Goal: Task Accomplishment & Management: Use online tool/utility

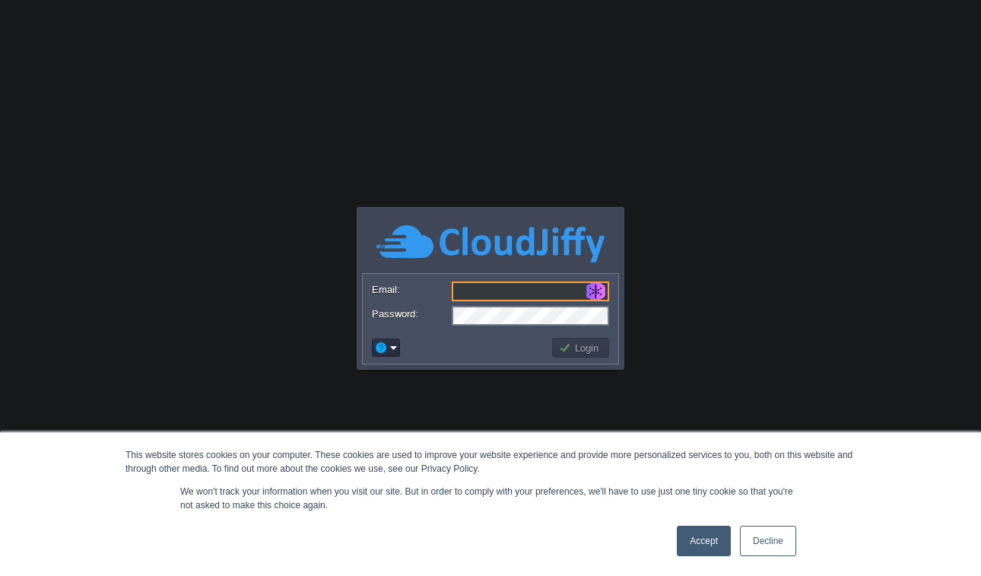
paste input "[PERSON_NAME][EMAIL_ADDRESS][DOMAIN_NAME]"
type input "[PERSON_NAME][EMAIL_ADDRESS][DOMAIN_NAME]"
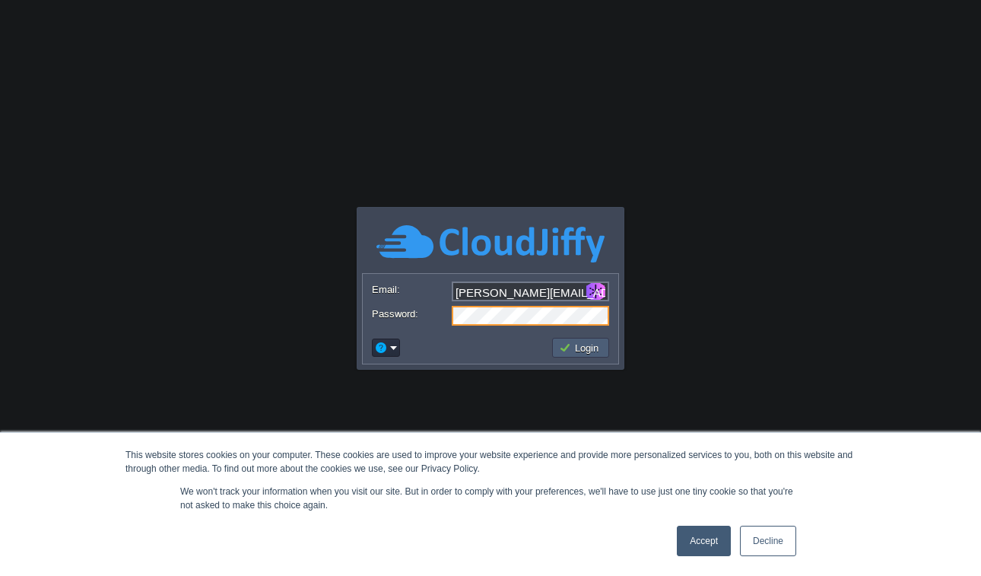
click at [589, 353] on button "Login" at bounding box center [581, 348] width 44 height 14
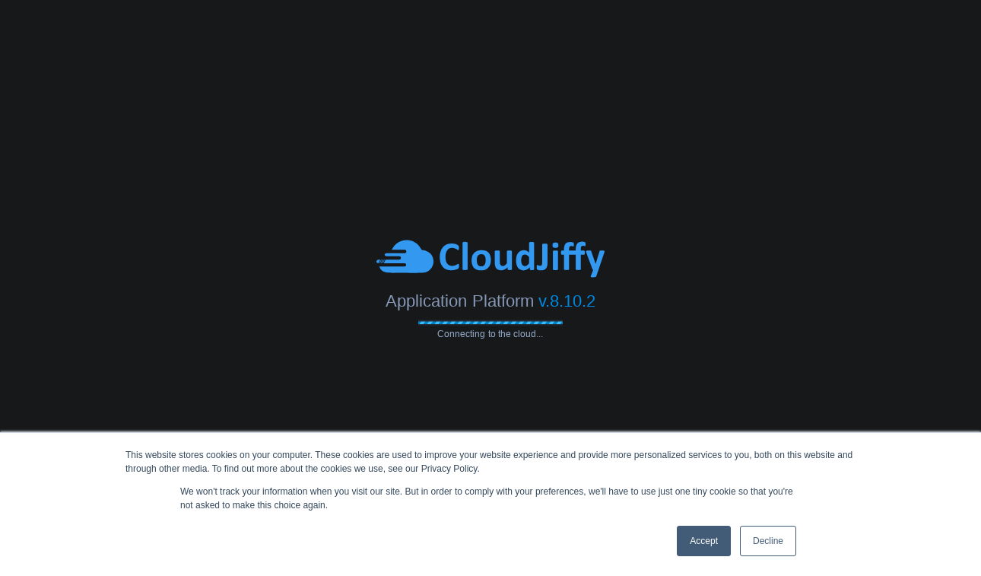
click at [754, 536] on link "Decline" at bounding box center [768, 541] width 56 height 30
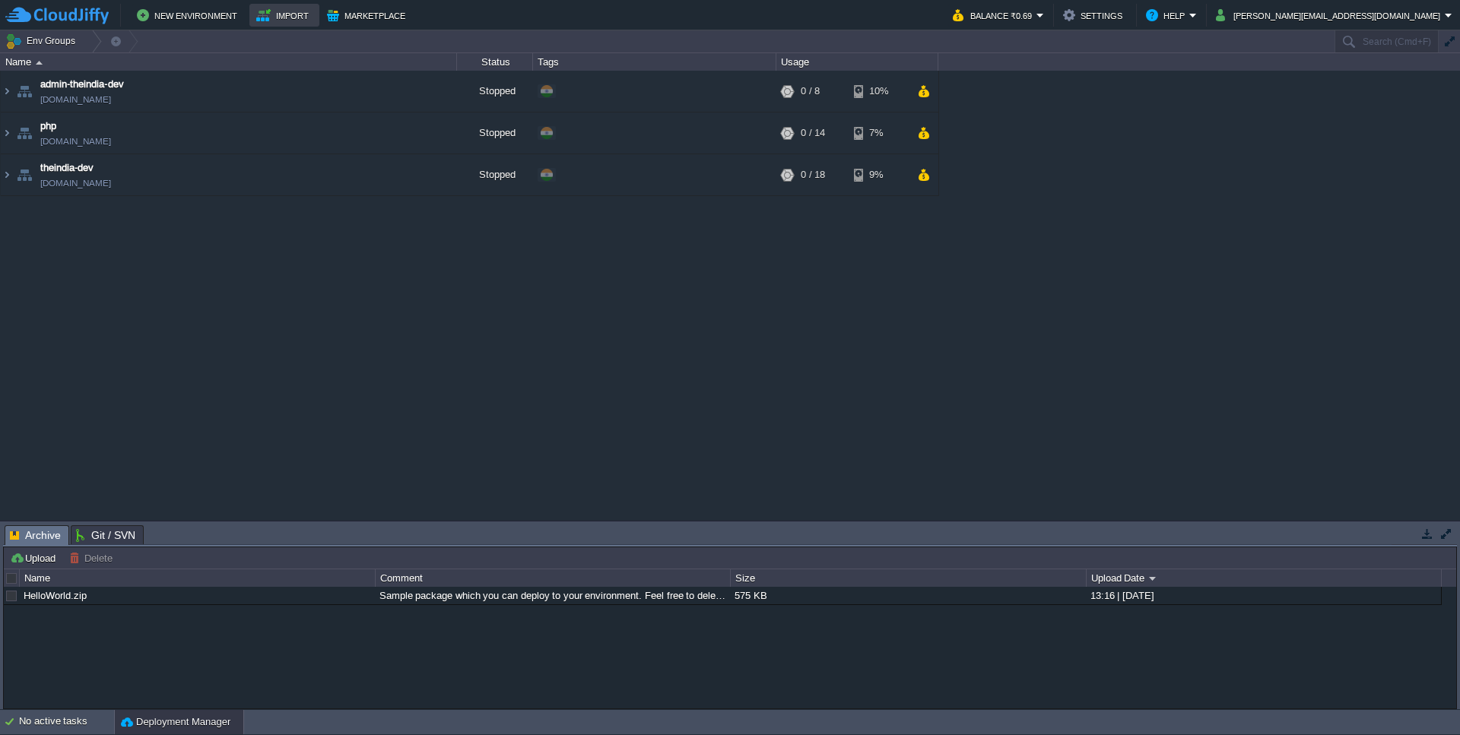
click at [291, 11] on button "Import" at bounding box center [284, 15] width 57 height 18
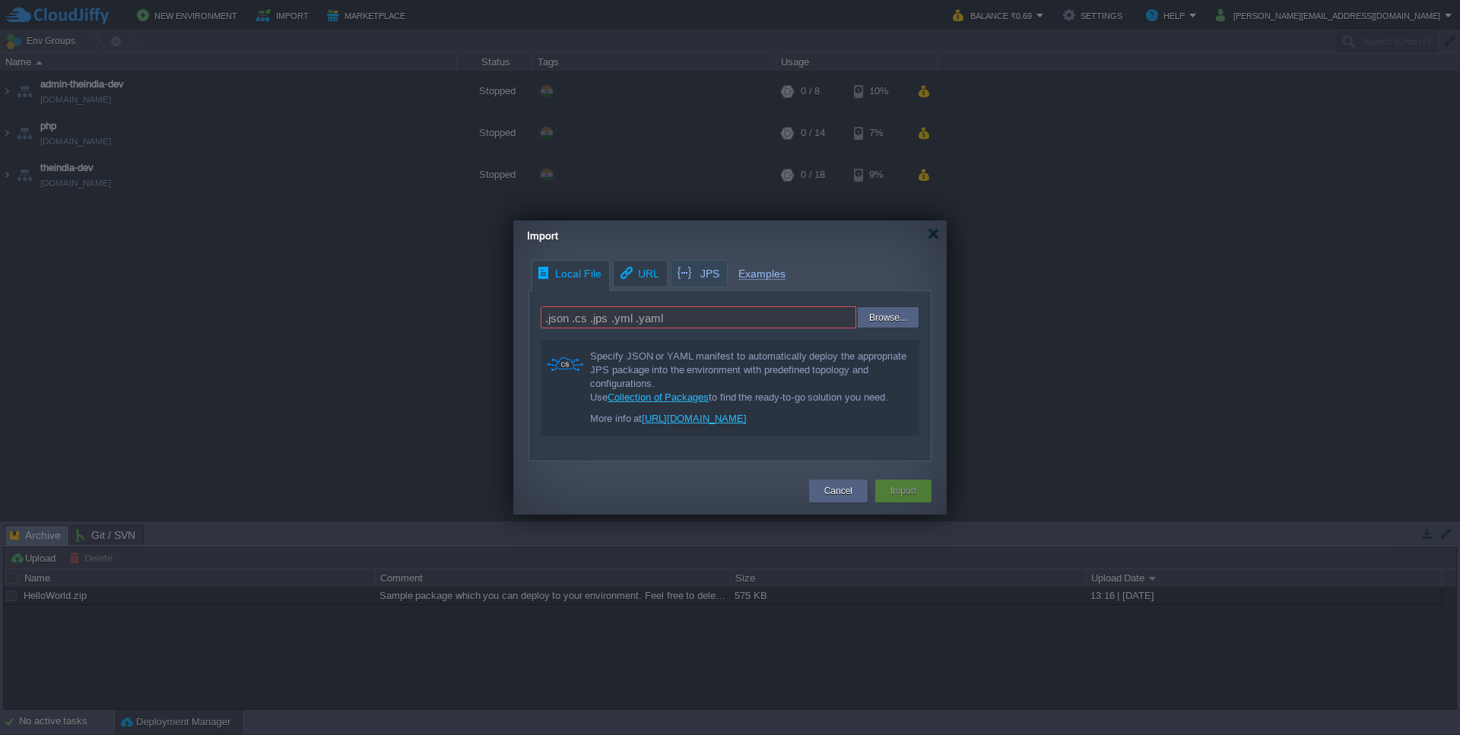
click at [624, 267] on span "URL" at bounding box center [638, 274] width 41 height 26
click at [682, 268] on div "Local File URL JPS Examples .json .cs .jps .yml .yaml Browse... Specify JSON or…" at bounding box center [730, 361] width 434 height 202
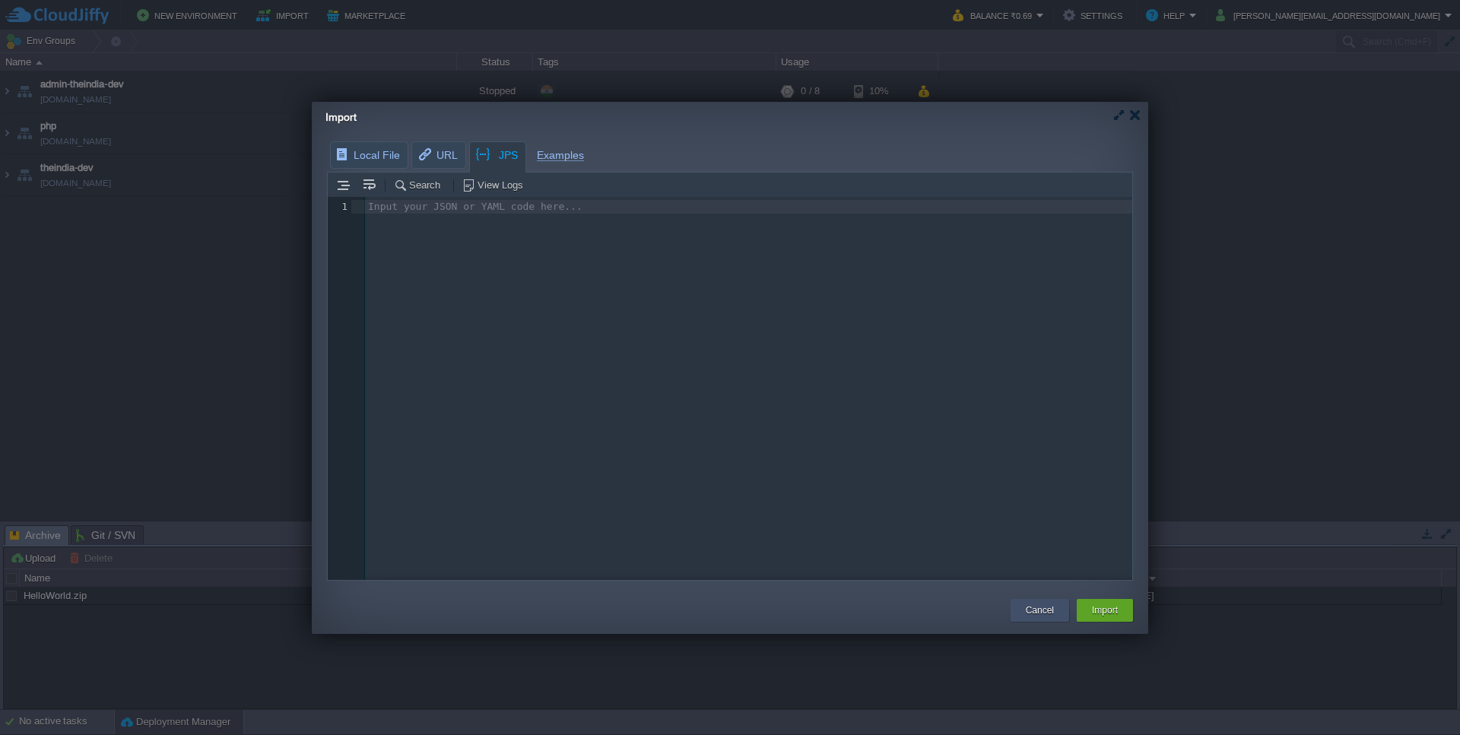
click at [980, 575] on button "Cancel" at bounding box center [1040, 610] width 28 height 15
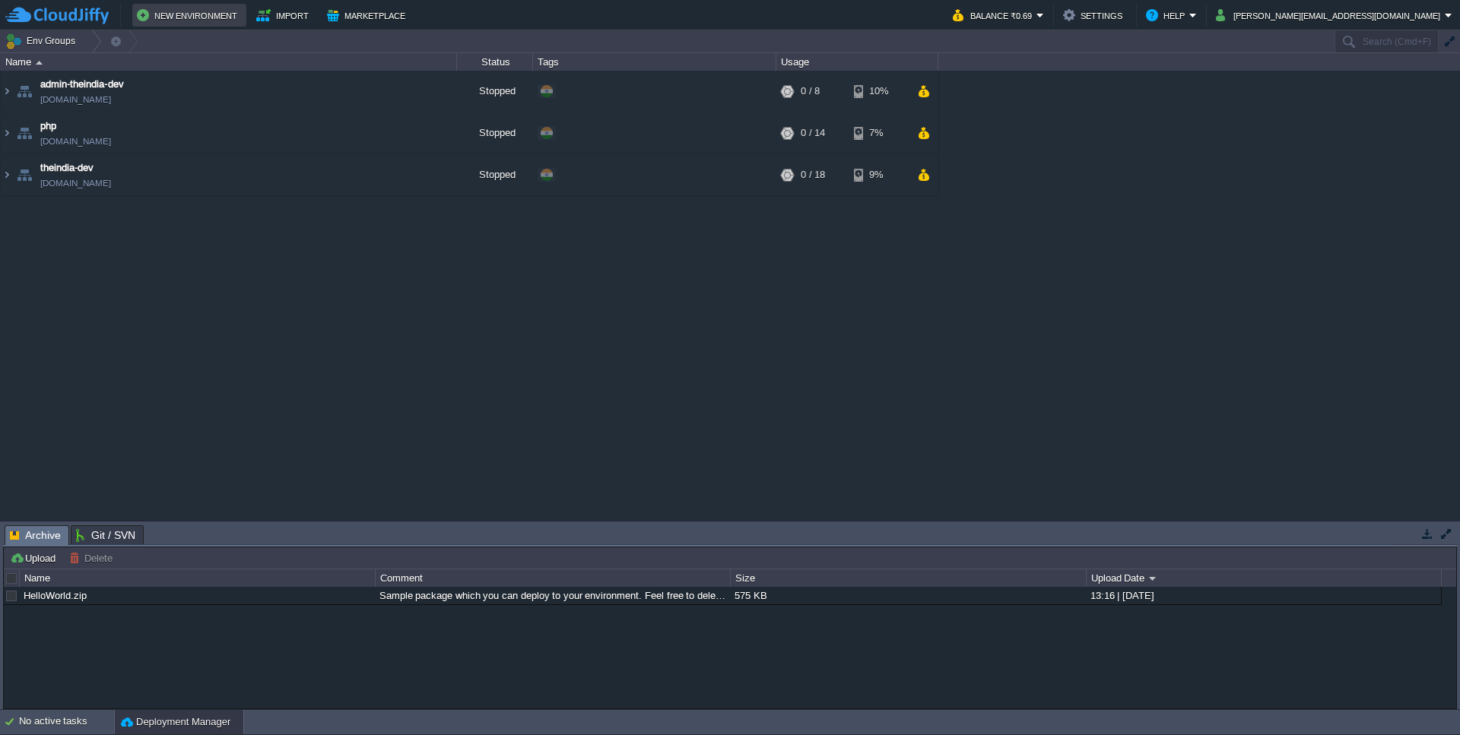
click at [206, 12] on button "New Environment" at bounding box center [189, 15] width 105 height 18
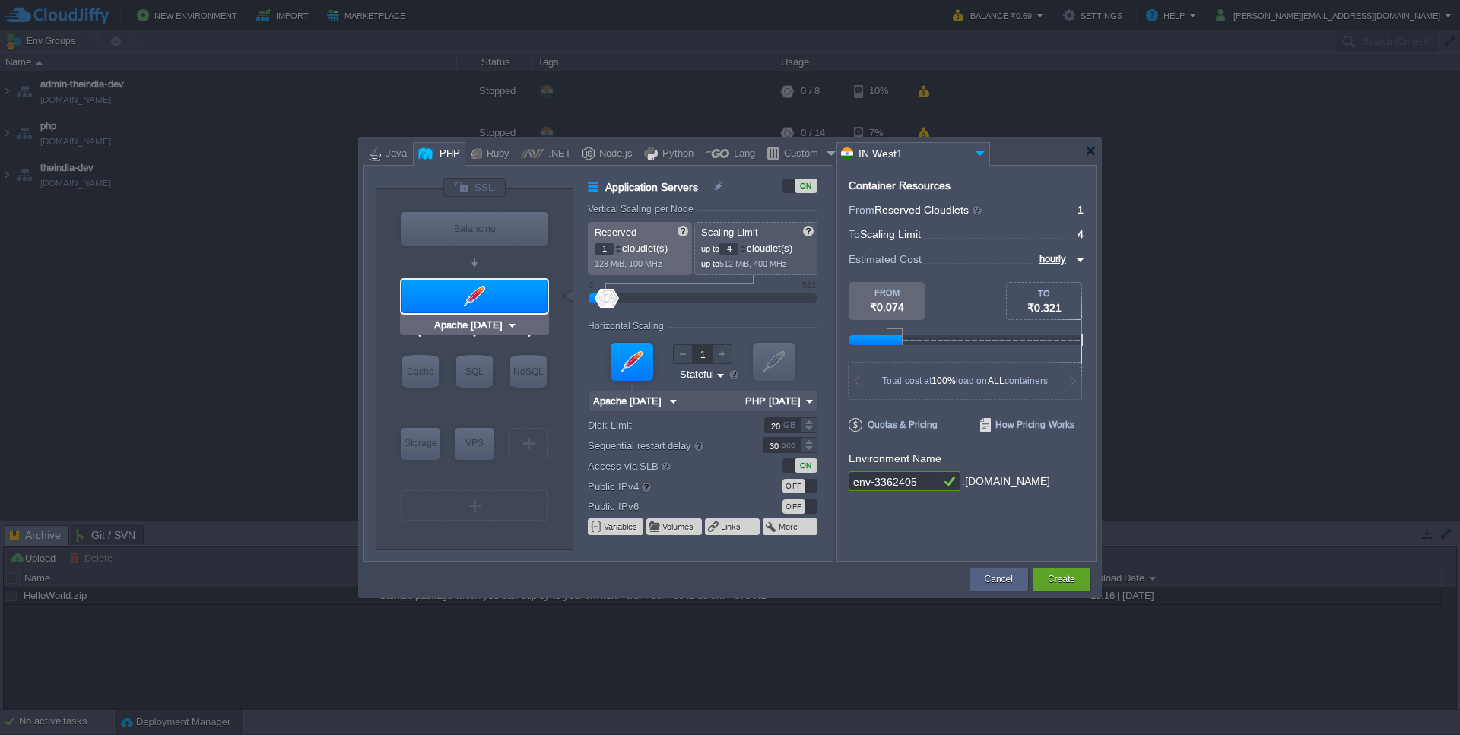
click at [480, 298] on div at bounding box center [475, 296] width 146 height 33
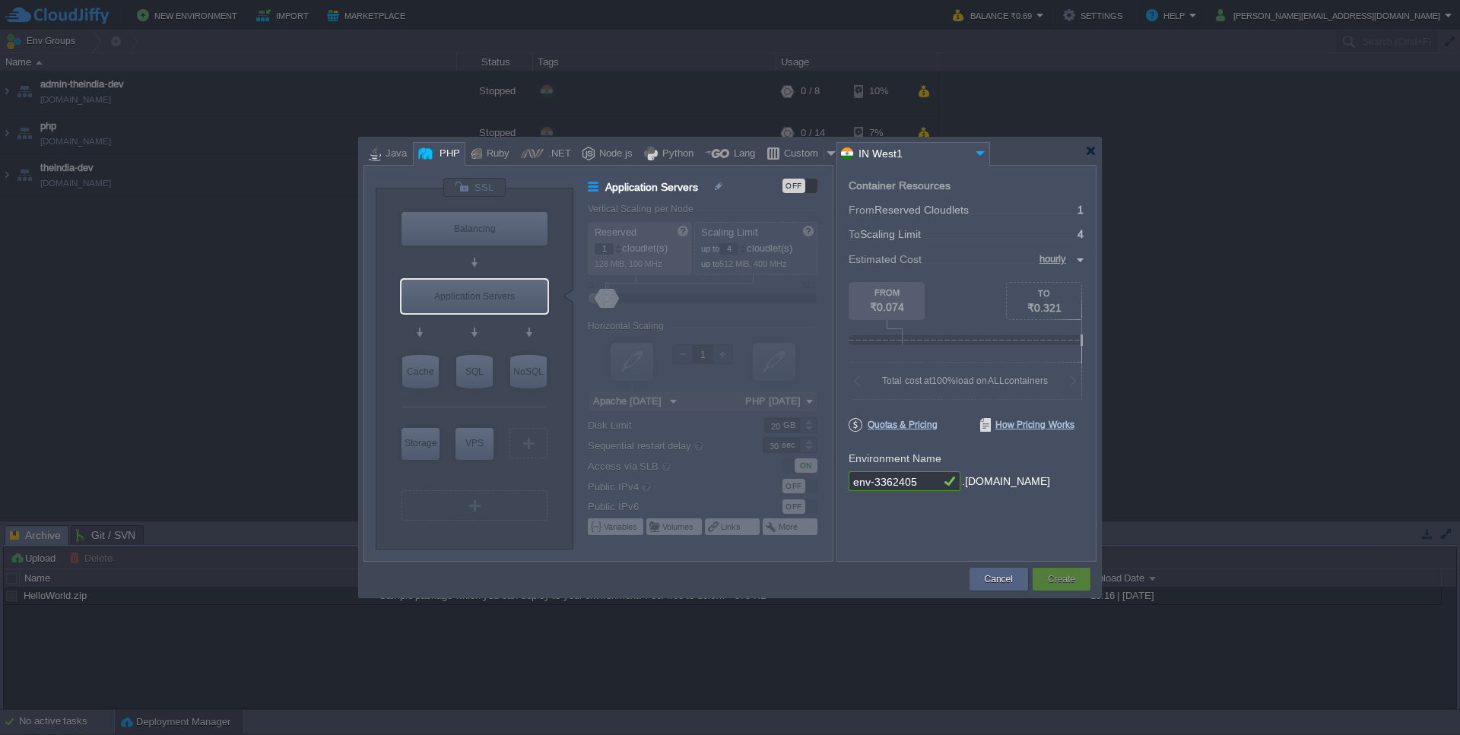
type input "NGINX 1.28.0"
click at [483, 230] on div "Balancing" at bounding box center [475, 228] width 146 height 33
type input "Load Balancer"
type input "NGINX 1.28.0"
type input "1.28.0-almalin..."
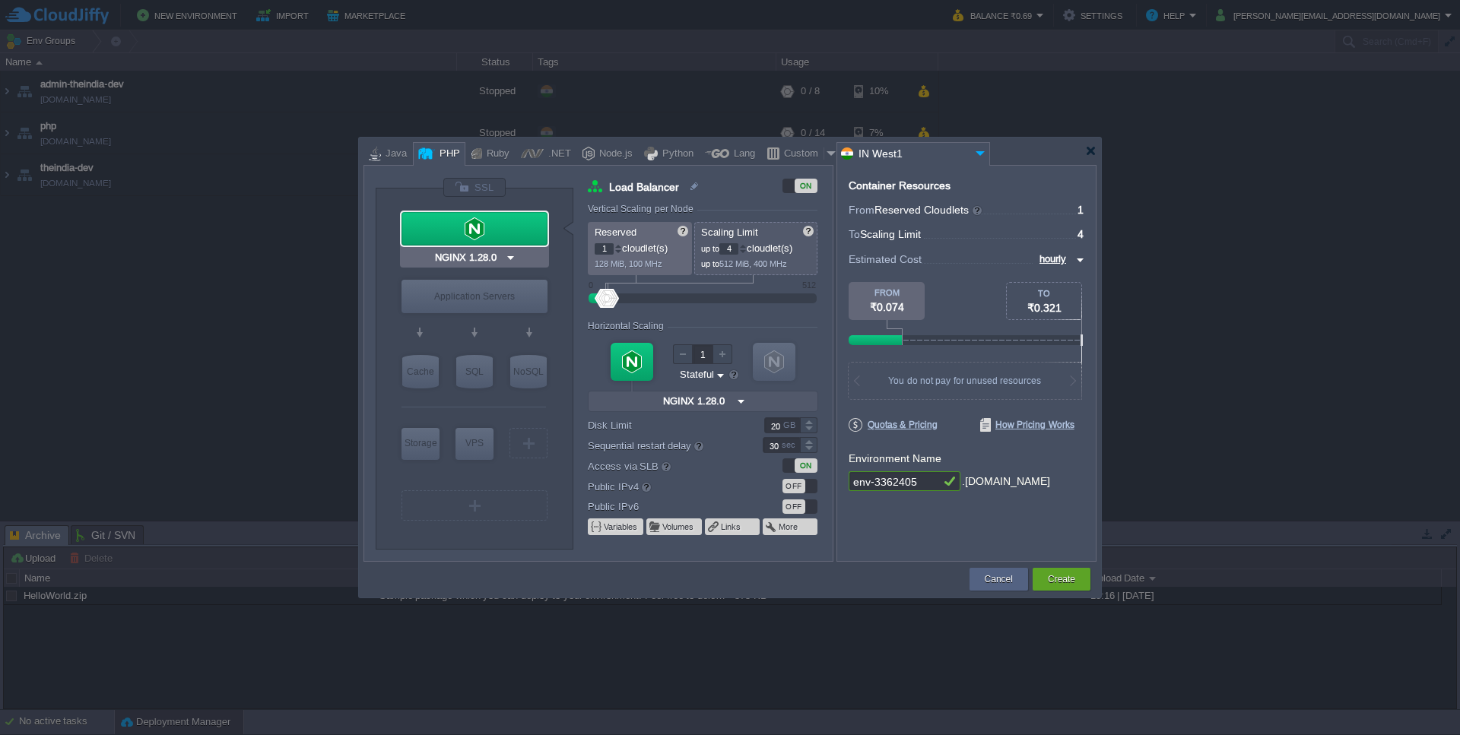
click at [487, 249] on div "NGINX 1.28.0" at bounding box center [474, 258] width 149 height 20
click at [485, 259] on input "NGINX 1.28.0" at bounding box center [468, 257] width 73 height 15
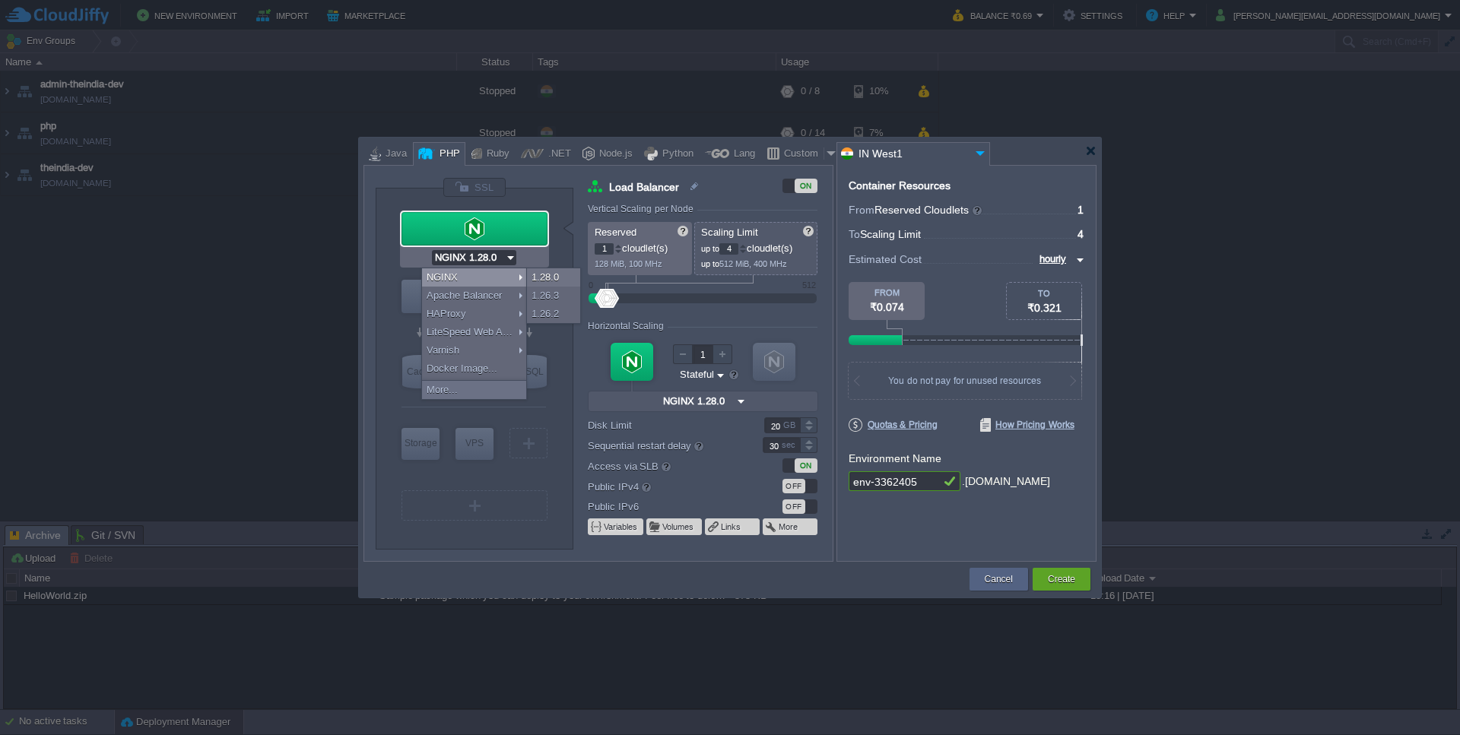
click at [485, 259] on input "NGINX 1.28.0" at bounding box center [468, 257] width 73 height 15
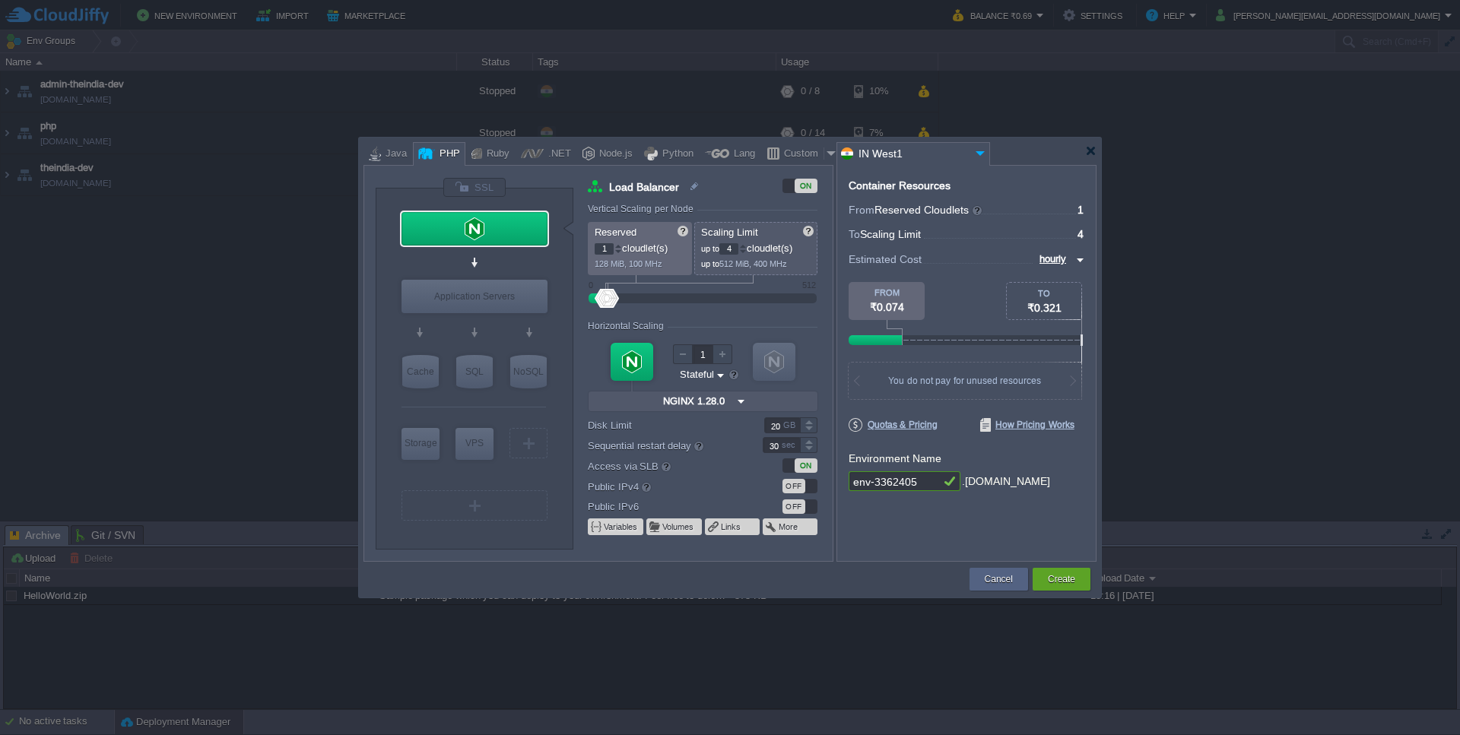
click at [398, 275] on div "VM Balancing VM Application Servers VM Cache VM SQL VM NoSQL VM Storage VM VPS …" at bounding box center [475, 369] width 198 height 361
type input "Apache [DATE]"
click at [461, 299] on div "Application Servers" at bounding box center [475, 296] width 146 height 33
type input "Application Servers"
type input "Apache [DATE]"
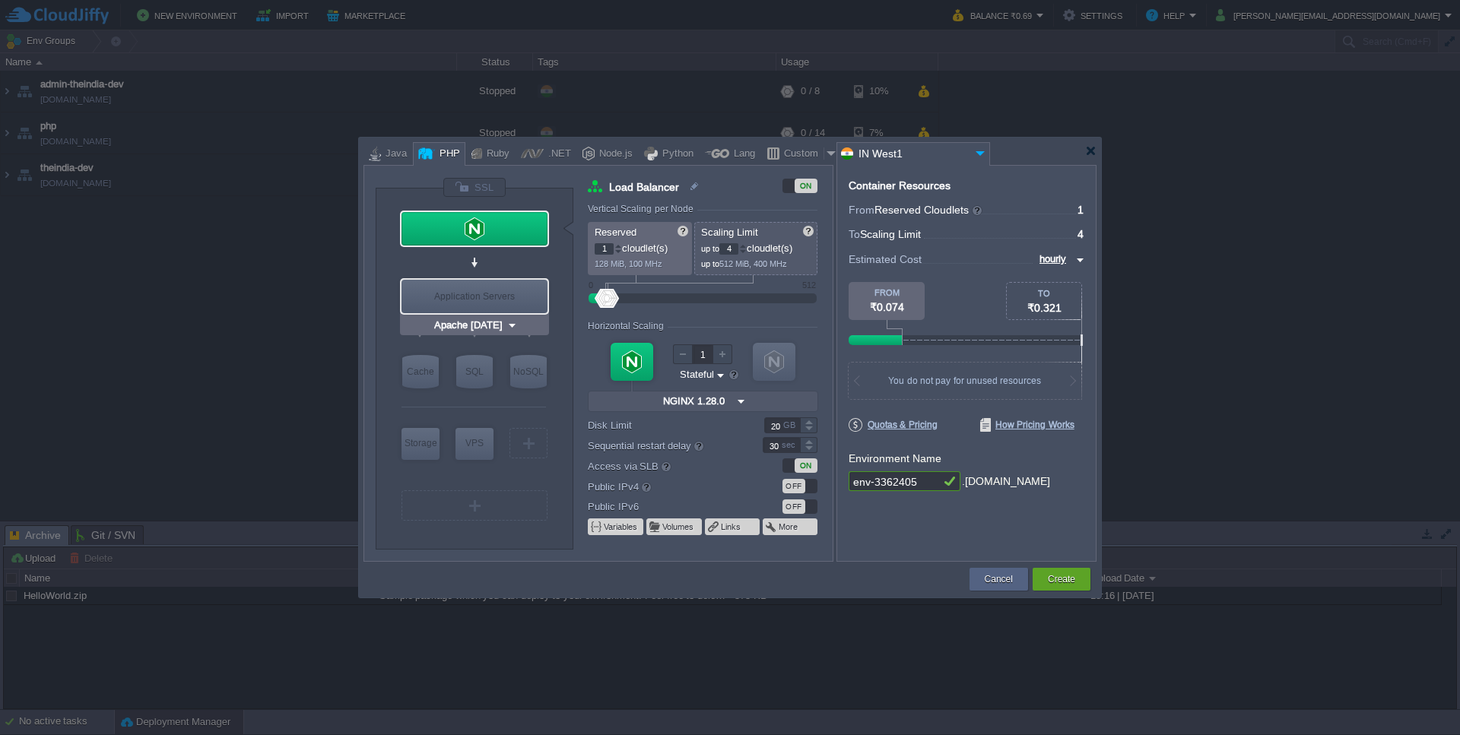
type input "PHP [DATE]"
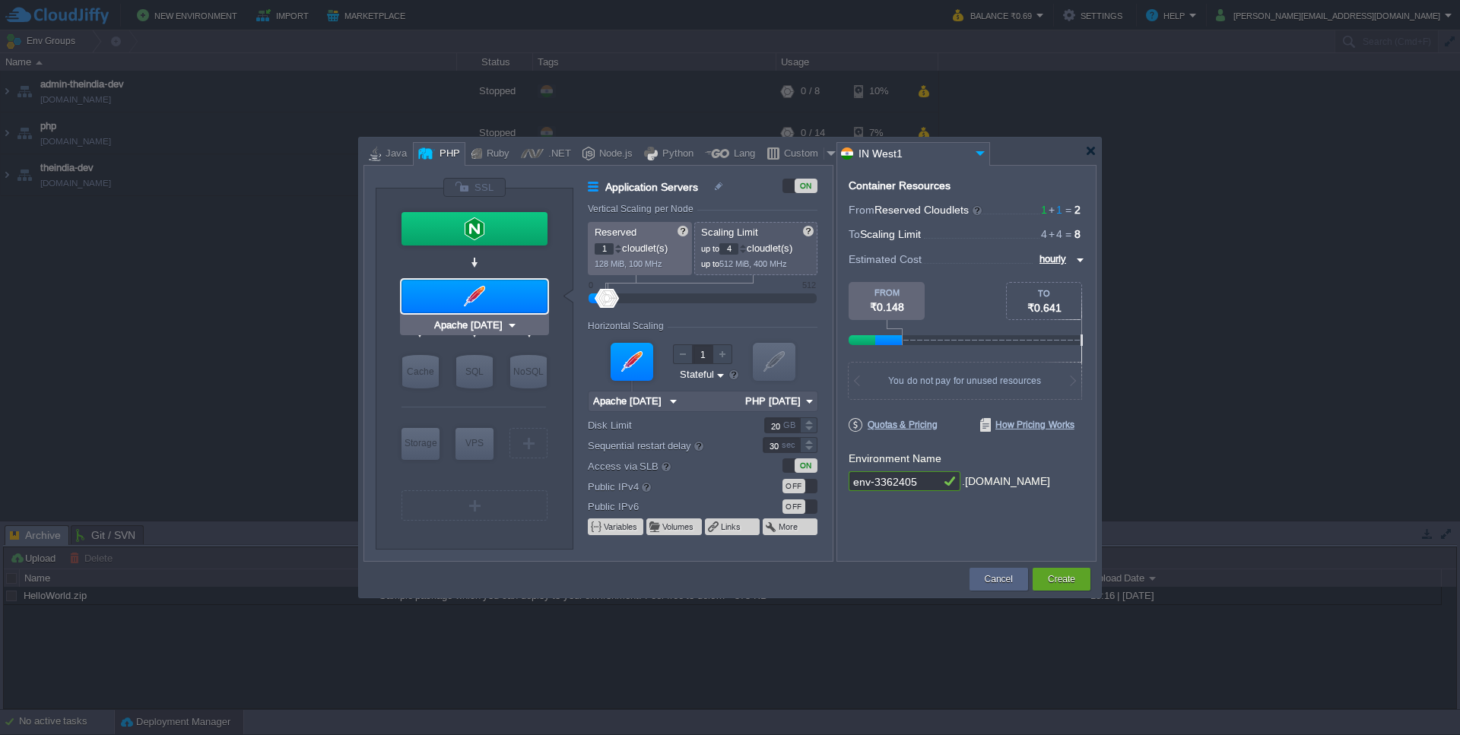
type input "NGINX 1.28.0"
click at [483, 230] on div at bounding box center [475, 228] width 146 height 33
type input "Load Balancer"
type input "NGINX 1.28.0"
type input "1.28.0-almalin..."
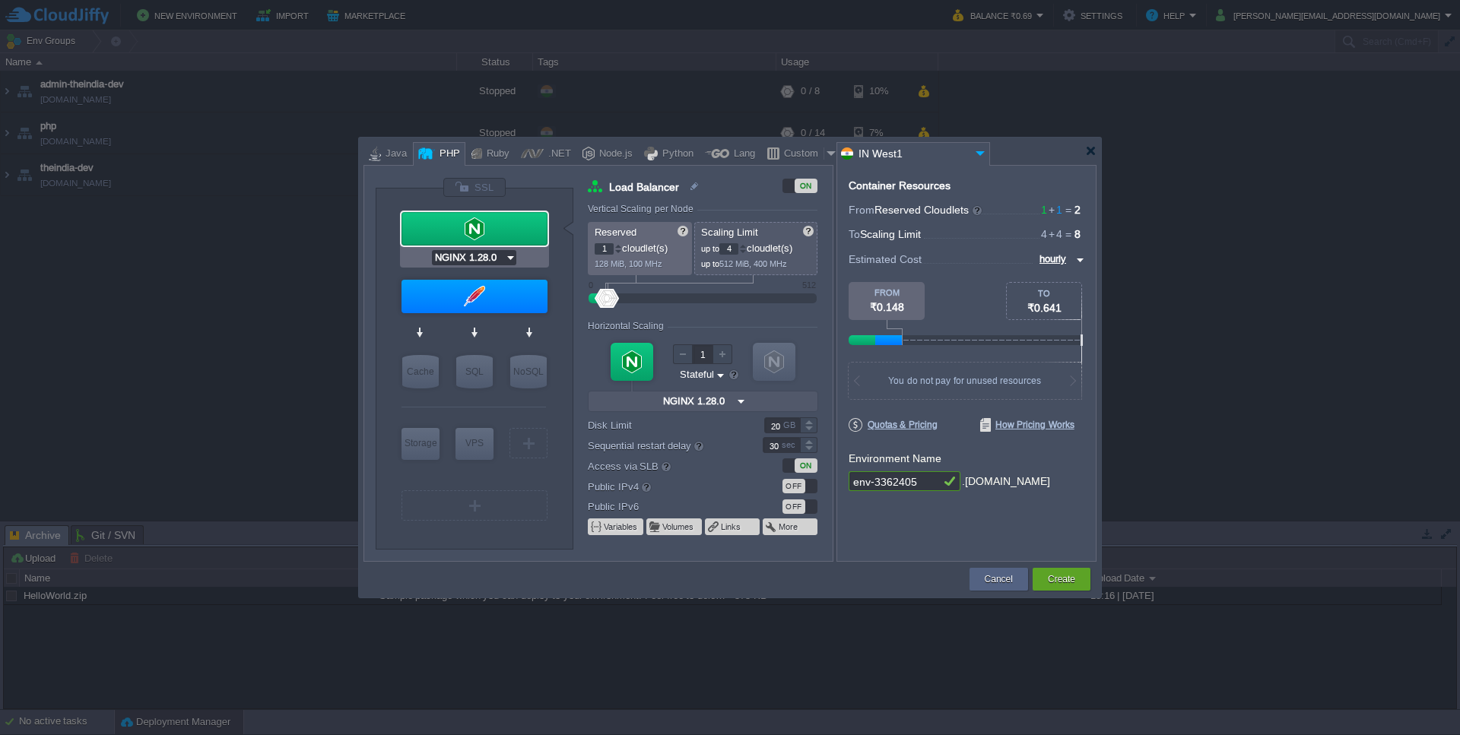
click at [504, 251] on input "NGINX 1.28.0" at bounding box center [468, 257] width 73 height 15
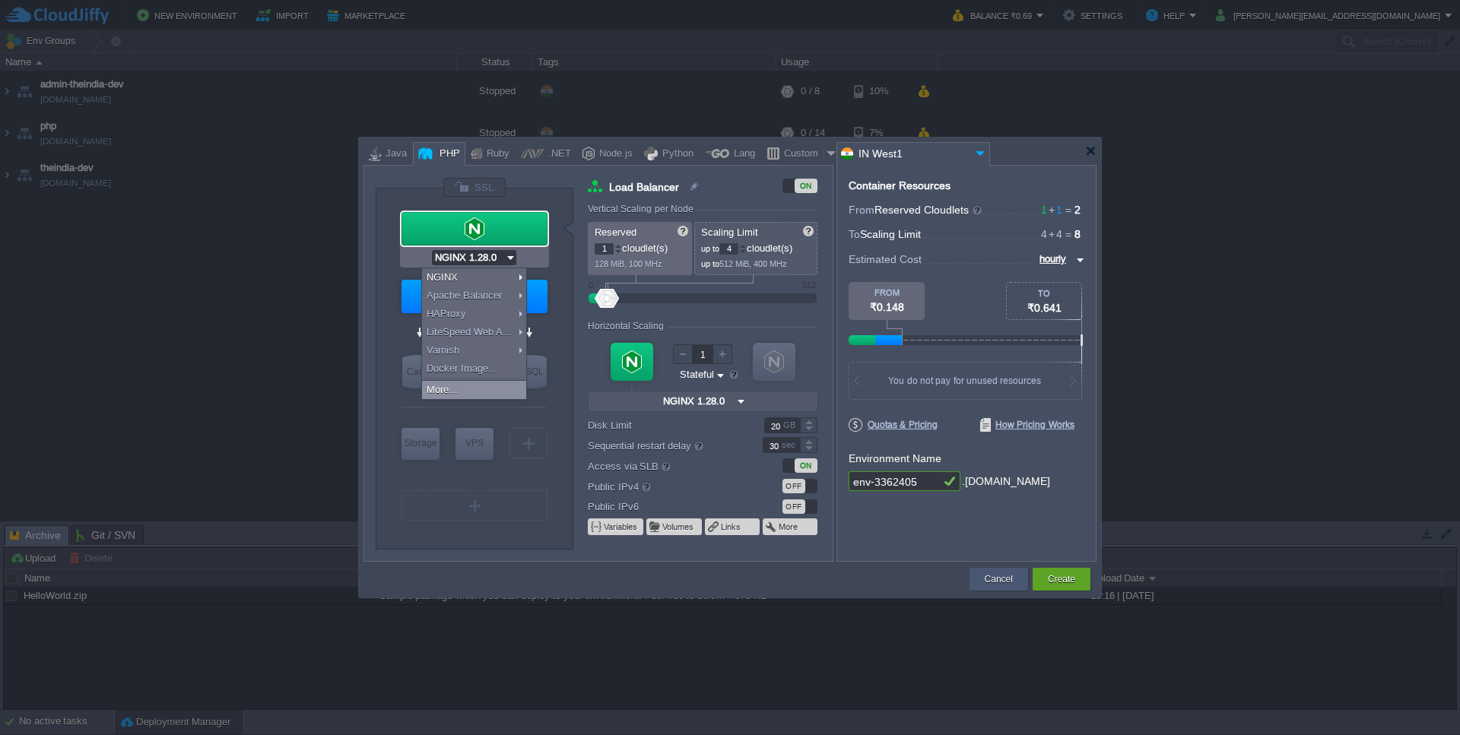
click at [980, 575] on button "Cancel" at bounding box center [999, 579] width 28 height 15
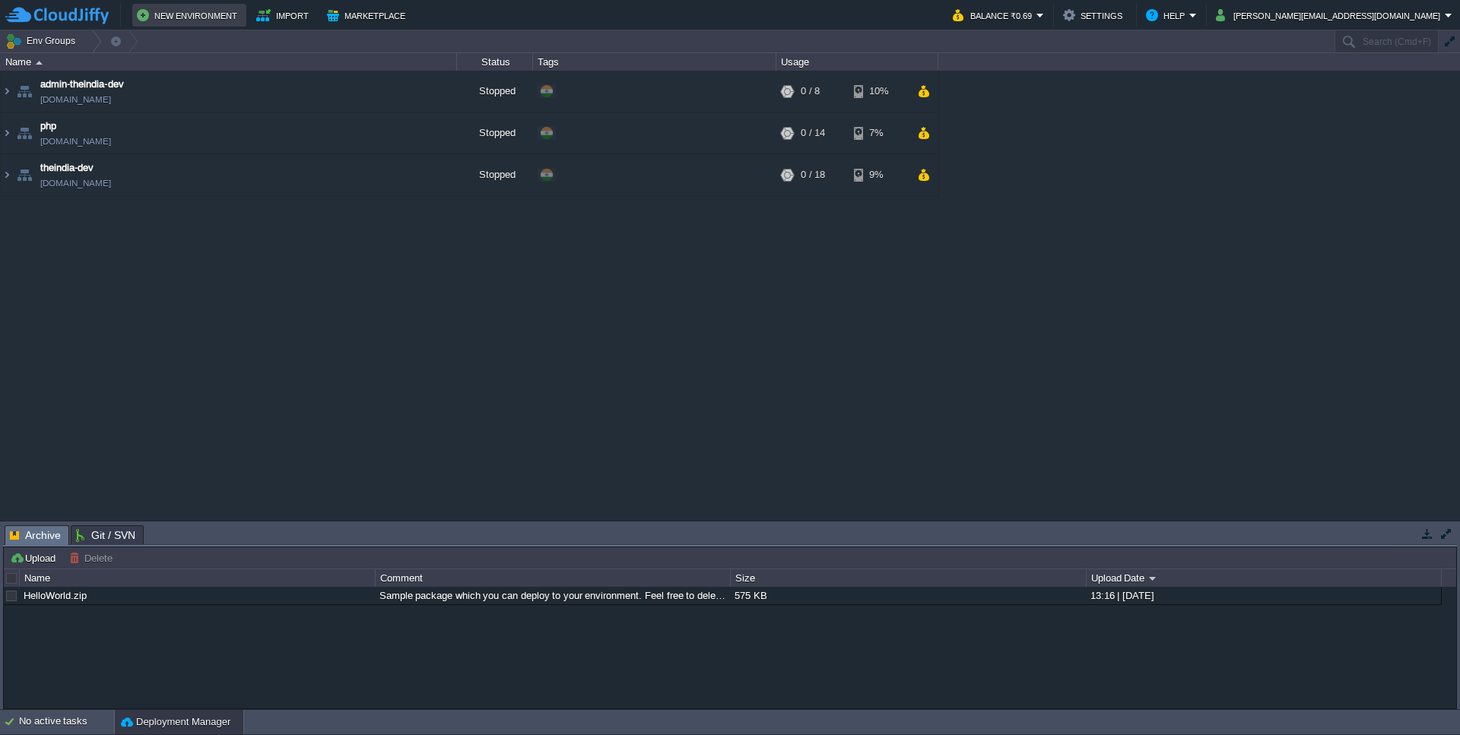
click at [215, 17] on button "New Environment" at bounding box center [189, 15] width 105 height 18
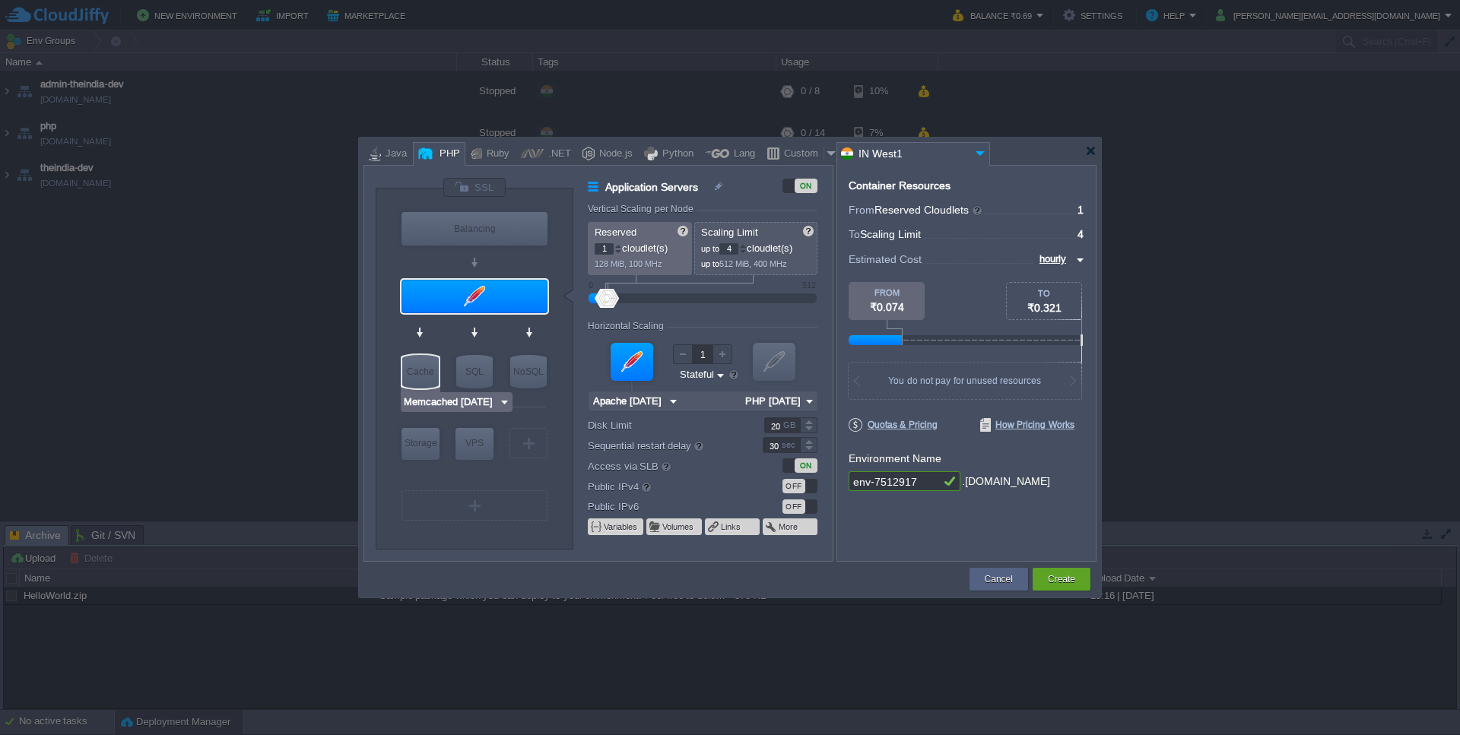
type input "MariaDB 12.0.2"
click at [488, 378] on div "SQL" at bounding box center [474, 371] width 37 height 33
type input "SQL Databases"
type input "4"
type input "6"
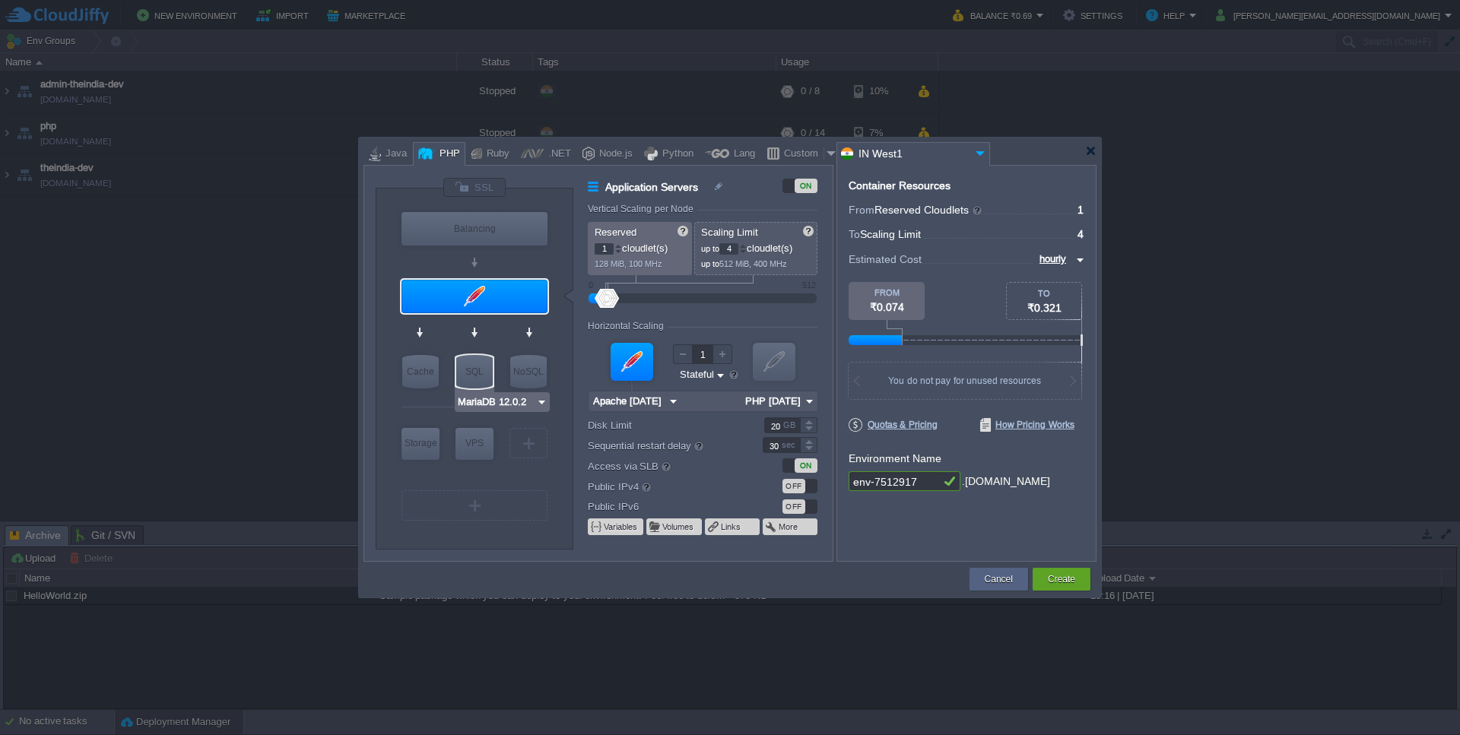
type input "MariaDB 12.0.2"
type input "12.0.2-almalin..."
type input "Stateless"
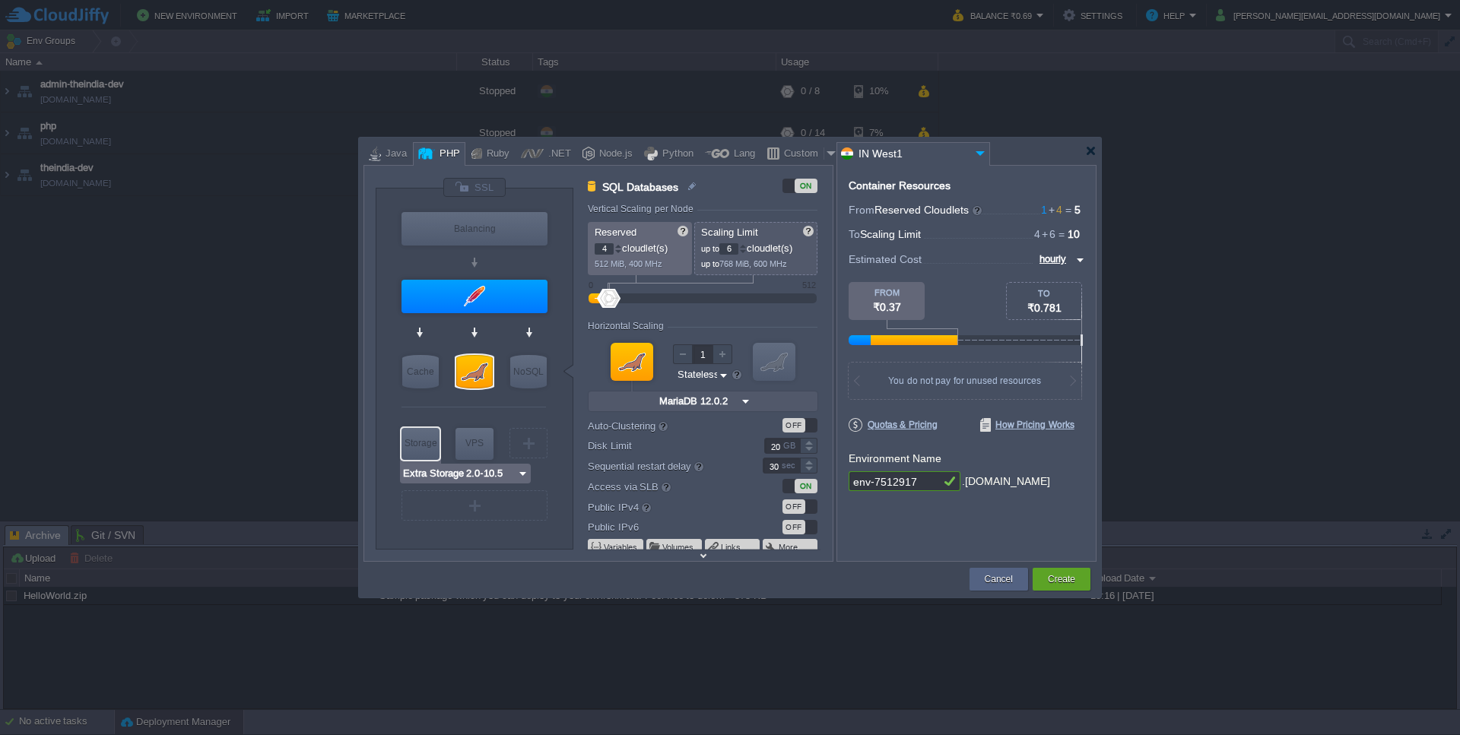
click at [434, 477] on input "Extra Storage 2.0-10.5" at bounding box center [459, 473] width 115 height 15
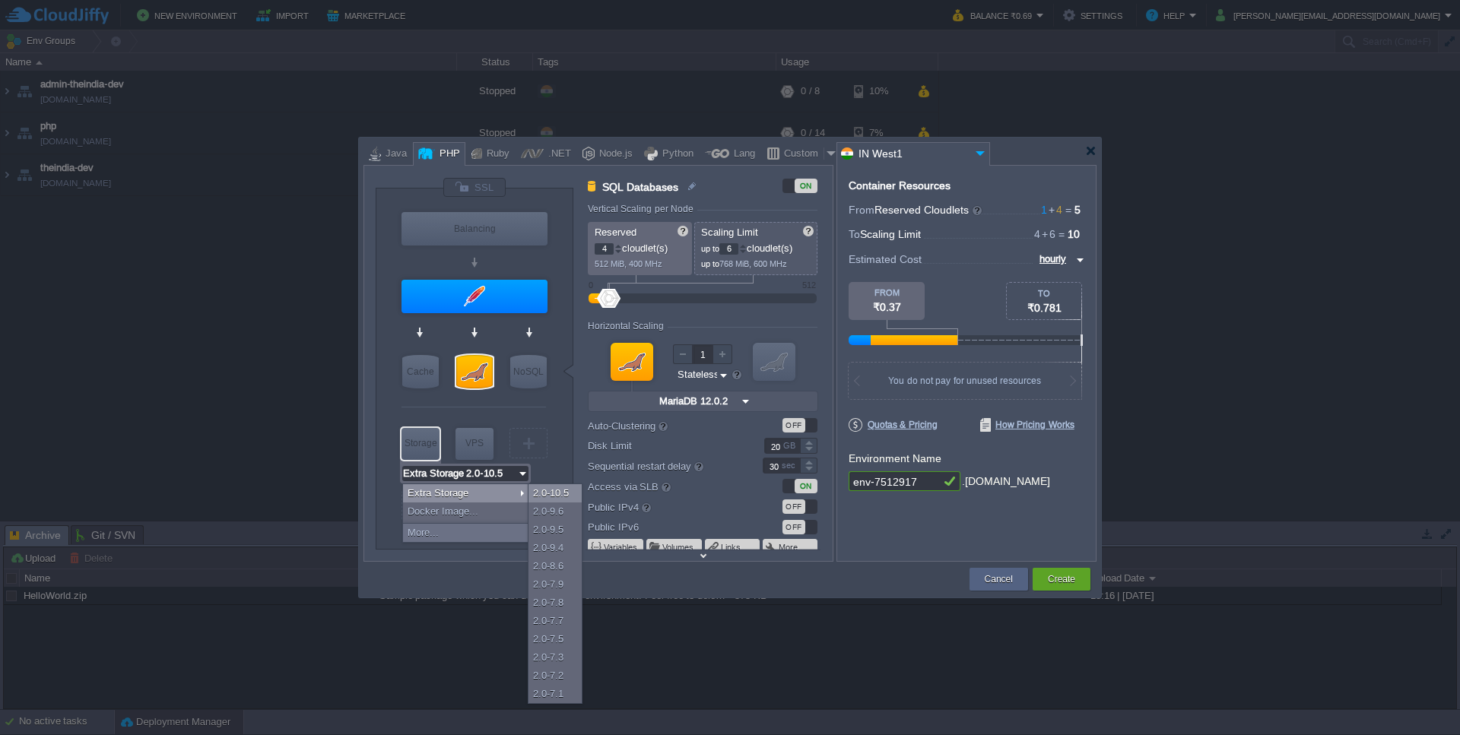
click at [551, 487] on div "2.0-10.5" at bounding box center [555, 493] width 53 height 18
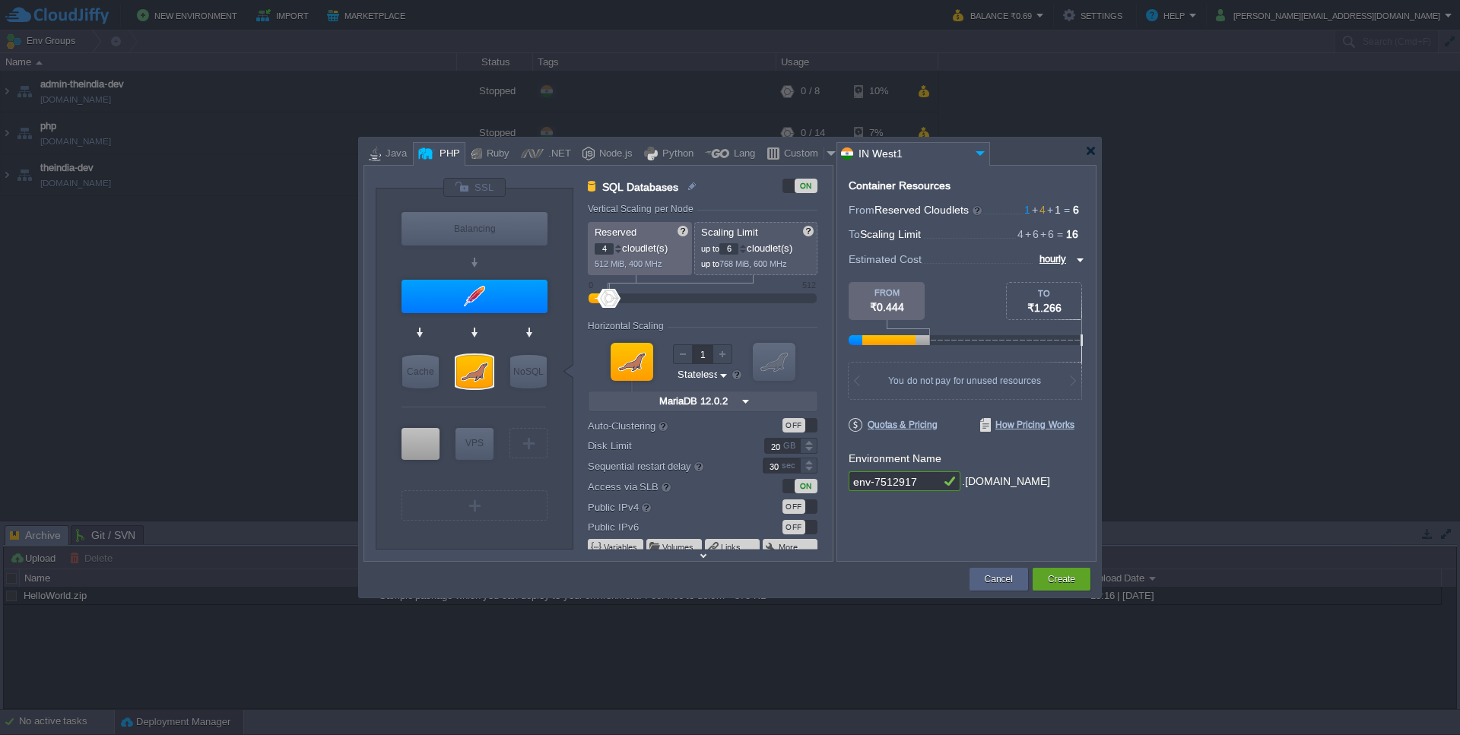
type input "AlmaLinux 9.6"
click at [596, 160] on div "Node.js" at bounding box center [614, 154] width 38 height 23
type input "SQL Databases"
type input "12.0.2-almalin..."
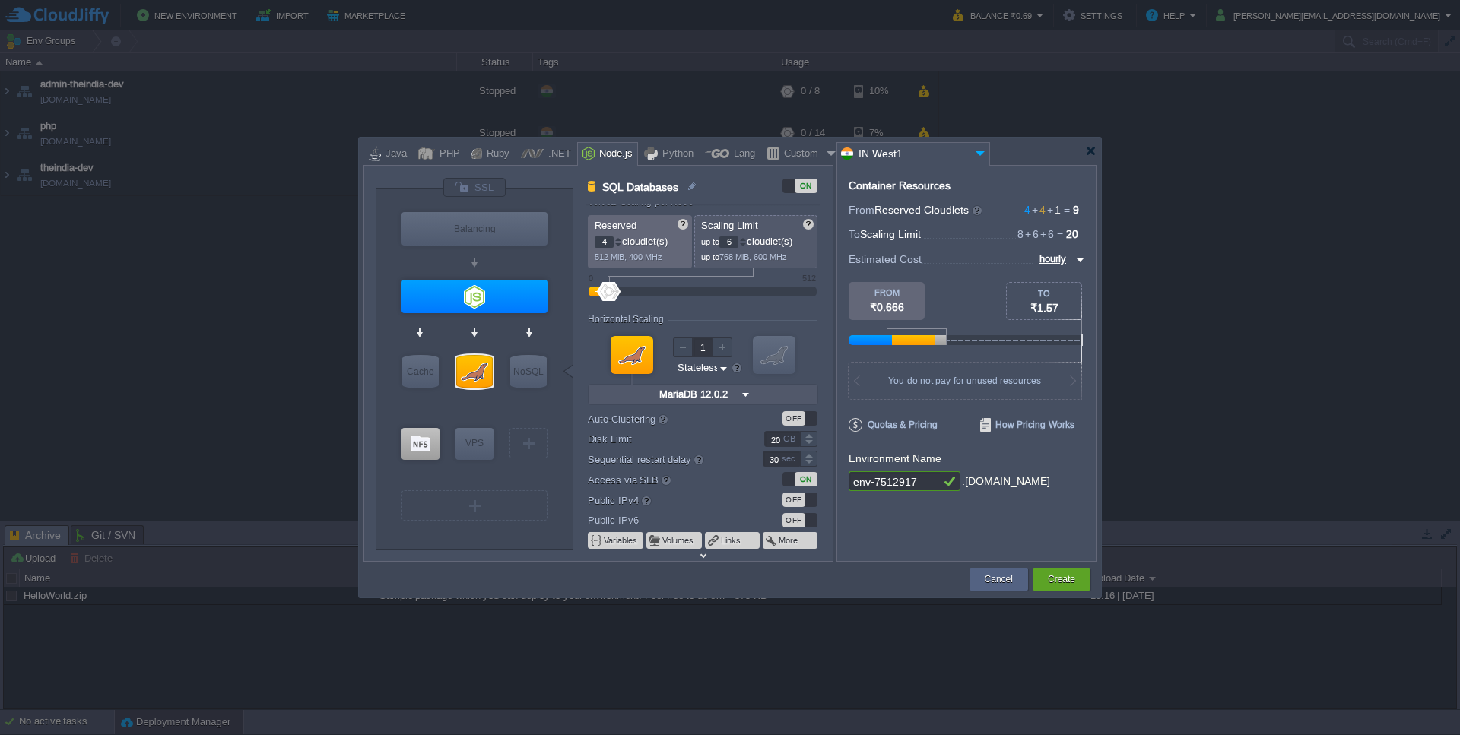
scroll to position [13, 0]
type input "NGINX 1.28.0"
click at [446, 156] on div "PHP" at bounding box center [447, 154] width 25 height 23
type input "SQL Databases"
type input "12.0.2-almalin..."
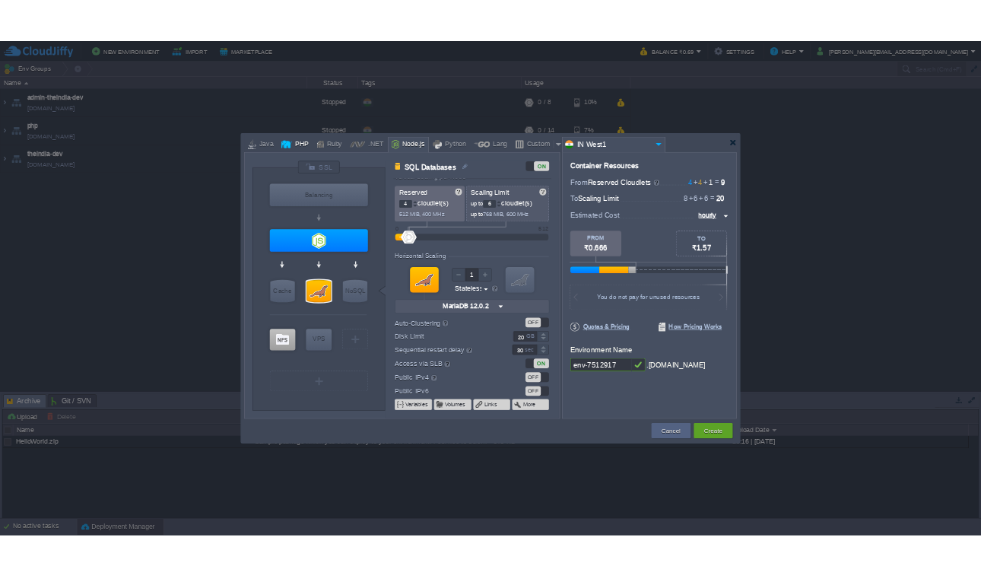
scroll to position [0, 0]
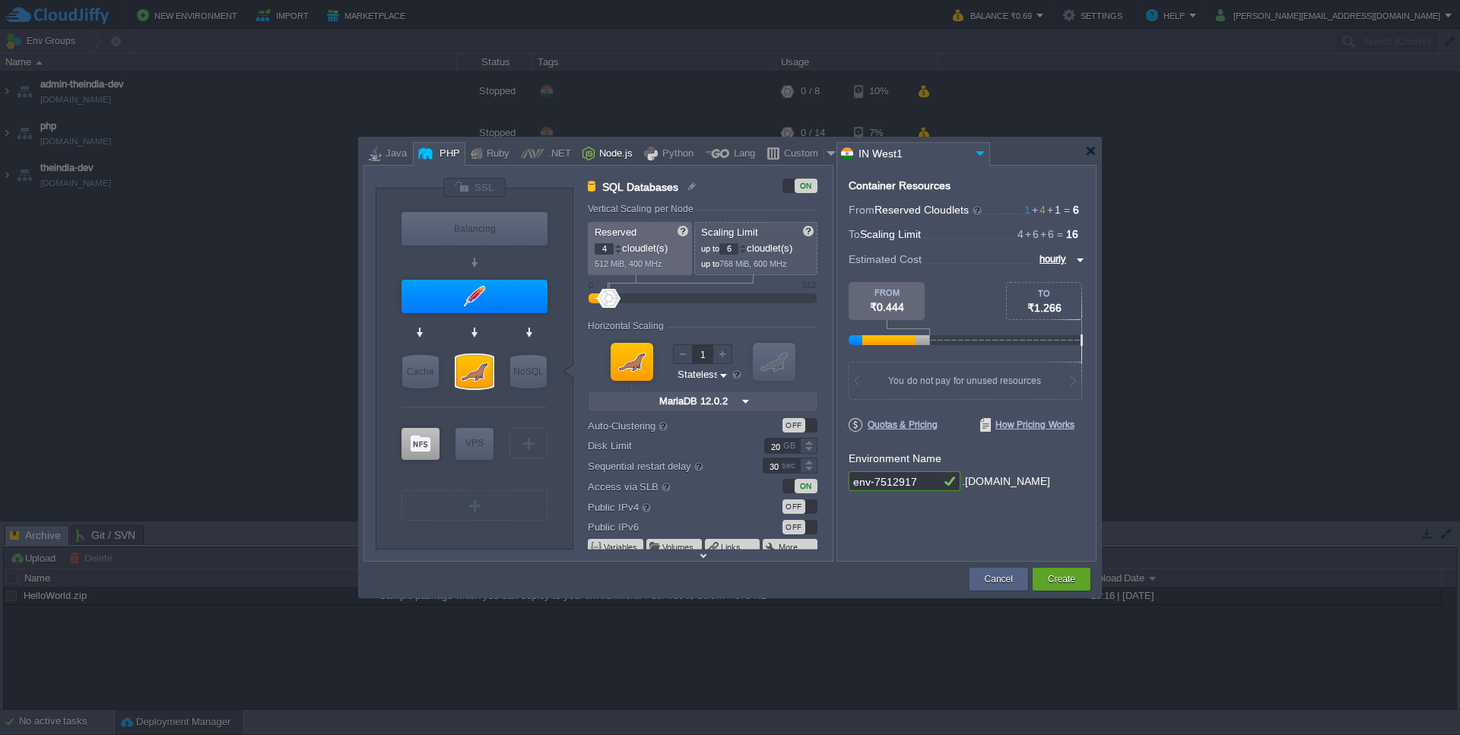
click at [603, 161] on div "Node.js" at bounding box center [614, 154] width 38 height 23
type input "SQL Databases"
type input "12.0.2-almalin..."
click at [605, 155] on div "Node.js" at bounding box center [614, 154] width 38 height 23
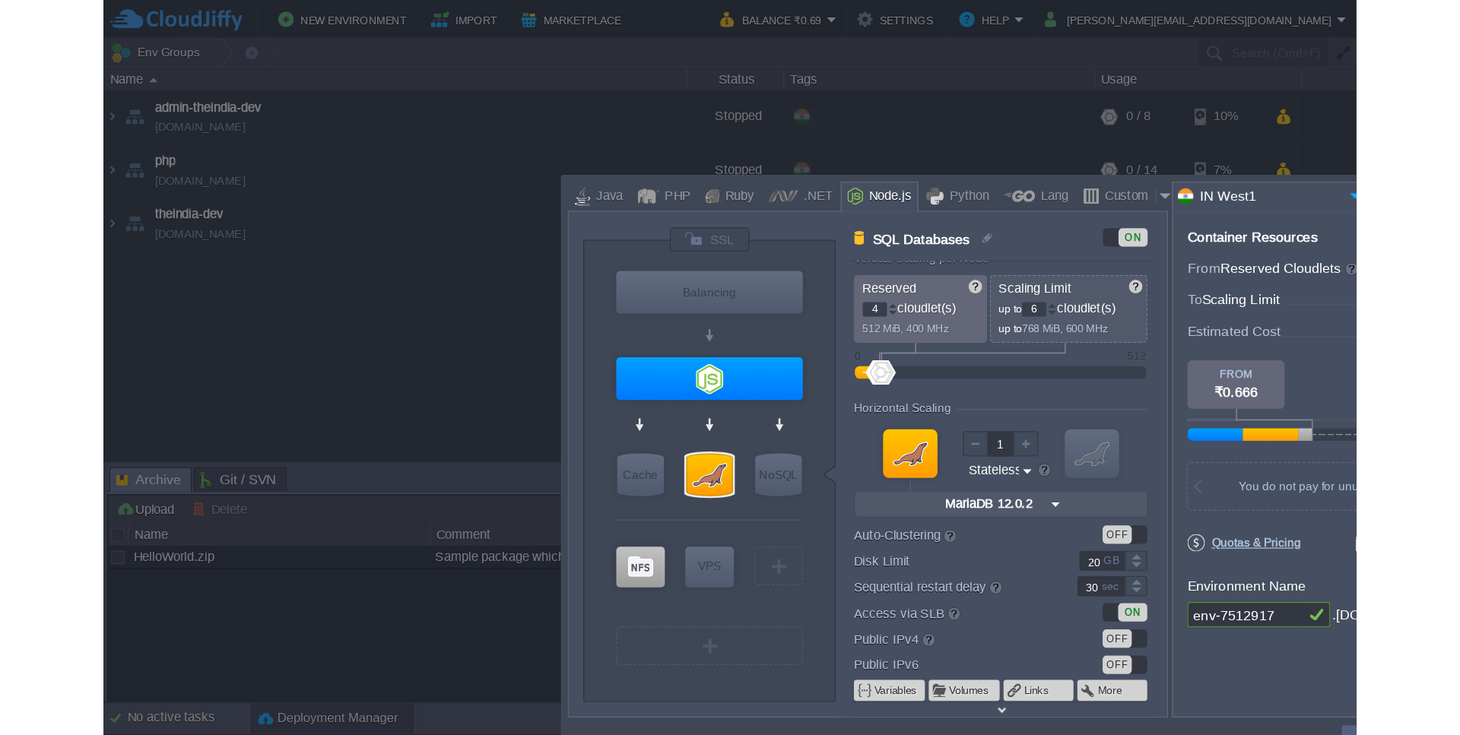
scroll to position [13, 0]
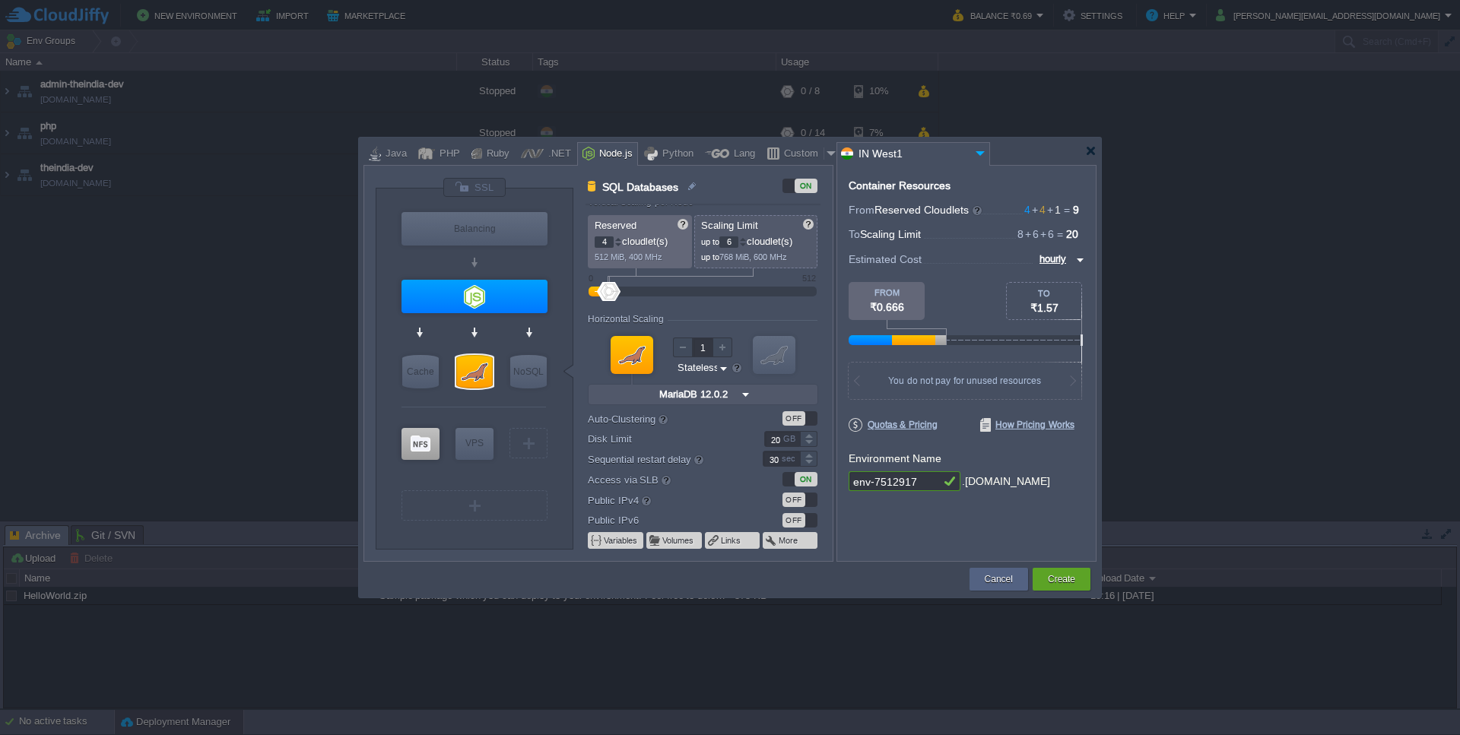
type input "Node.js 24.6.0 LTS"
click at [430, 154] on div at bounding box center [426, 153] width 17 height 23
type input "SQL Databases"
type input "12.0.2-almalin..."
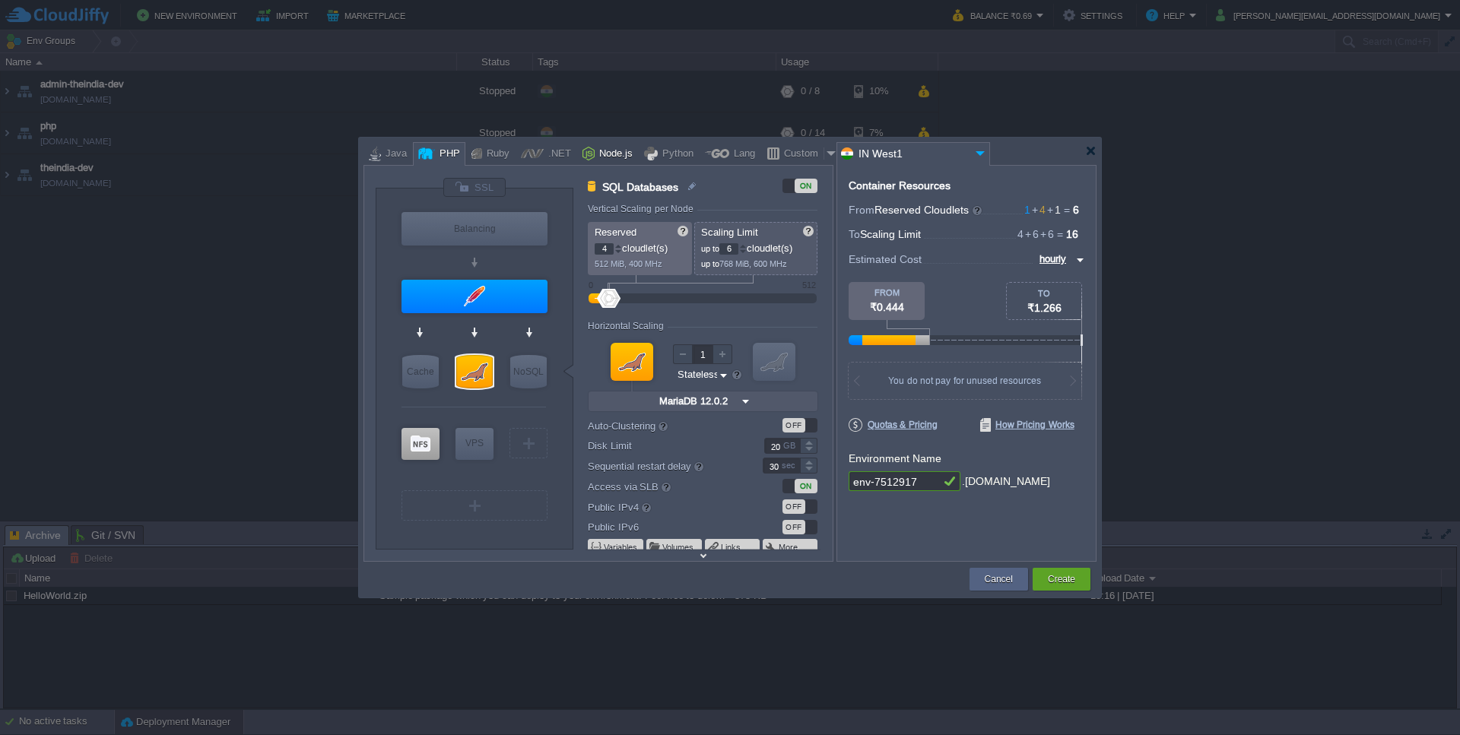
click at [595, 153] on div "Node.js" at bounding box center [614, 154] width 38 height 23
type input "SQL Databases"
type input "12.0.2-almalin..."
type input "Node.js 24.6.0 LTS"
click at [481, 288] on div at bounding box center [475, 296] width 146 height 33
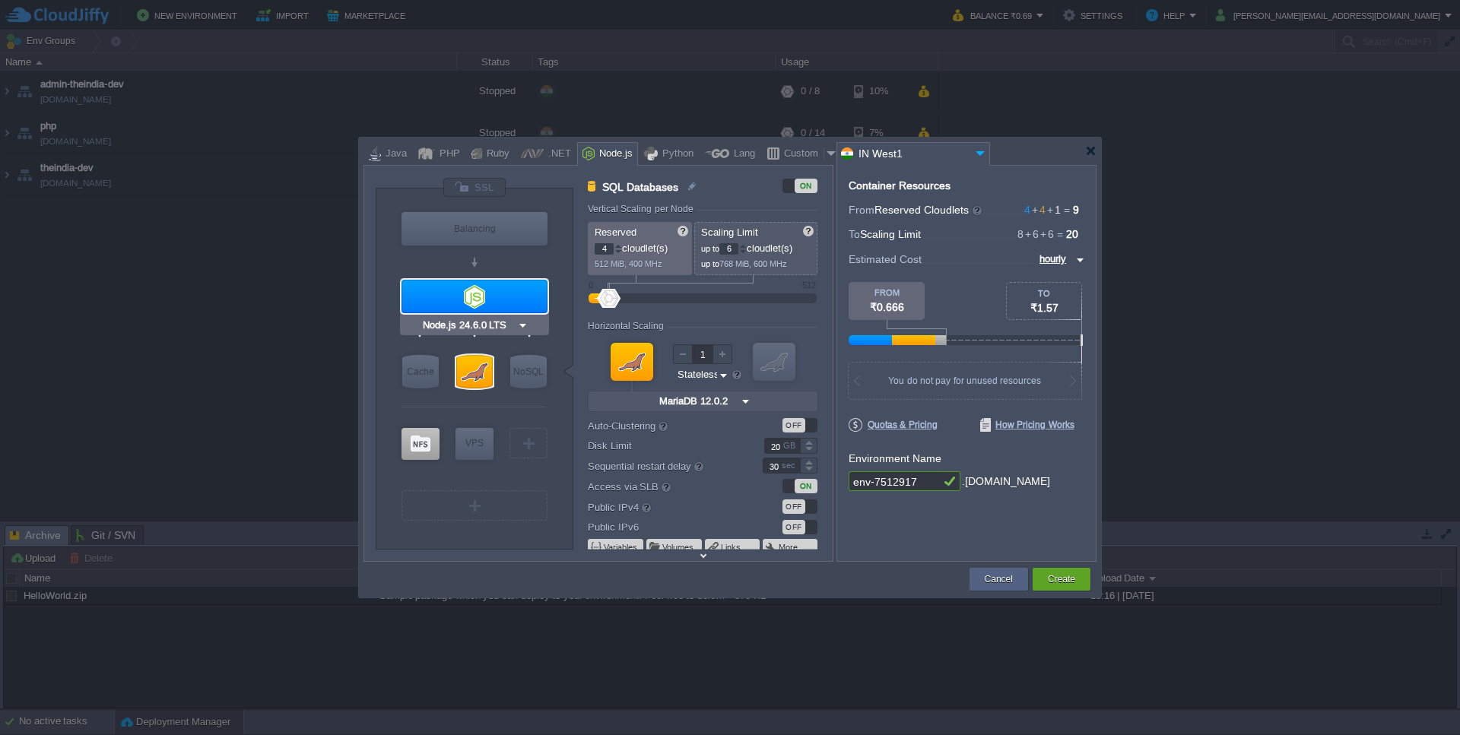
type input "Application Servers"
type input "8"
type input "Node.js 24.6.0 LTS"
type input "24.6.0-pm2"
type input "Stateful"
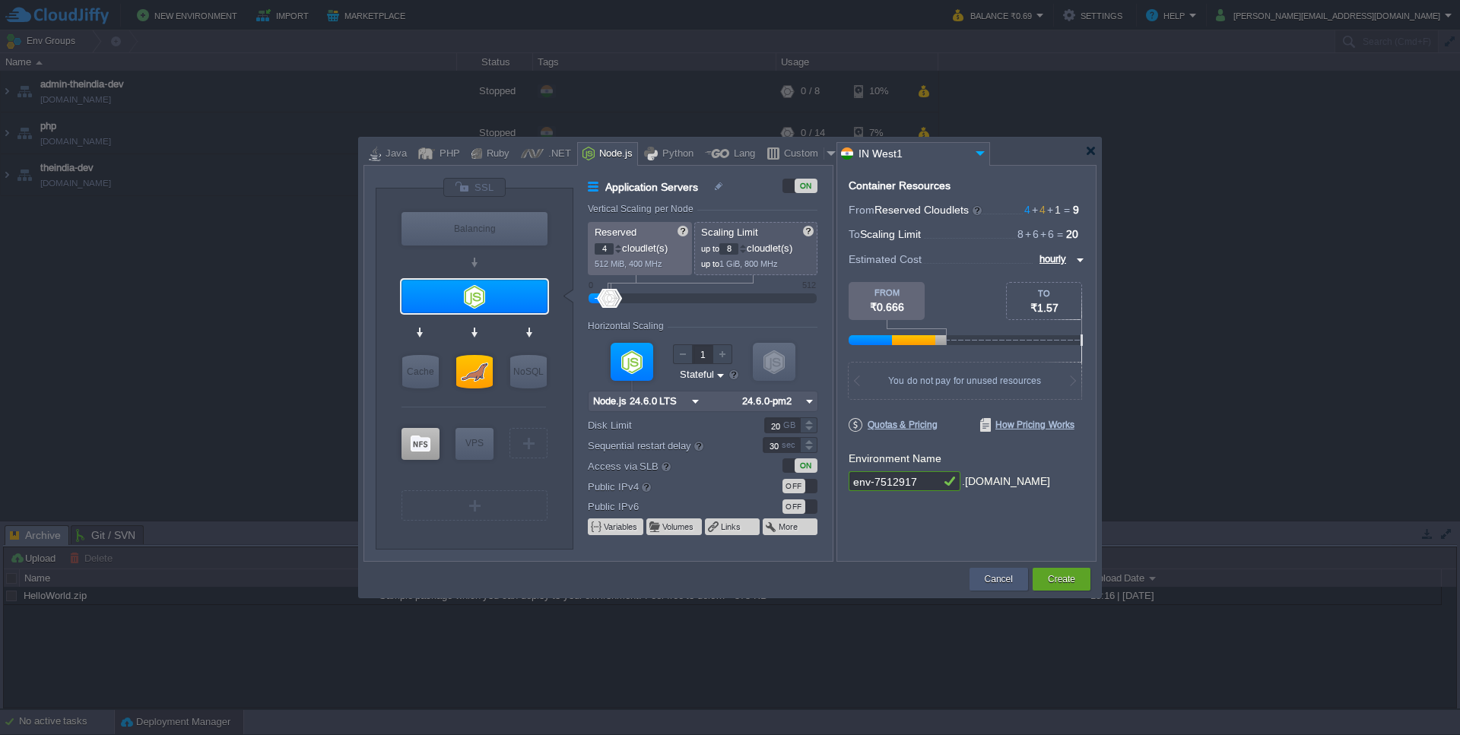
click at [980, 575] on button "Cancel" at bounding box center [999, 579] width 28 height 15
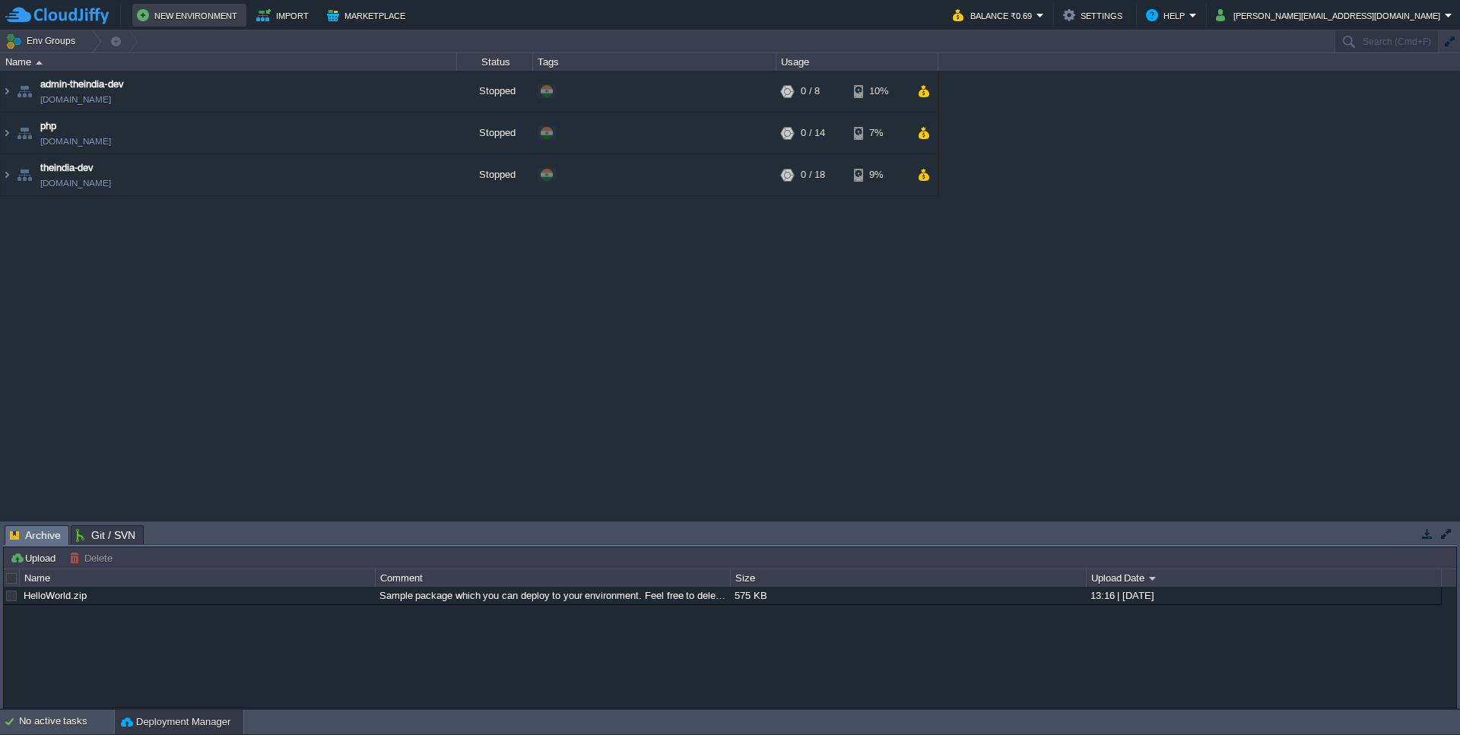
click at [192, 19] on button "New Environment" at bounding box center [189, 15] width 105 height 18
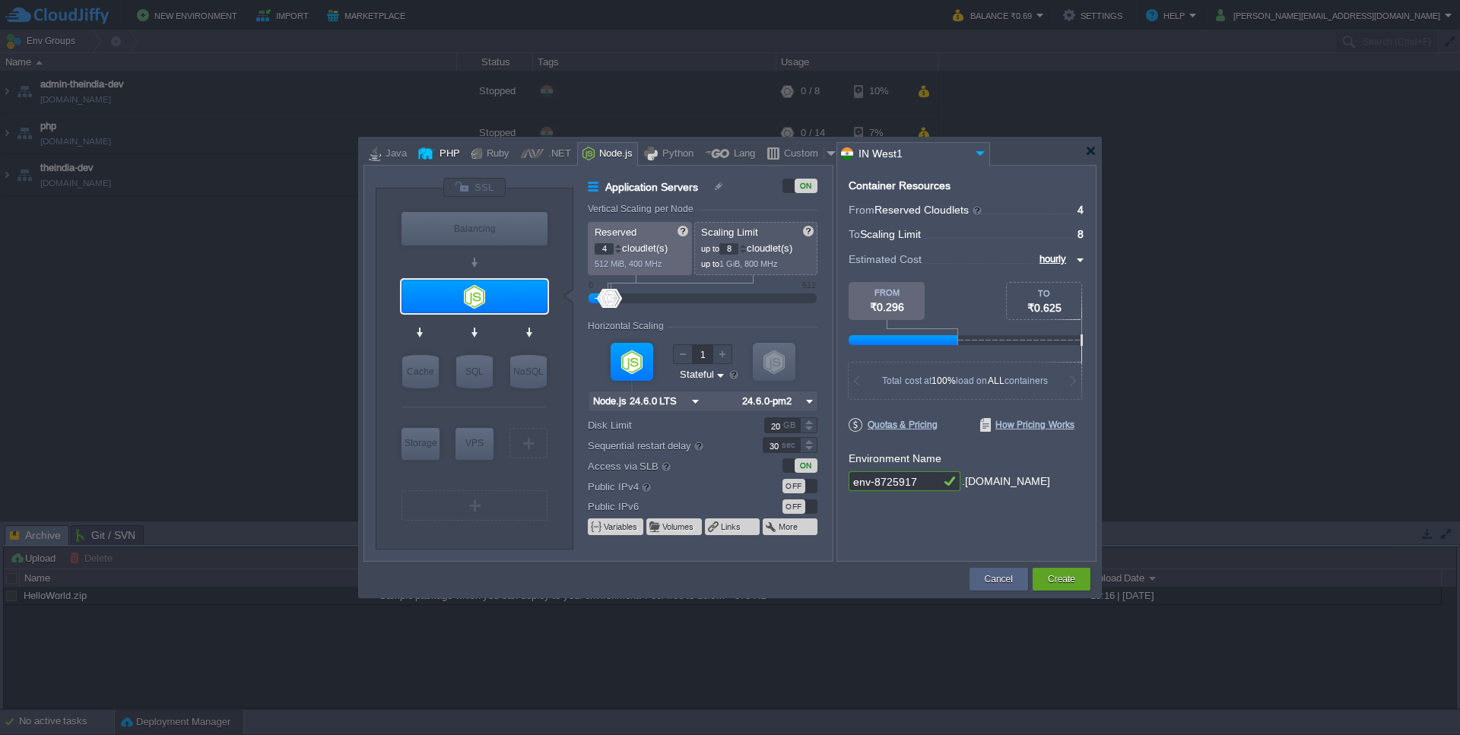
click at [446, 151] on div "PHP" at bounding box center [447, 154] width 25 height 23
type input "Application Servers"
type input "1"
type input "4"
type input "Apache [DATE]"
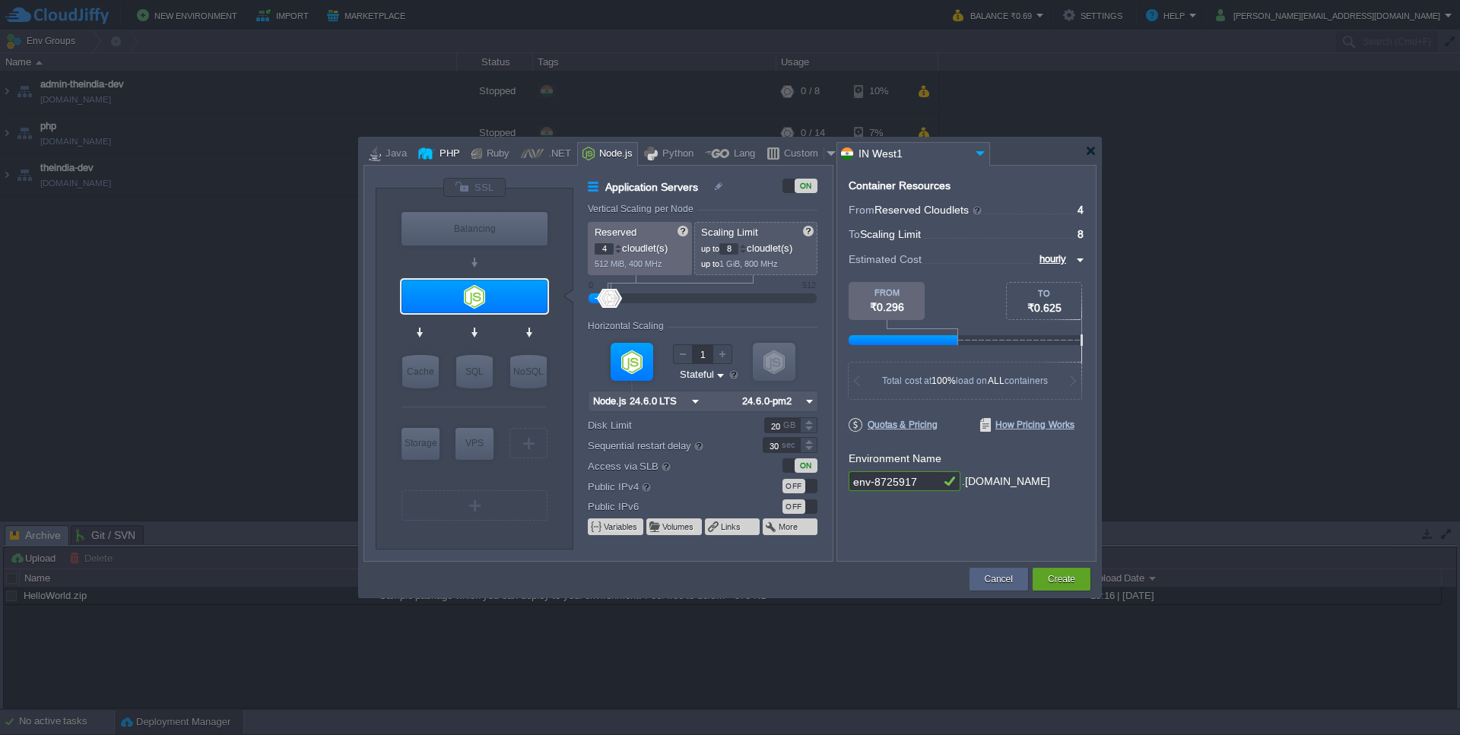
type input "PHP [DATE]"
type input "MariaDB 12.0.2"
click at [484, 366] on div "SQL" at bounding box center [474, 371] width 37 height 33
type input "SQL Databases"
type input "4"
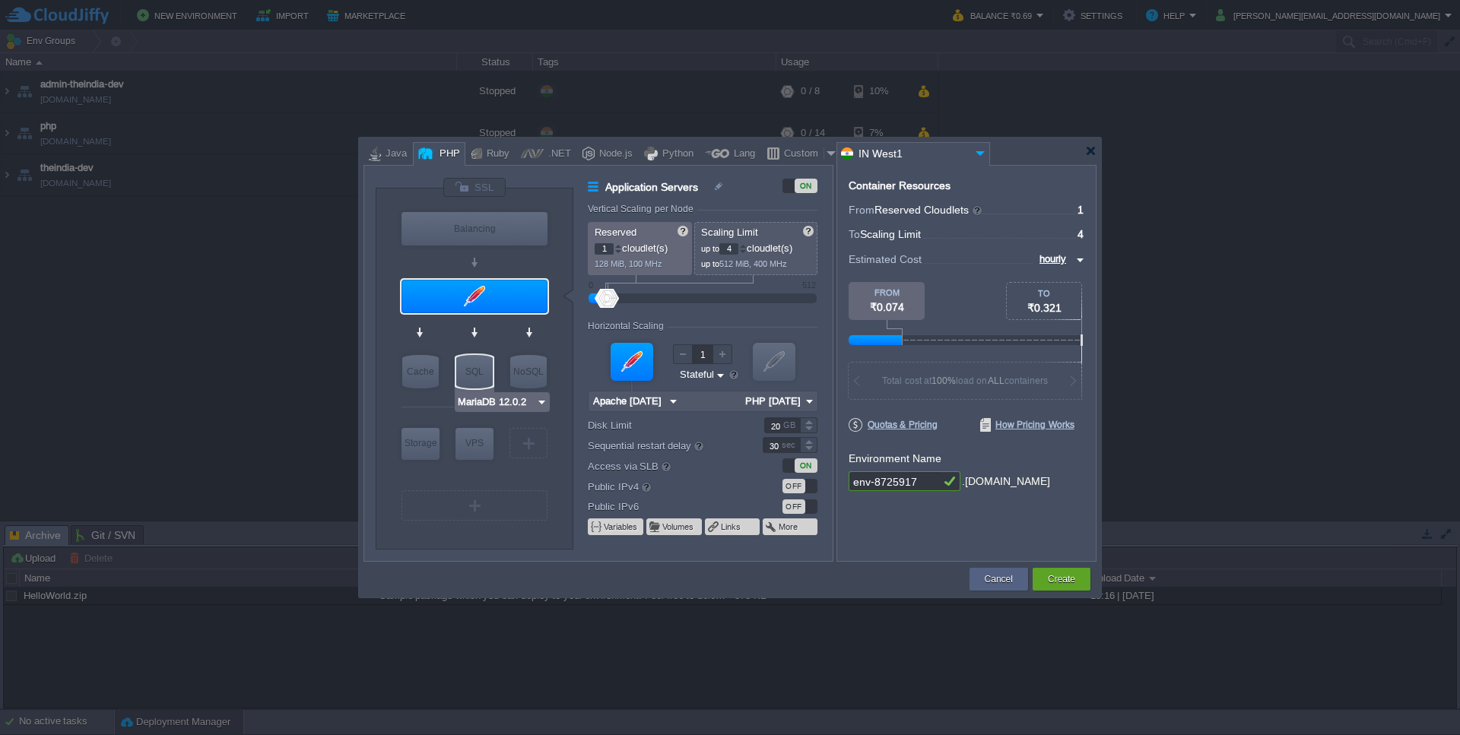
type input "6"
type input "MariaDB 12.0.2"
type input "12.0.2-almalin..."
type input "Stateless"
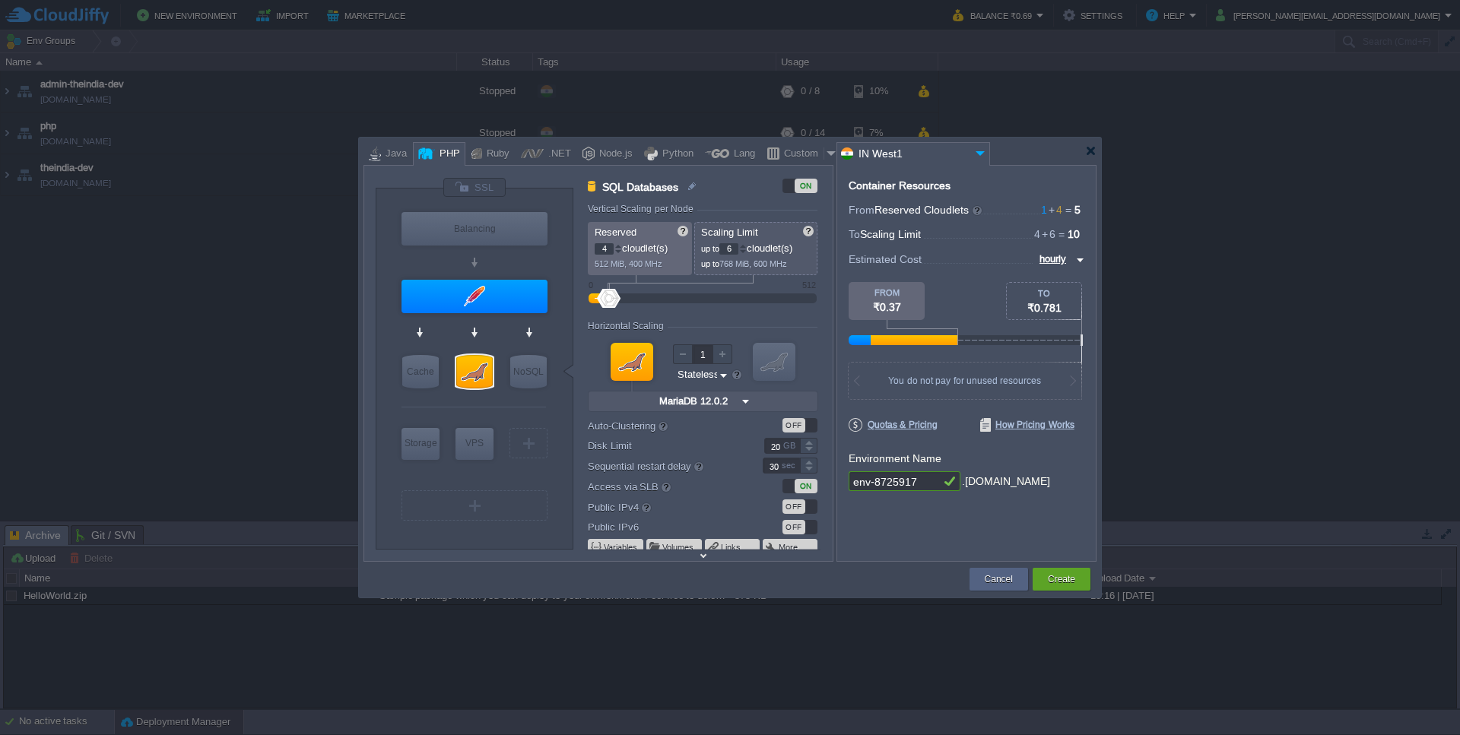
type input "Extra Storage 2.0-10.5"
click at [434, 434] on div "Storage" at bounding box center [421, 443] width 38 height 30
type input "Storage Containers"
type input "1"
type input "Extra Storage 2.0-10.5"
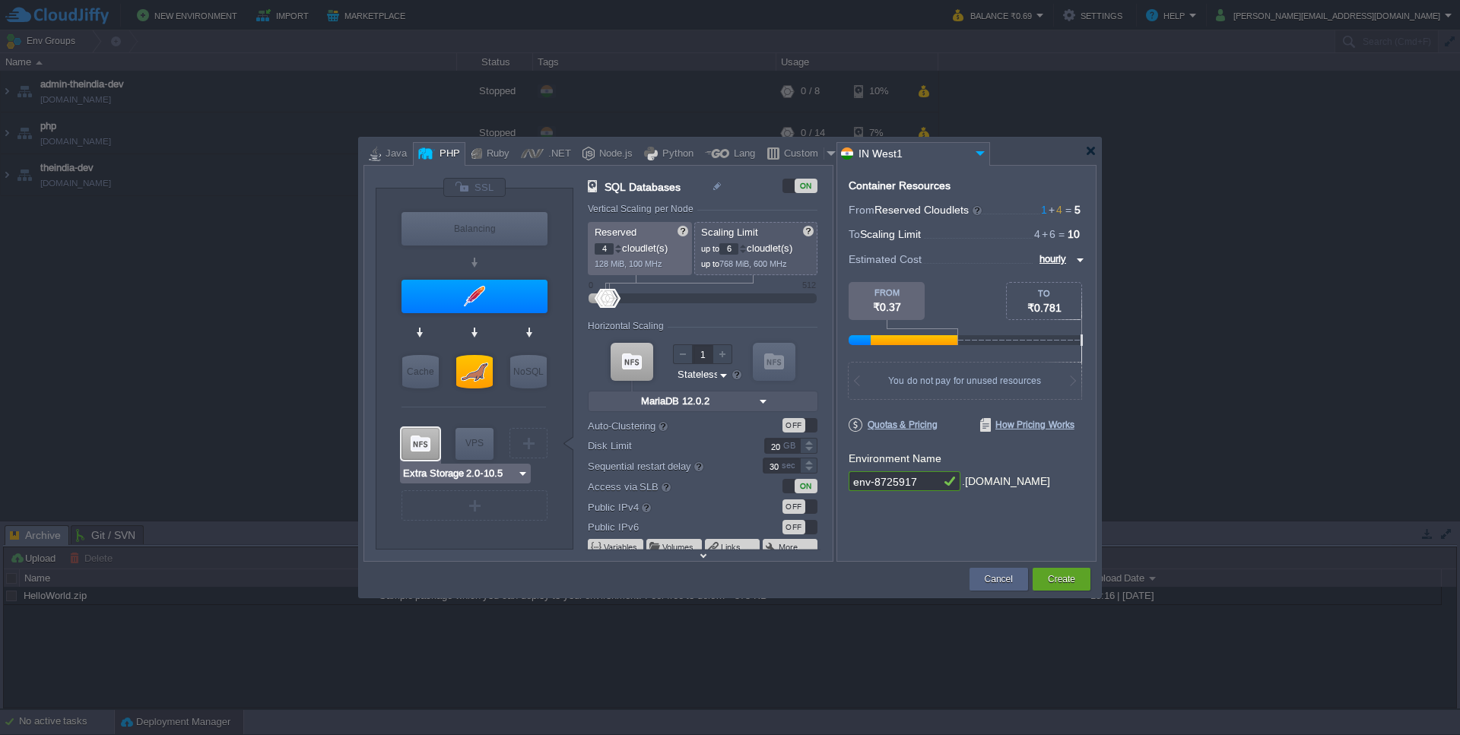
type input "2.0-10.5-almal..."
type input "100"
type input "AlmaLinux 9.6"
click at [491, 476] on input "AlmaLinux 9.6" at bounding box center [492, 473] width 73 height 15
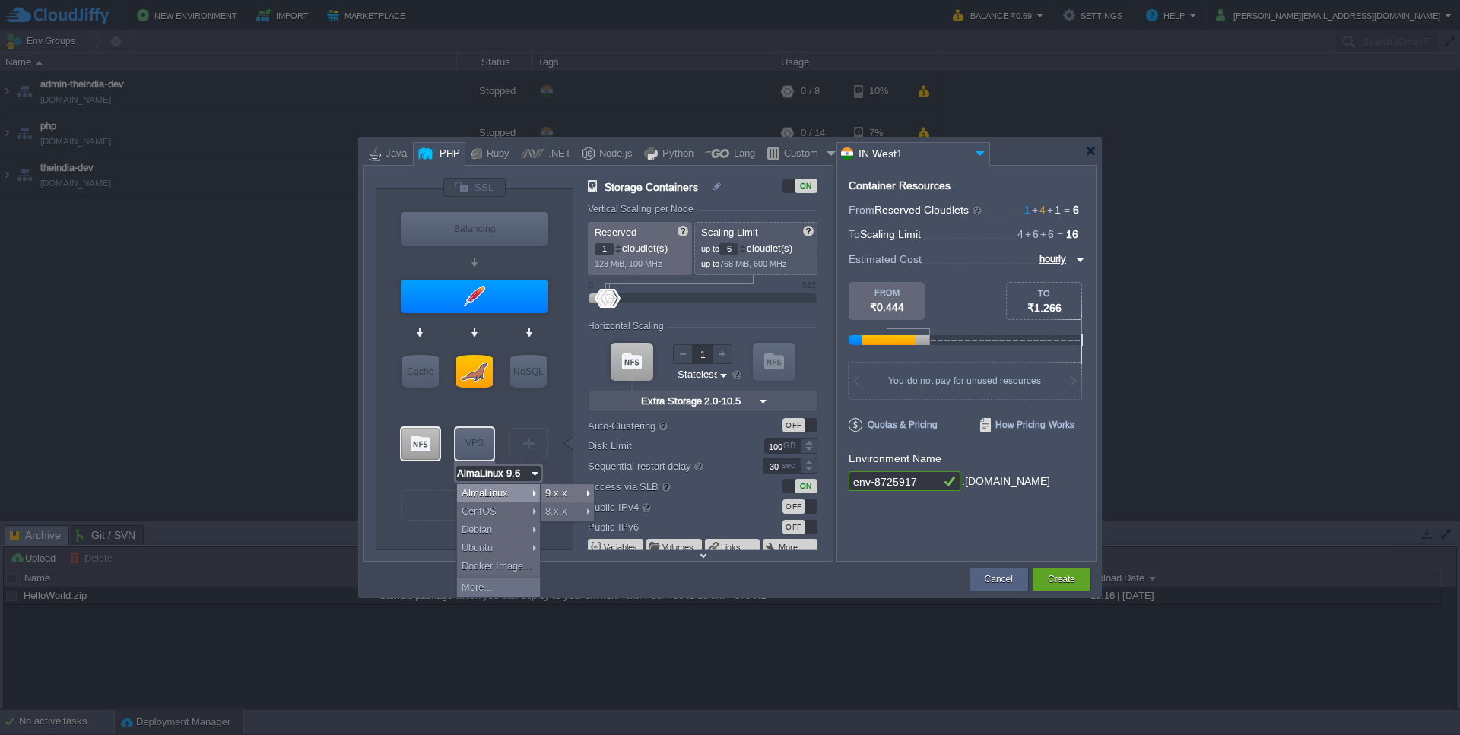
click at [472, 442] on div "VPS" at bounding box center [475, 443] width 38 height 30
type input "Elastic VPS"
type input "4"
type input "AlmaLinux 9.6"
type input "9.6"
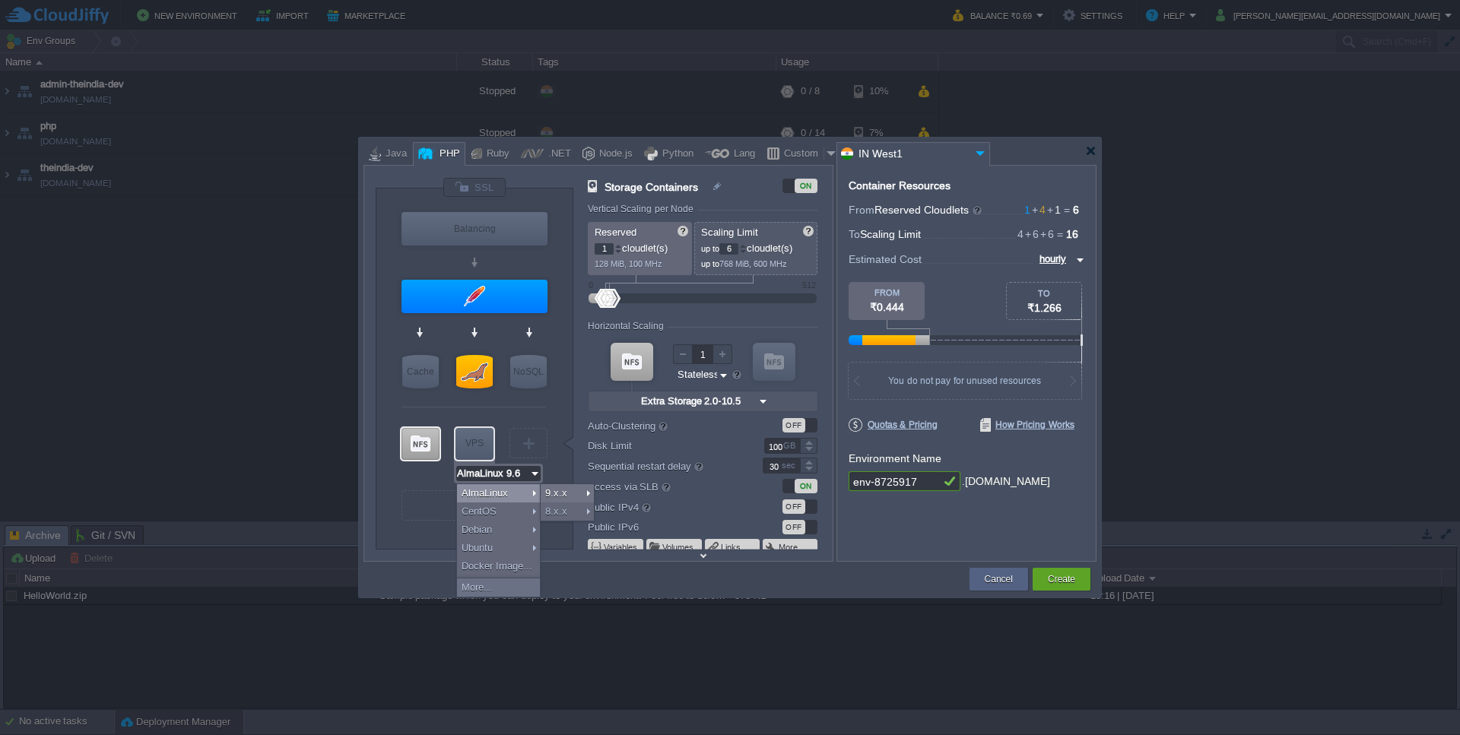
type input "Stateful"
type input "20"
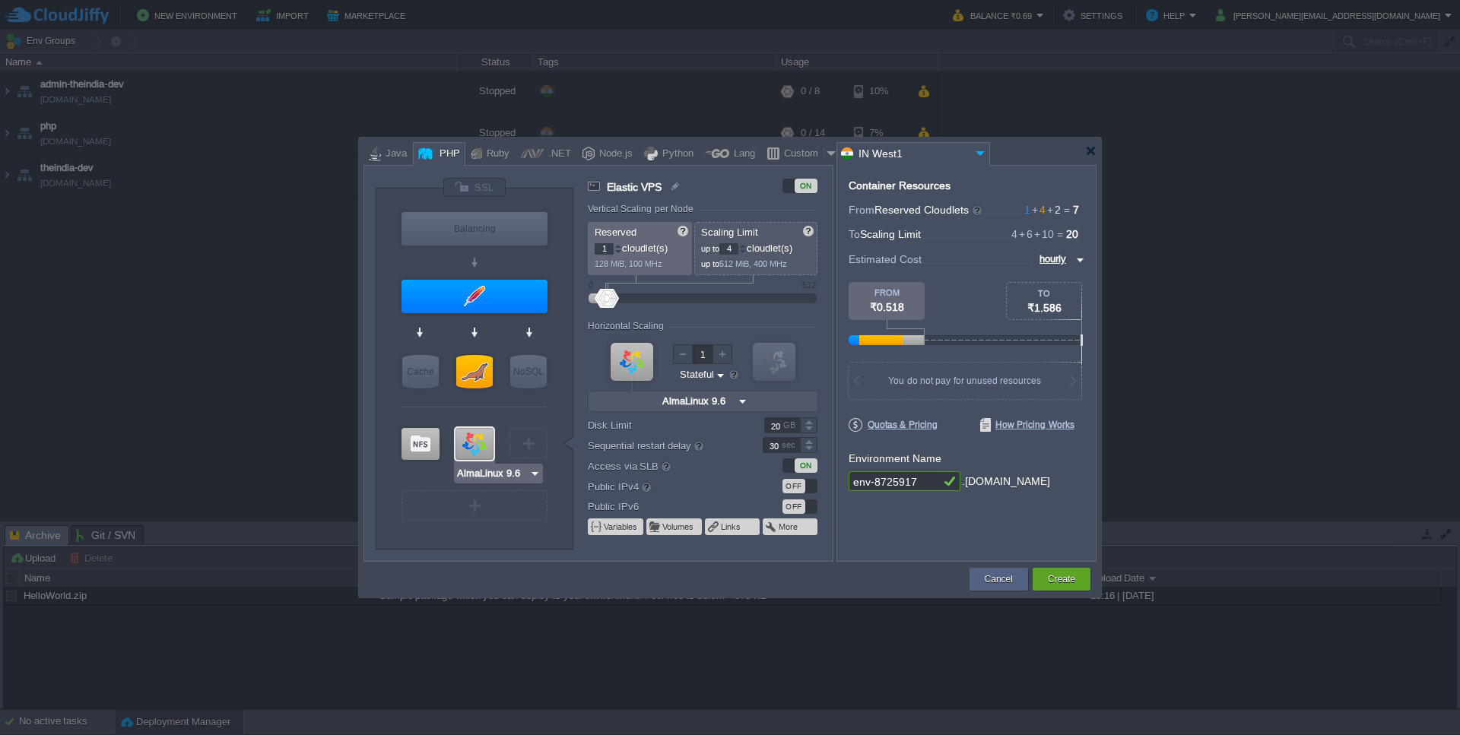
click at [470, 440] on div at bounding box center [475, 444] width 38 height 32
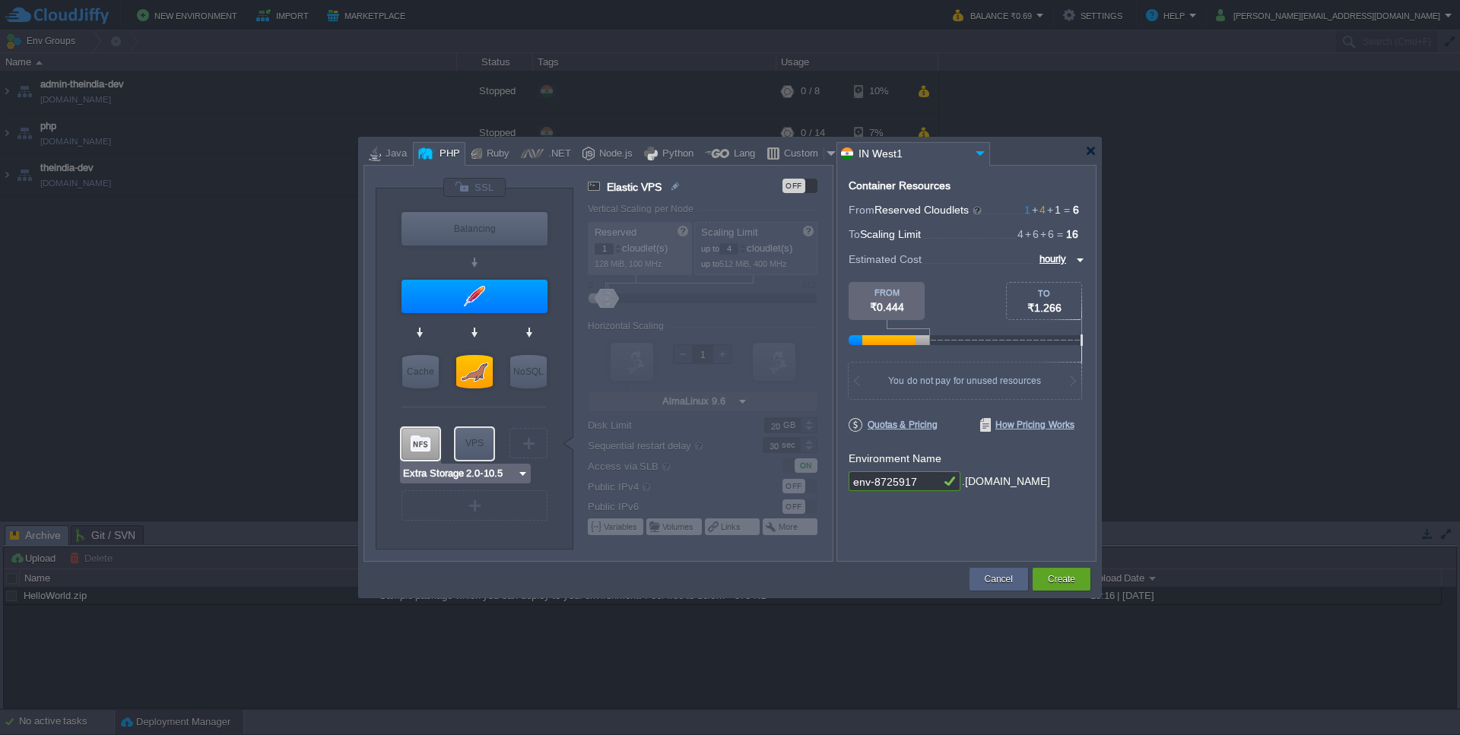
type input "AlmaLinux 9.6"
click at [460, 437] on div "VPS" at bounding box center [475, 443] width 38 height 30
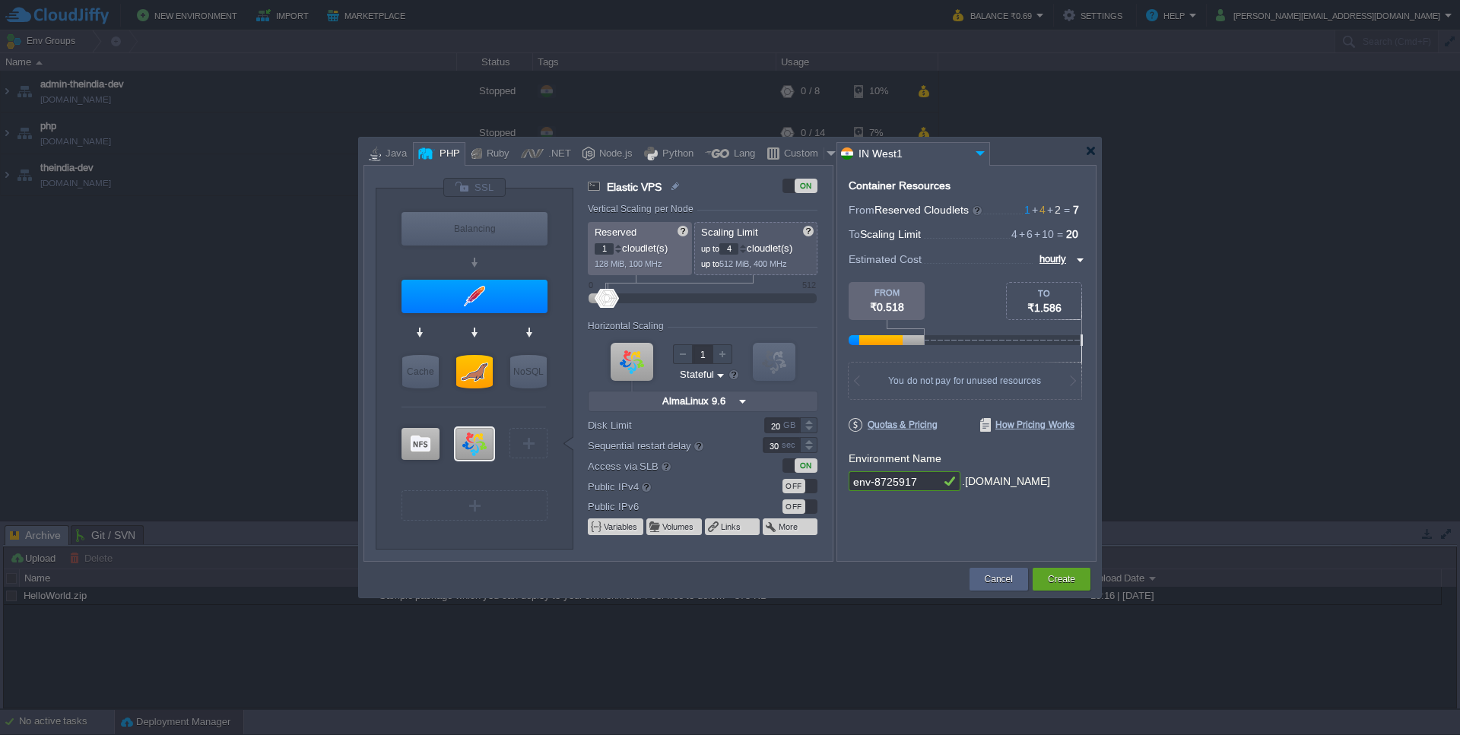
click at [814, 489] on div "OFF" at bounding box center [800, 486] width 35 height 14
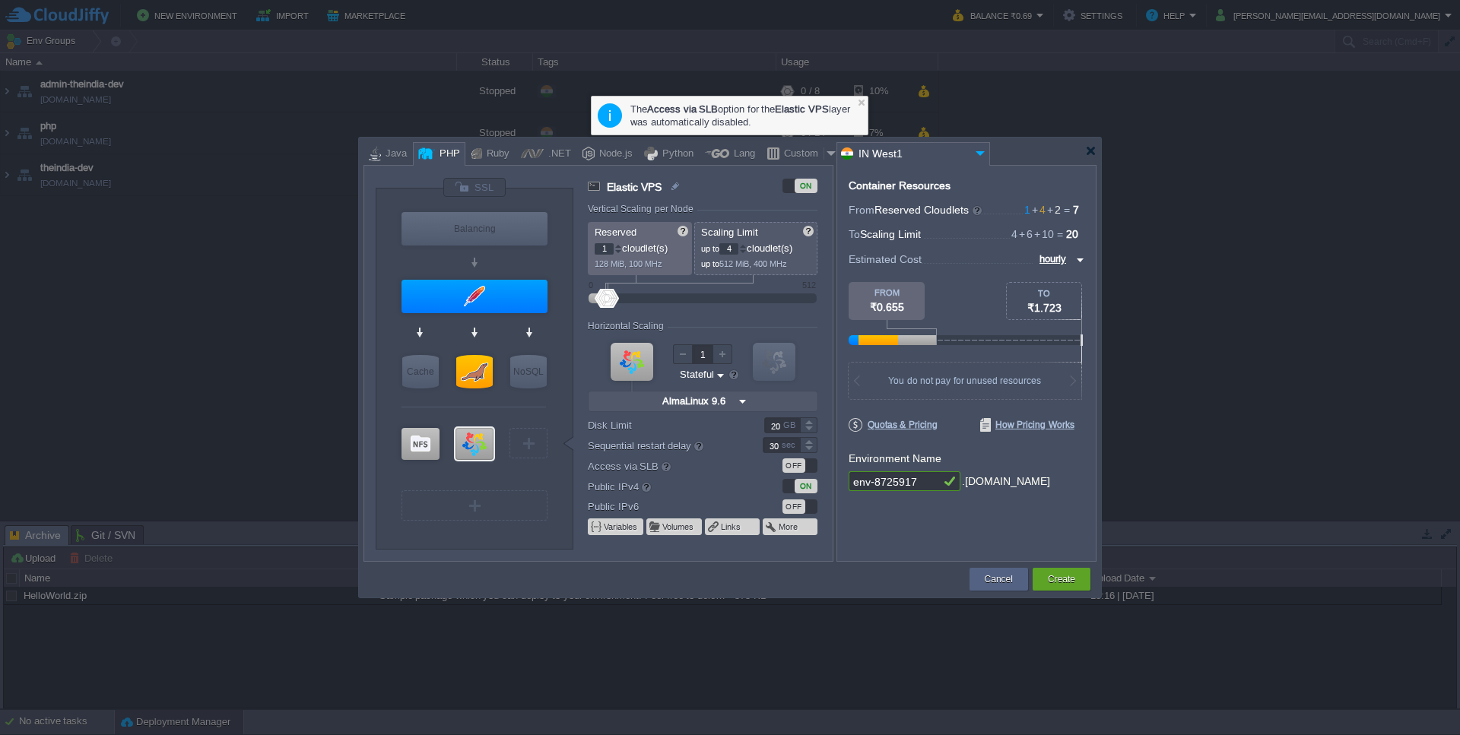
click at [800, 488] on div "ON" at bounding box center [806, 486] width 23 height 14
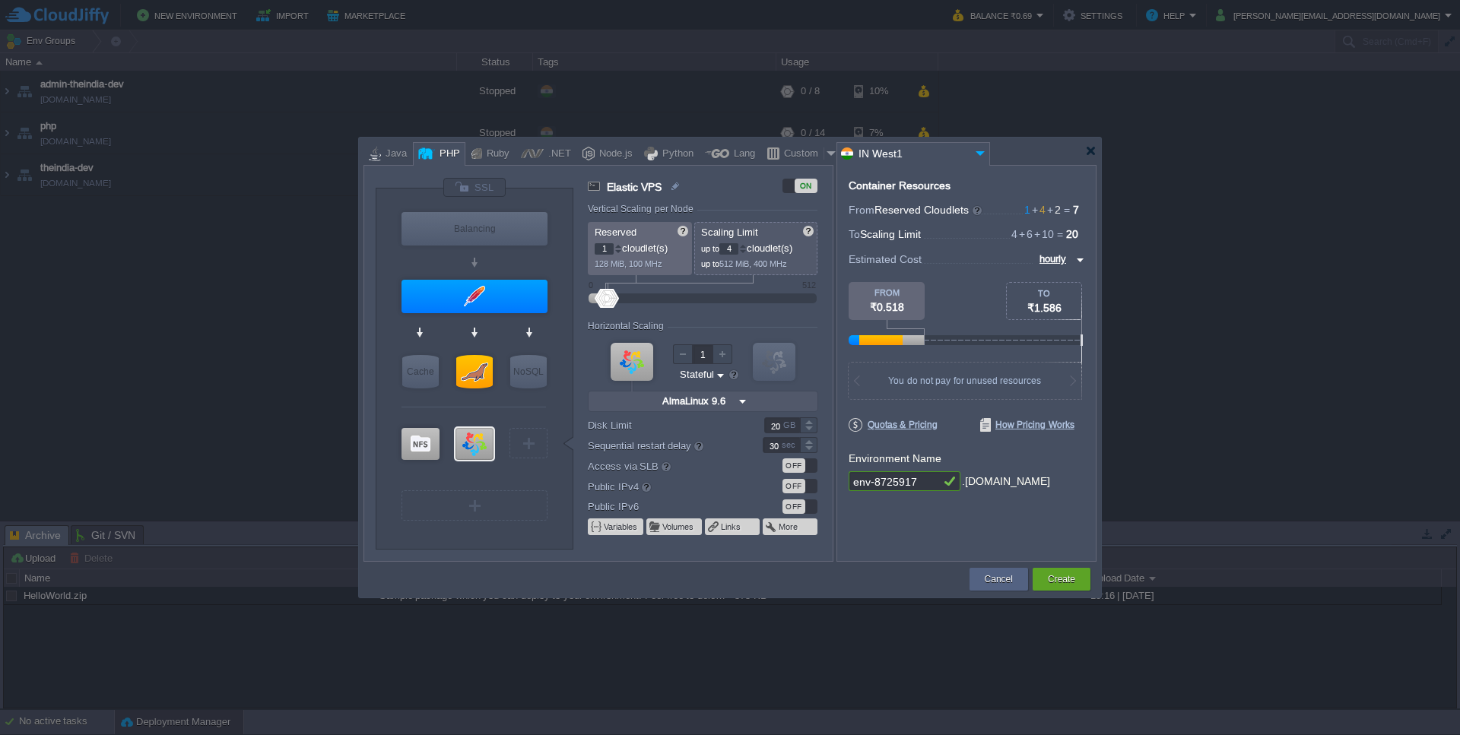
click at [980, 260] on img at bounding box center [1078, 260] width 12 height 18
click at [980, 275] on div "monthly" at bounding box center [1058, 277] width 52 height 18
type input "monthly"
type input "Couchbase CE 7.1.1"
click at [980, 575] on button "Cancel" at bounding box center [999, 579] width 28 height 15
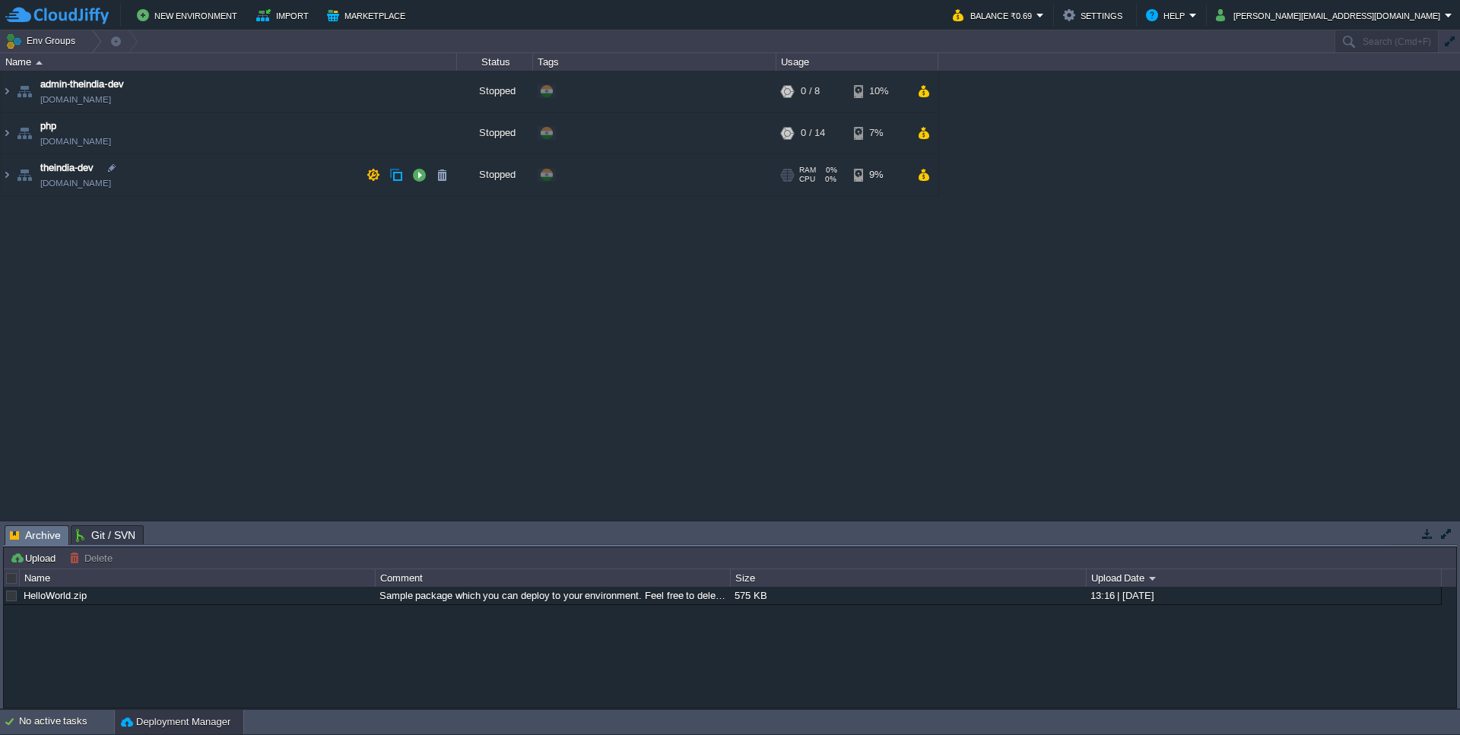
click at [181, 182] on td "theindia-dev [DOMAIN_NAME]" at bounding box center [229, 175] width 456 height 42
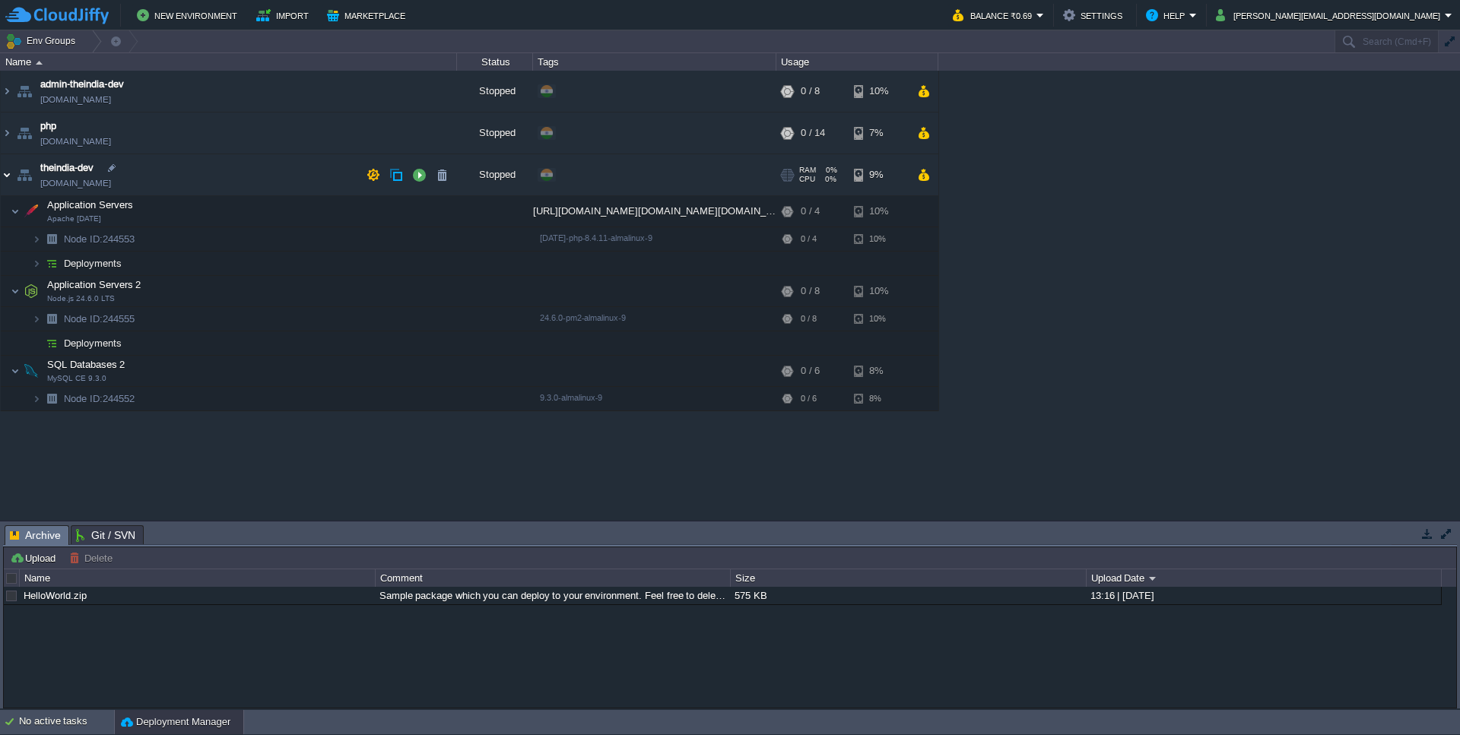
click at [8, 180] on img at bounding box center [7, 174] width 12 height 41
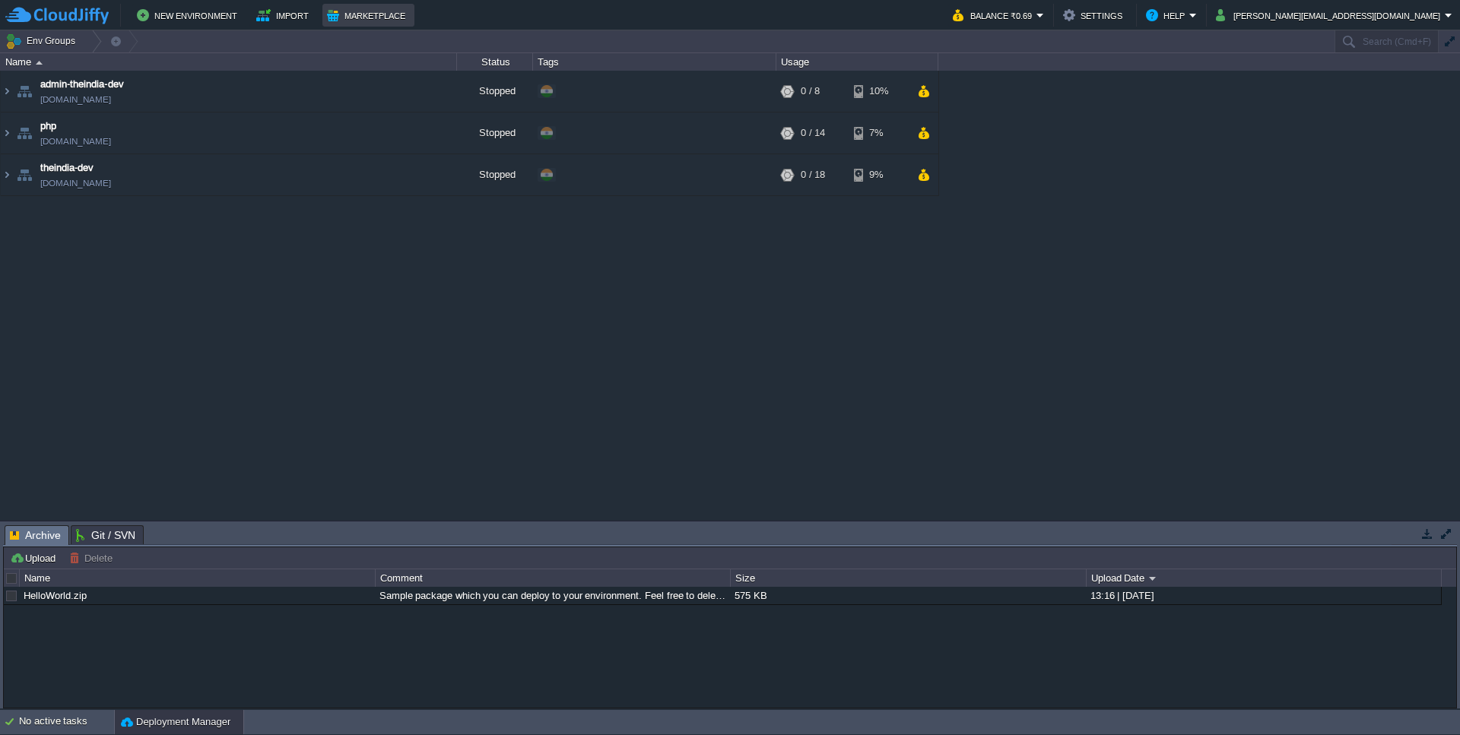
click at [339, 18] on button "Marketplace" at bounding box center [368, 15] width 83 height 18
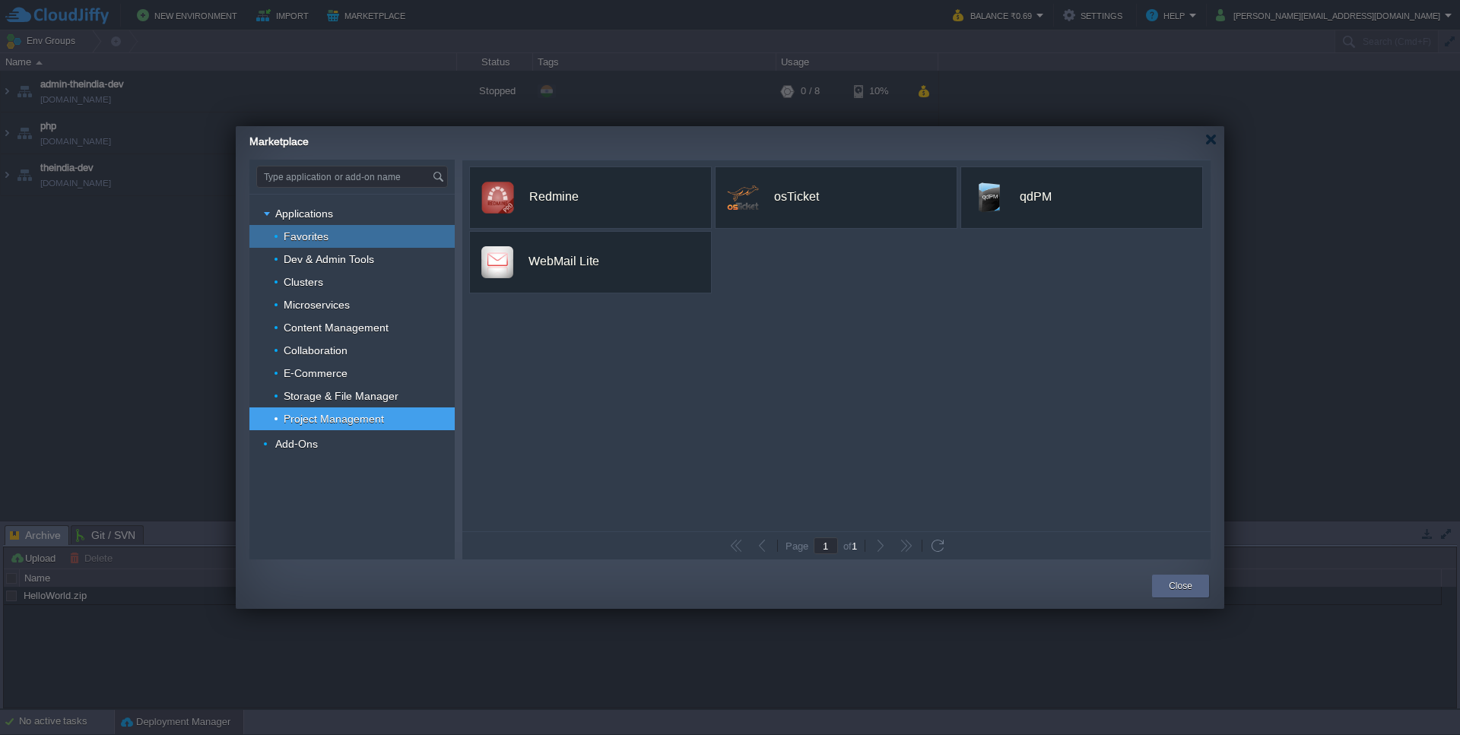
click at [363, 235] on div "Favorites" at bounding box center [351, 236] width 205 height 23
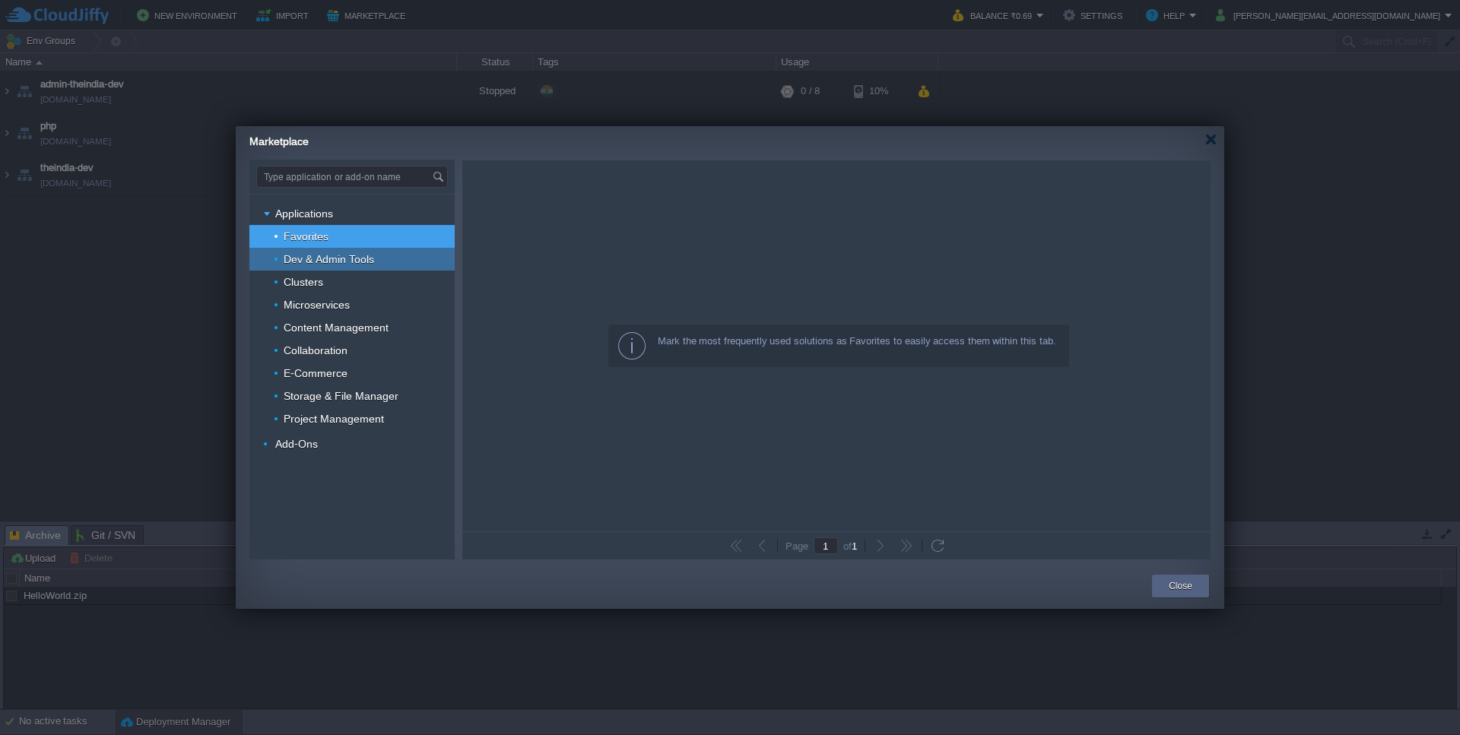
click at [338, 268] on div "Dev & Admin Tools" at bounding box center [351, 259] width 205 height 23
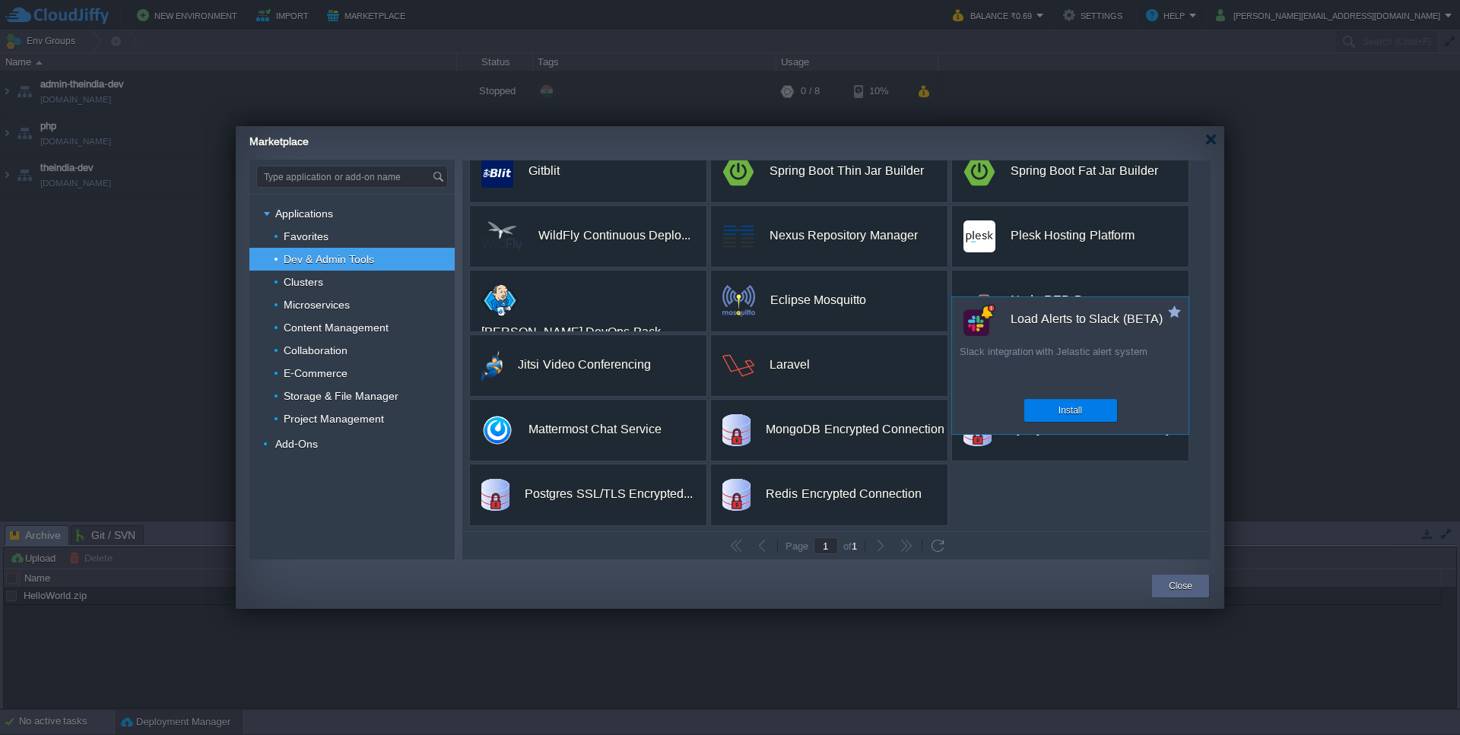
scroll to position [221, 0]
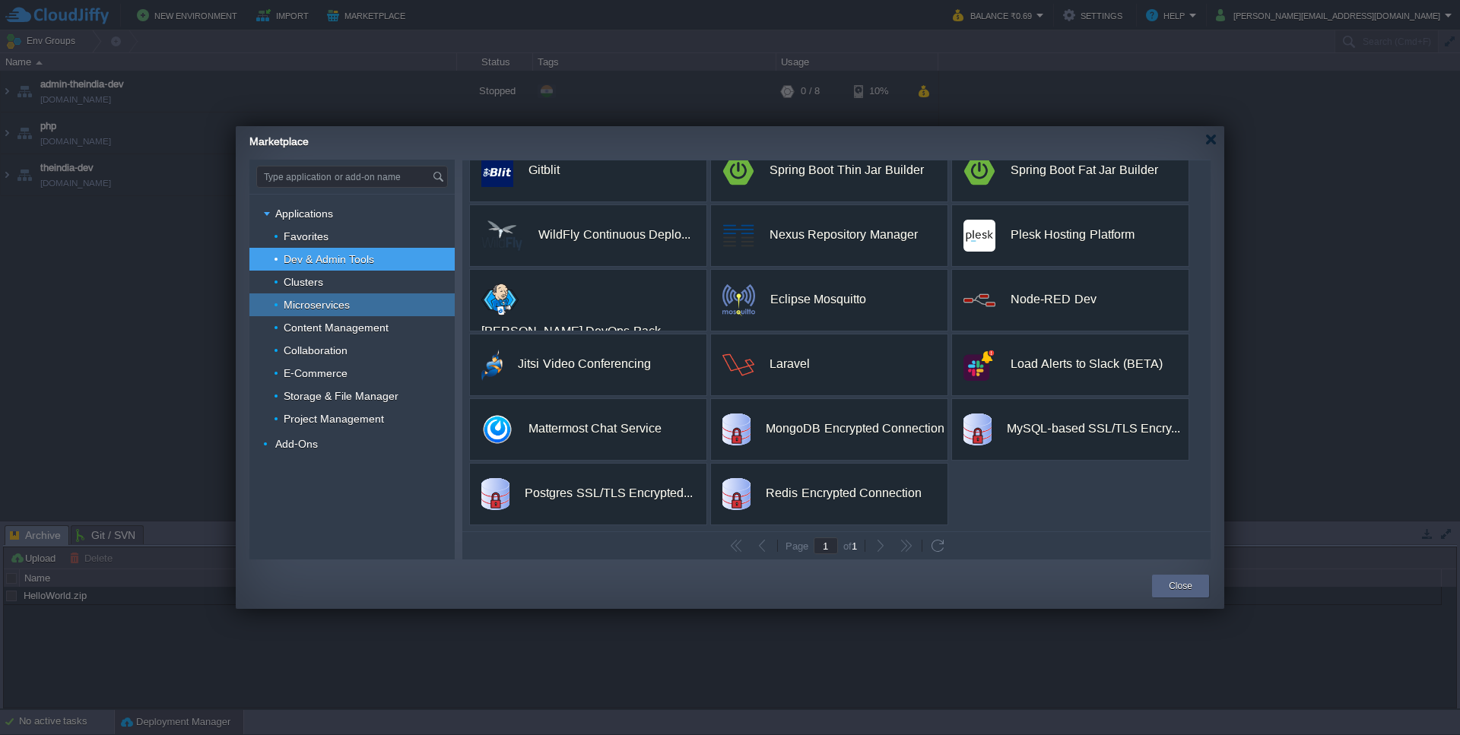
click at [324, 309] on span "Microservices" at bounding box center [317, 305] width 70 height 14
type input "Type application or add-on name"
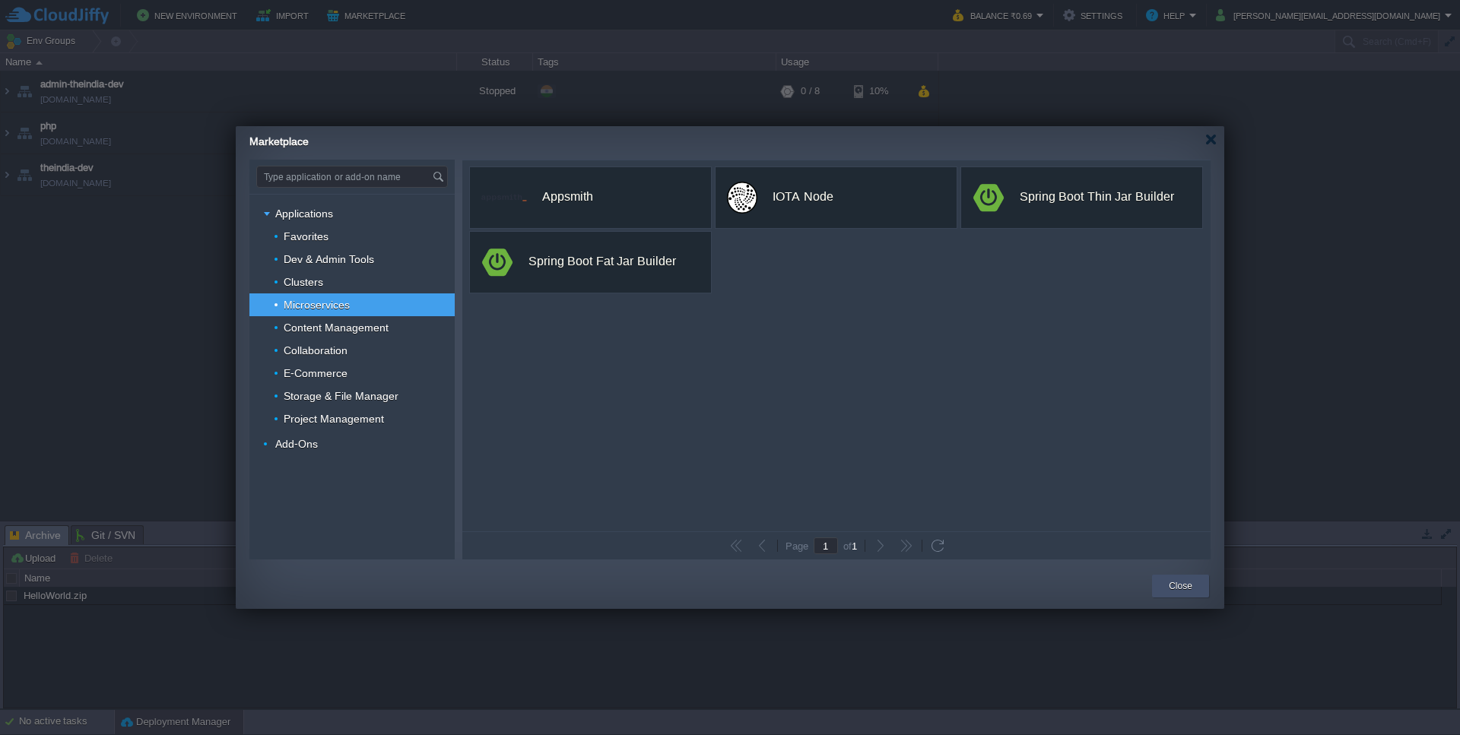
click at [980, 575] on button "Close" at bounding box center [1181, 586] width 24 height 15
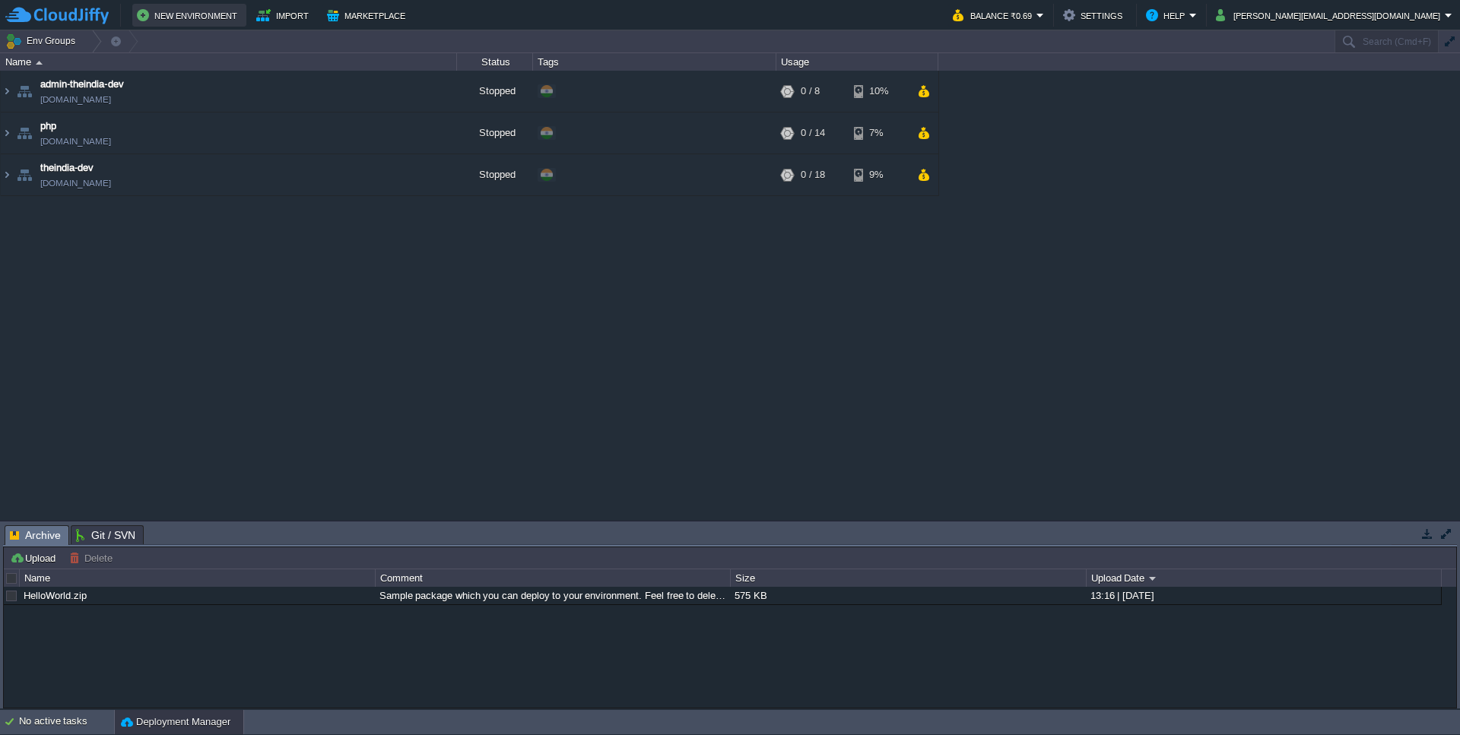
click at [204, 17] on button "New Environment" at bounding box center [189, 15] width 105 height 18
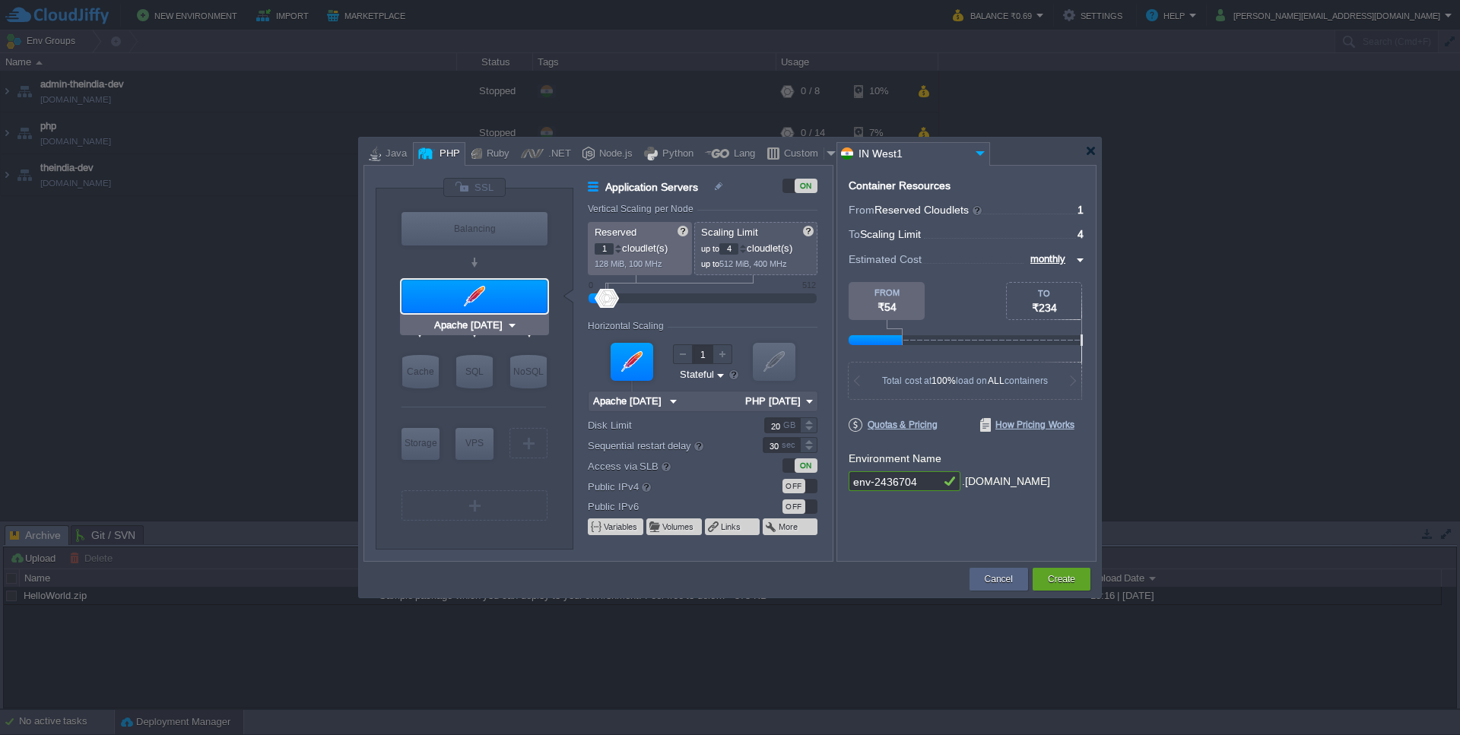
click at [455, 287] on div at bounding box center [475, 296] width 146 height 33
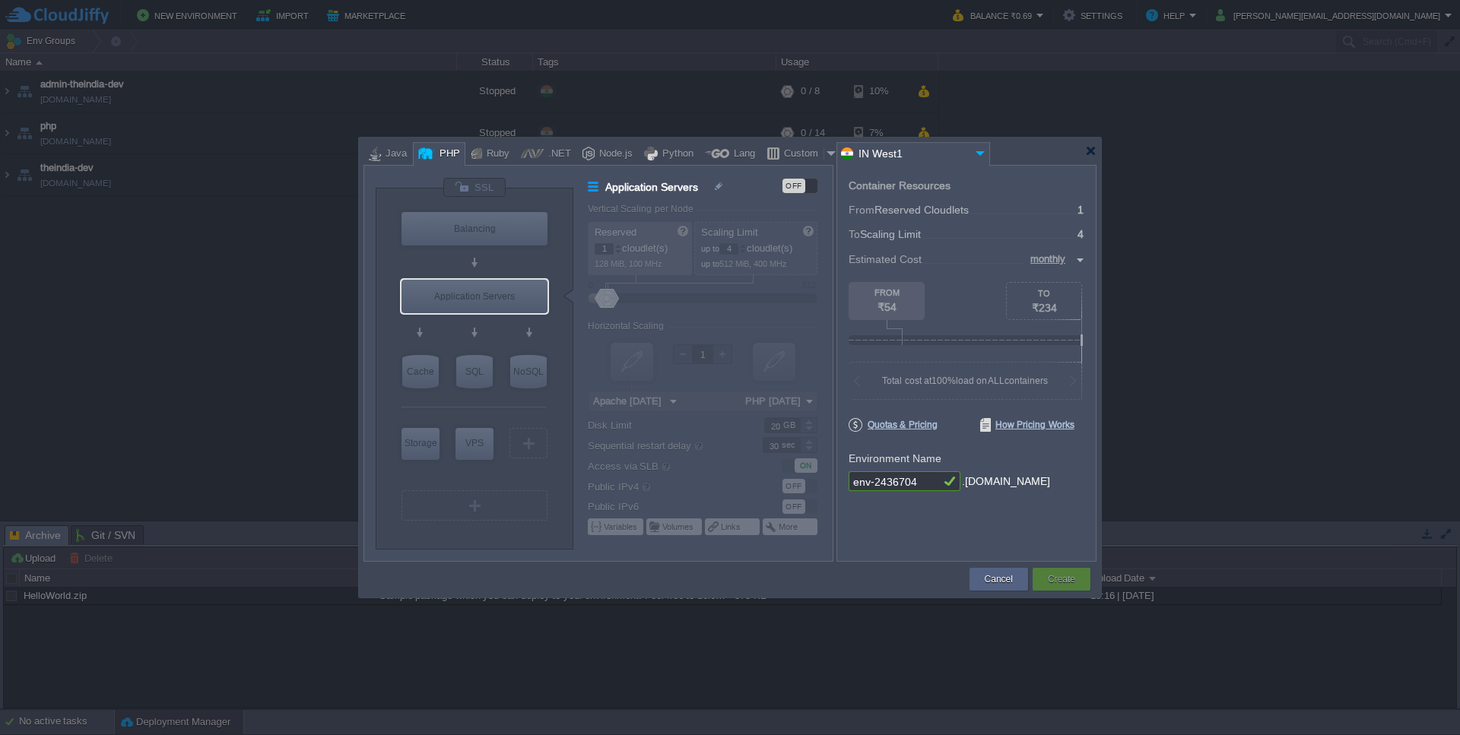
type input "MariaDB 12.0.2"
click at [472, 358] on div "SQL" at bounding box center [474, 371] width 37 height 33
type input "SQL Databases"
type input "4"
type input "6"
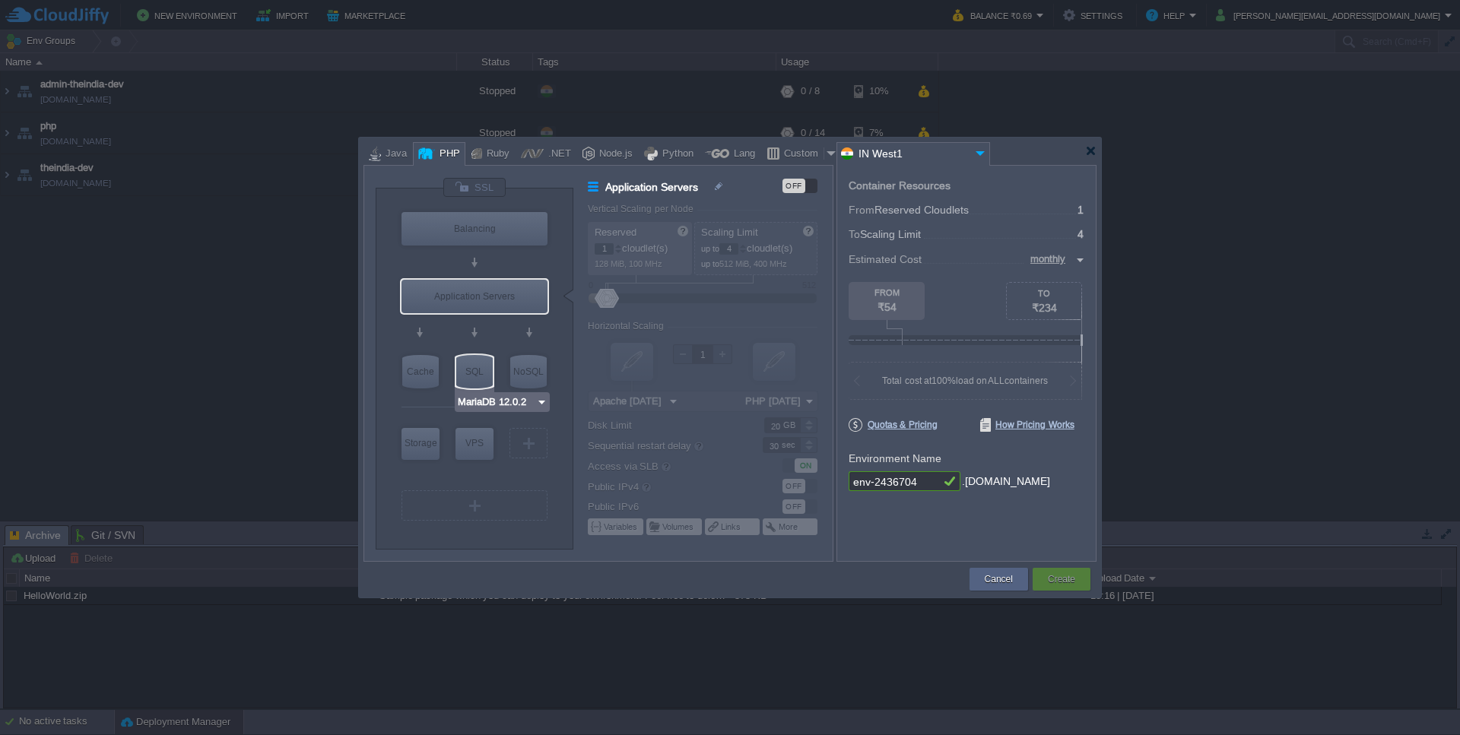
type input "MariaDB 12.0.2"
type input "12.0.2-almalin..."
type input "Stateless"
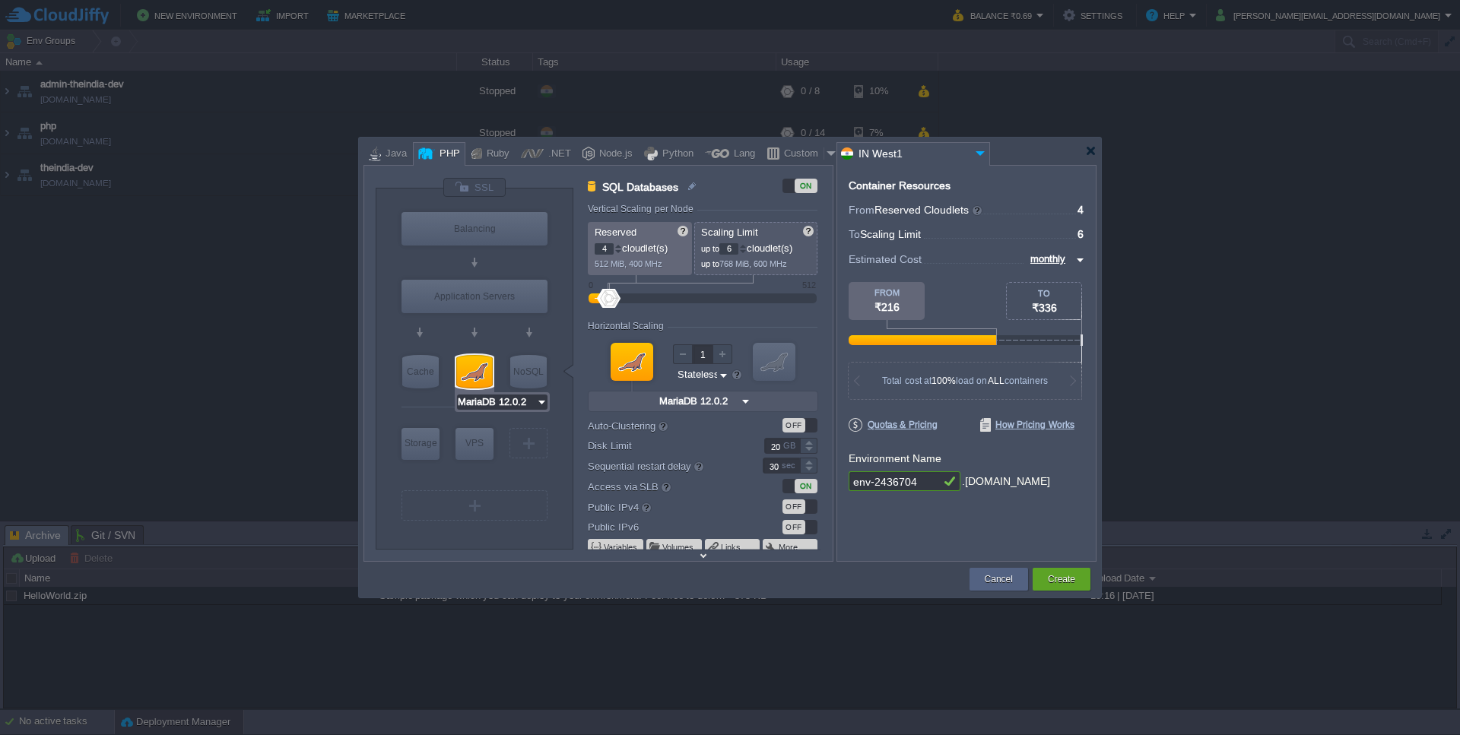
click at [482, 407] on input "MariaDB 12.0.2" at bounding box center [496, 402] width 79 height 15
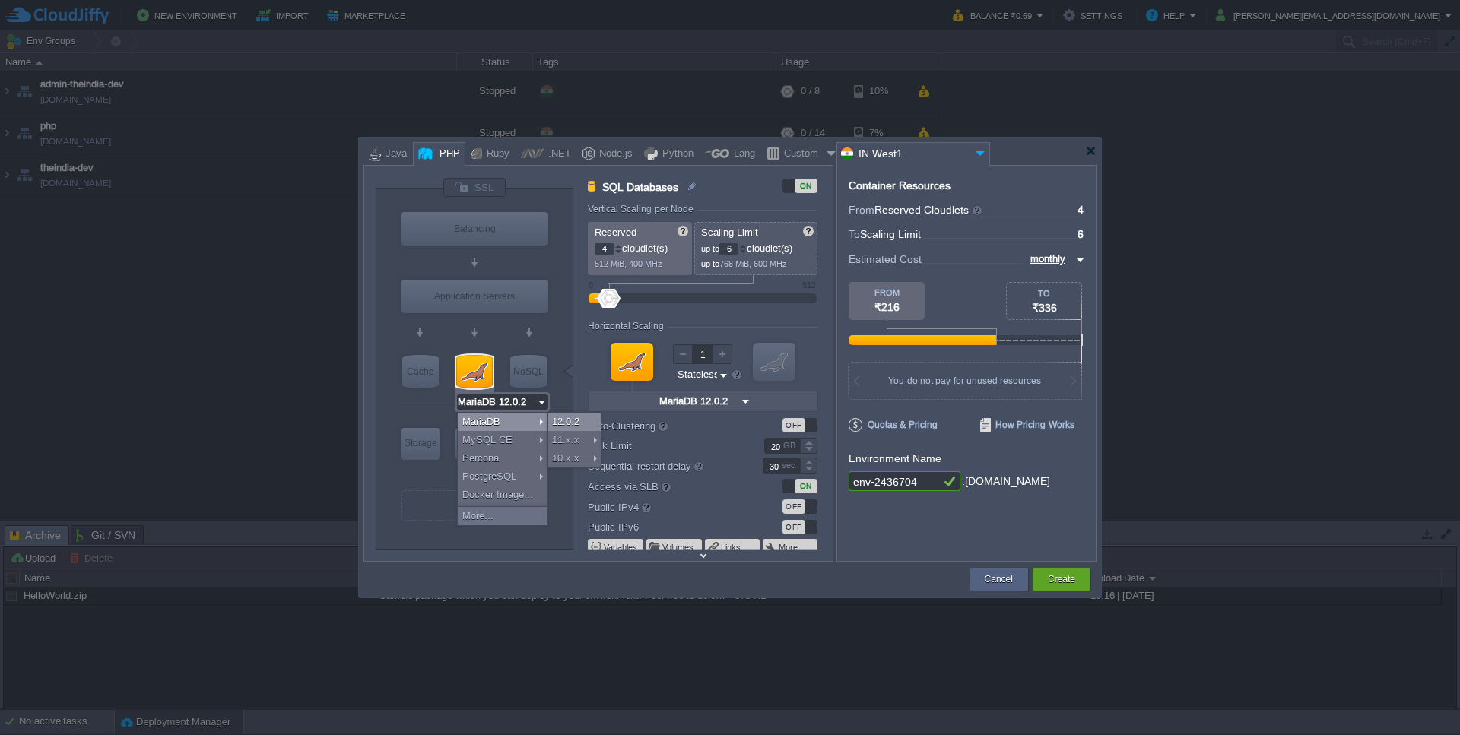
click at [551, 424] on div "12.0.2" at bounding box center [574, 422] width 53 height 18
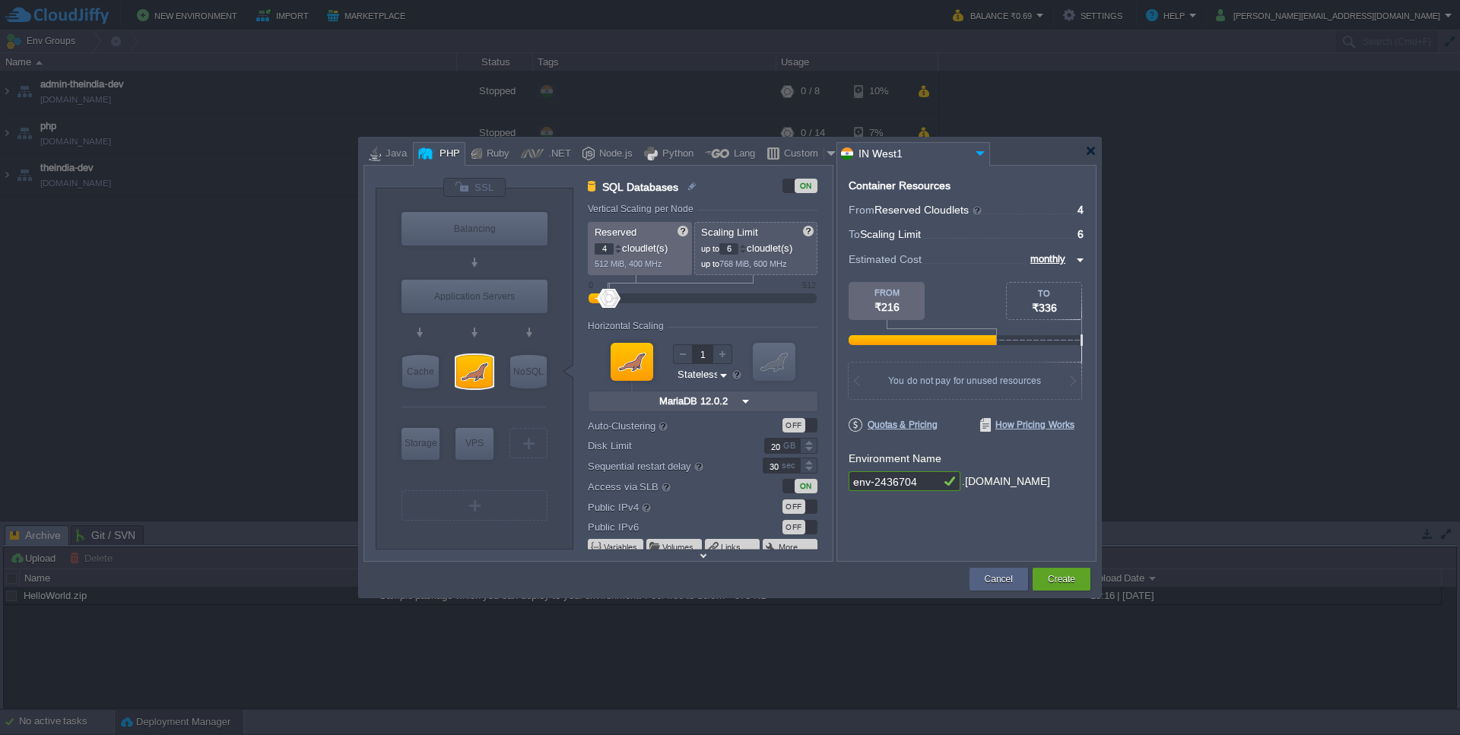
type input "AlmaLinux 9.6"
click at [489, 434] on div "VPS" at bounding box center [475, 443] width 38 height 30
click at [0, 0] on div at bounding box center [0, 0] width 0 height 0
type input "Elastic VPS"
type input "1"
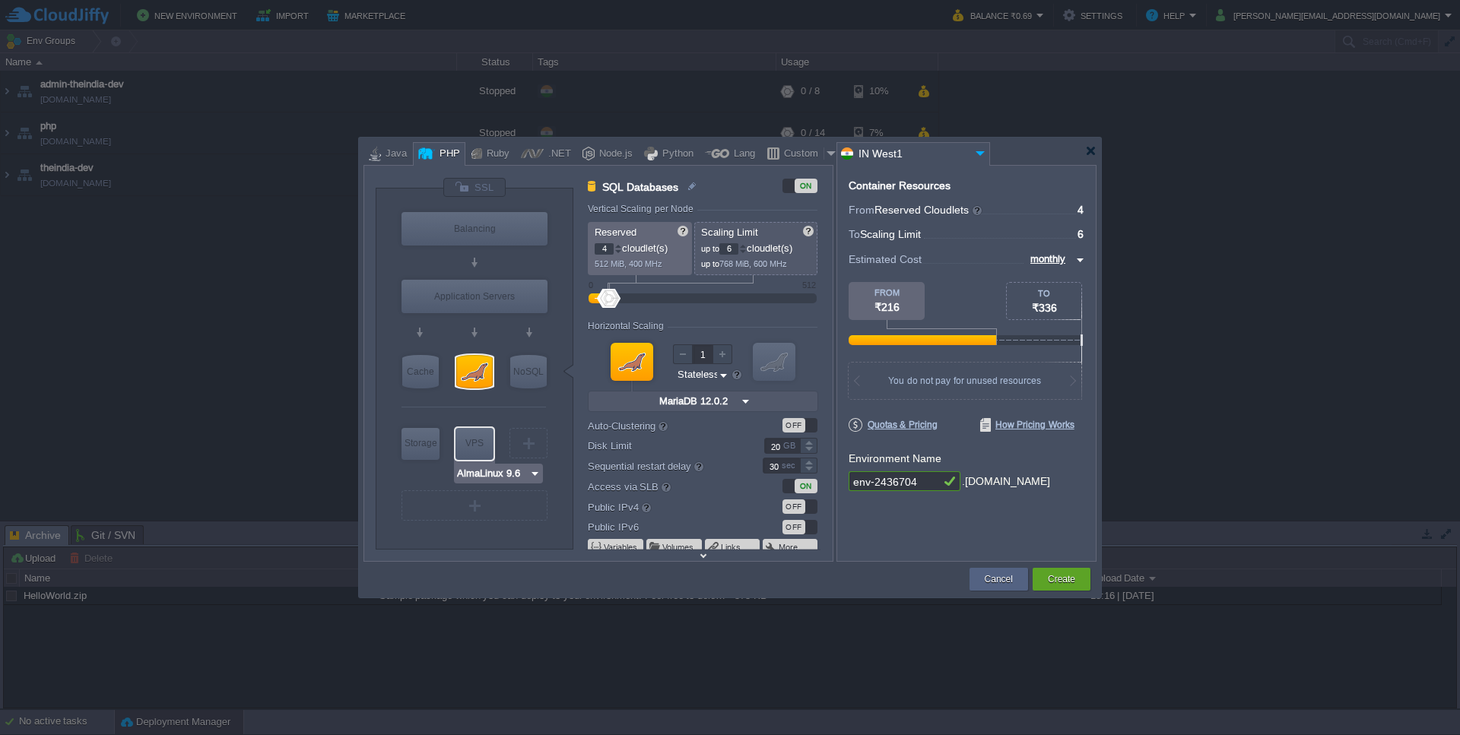
type input "4"
type input "AlmaLinux 9.6"
type input "9.6"
type input "Stateful"
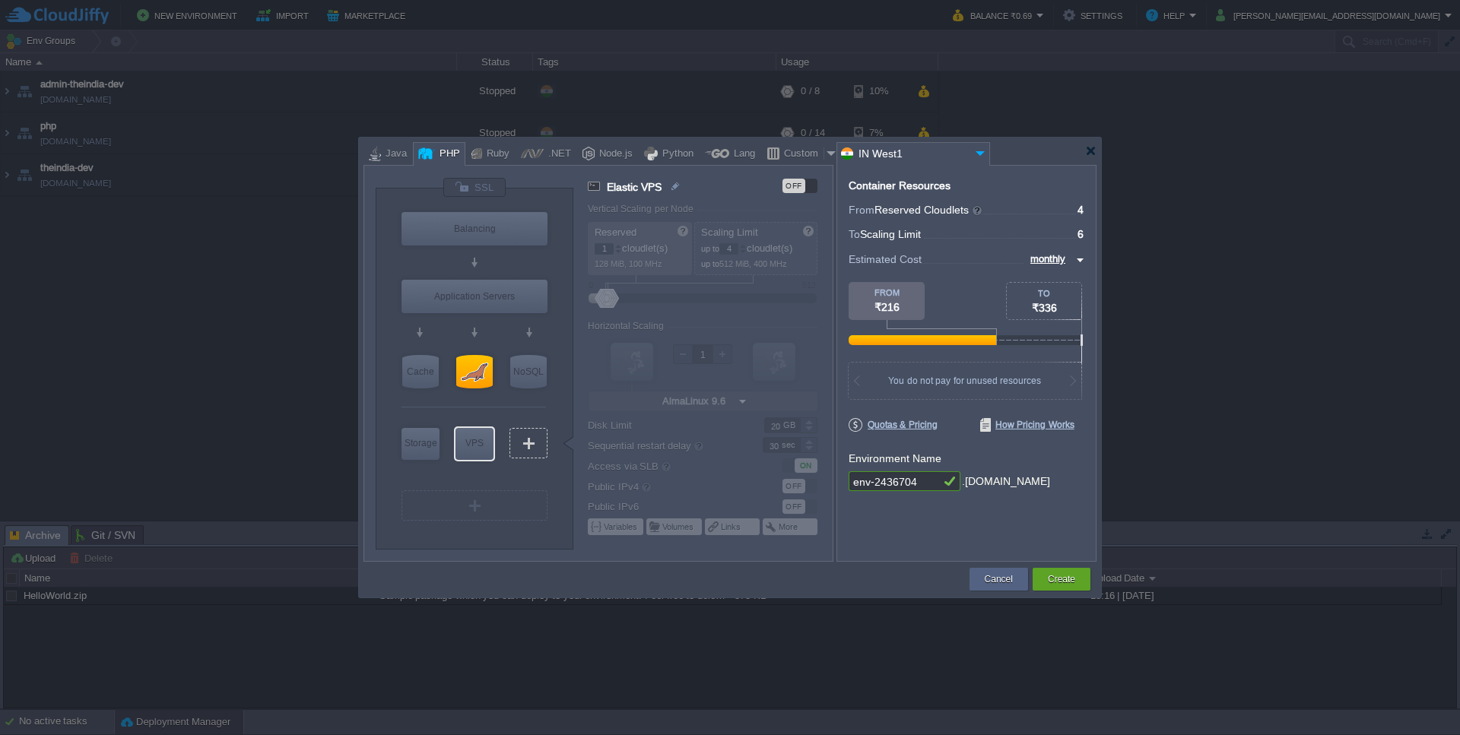
click at [537, 440] on div "VM" at bounding box center [529, 443] width 38 height 30
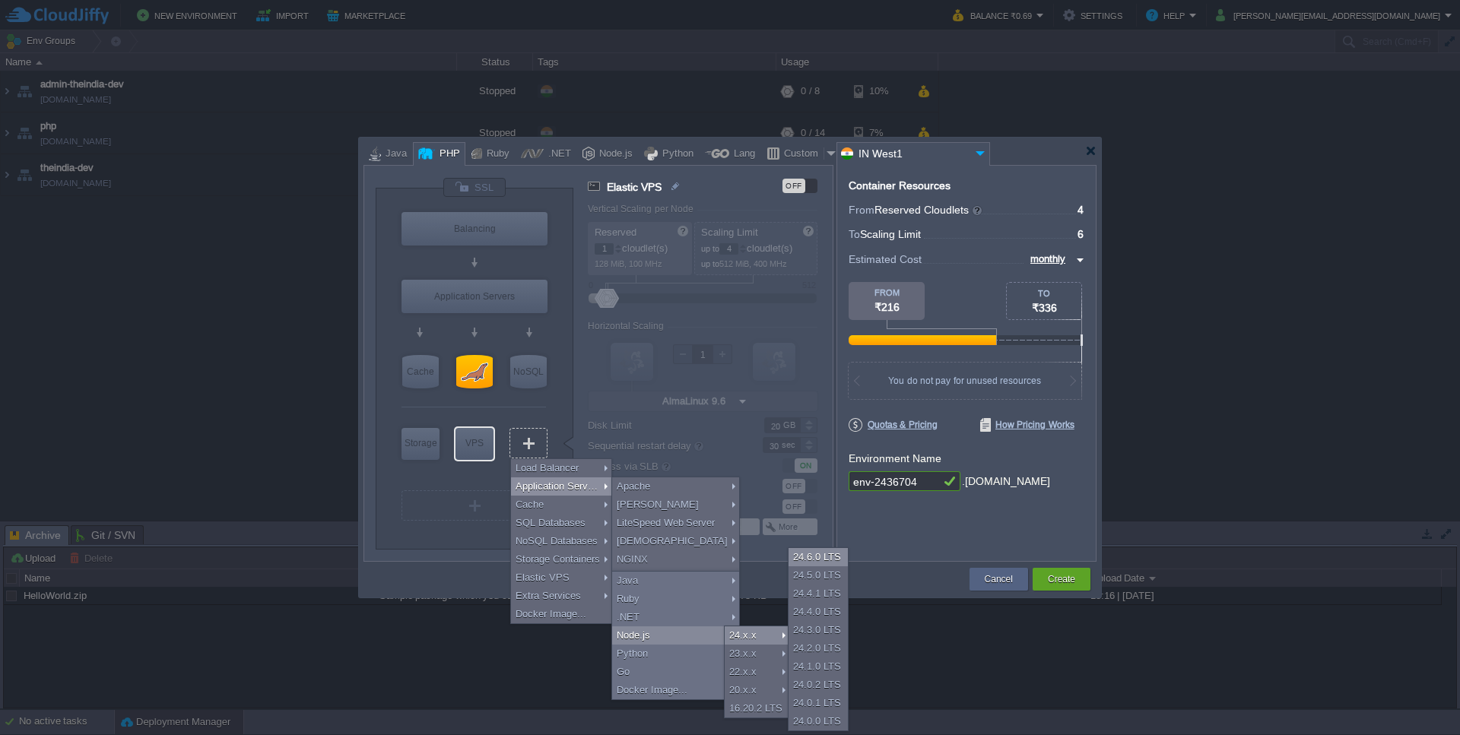
click at [834, 563] on div "24.6.0 LTS" at bounding box center [818, 557] width 59 height 18
type input "Application Servers 2"
type input "4"
type input "8"
type input "Node.js 24.6.0 LTS"
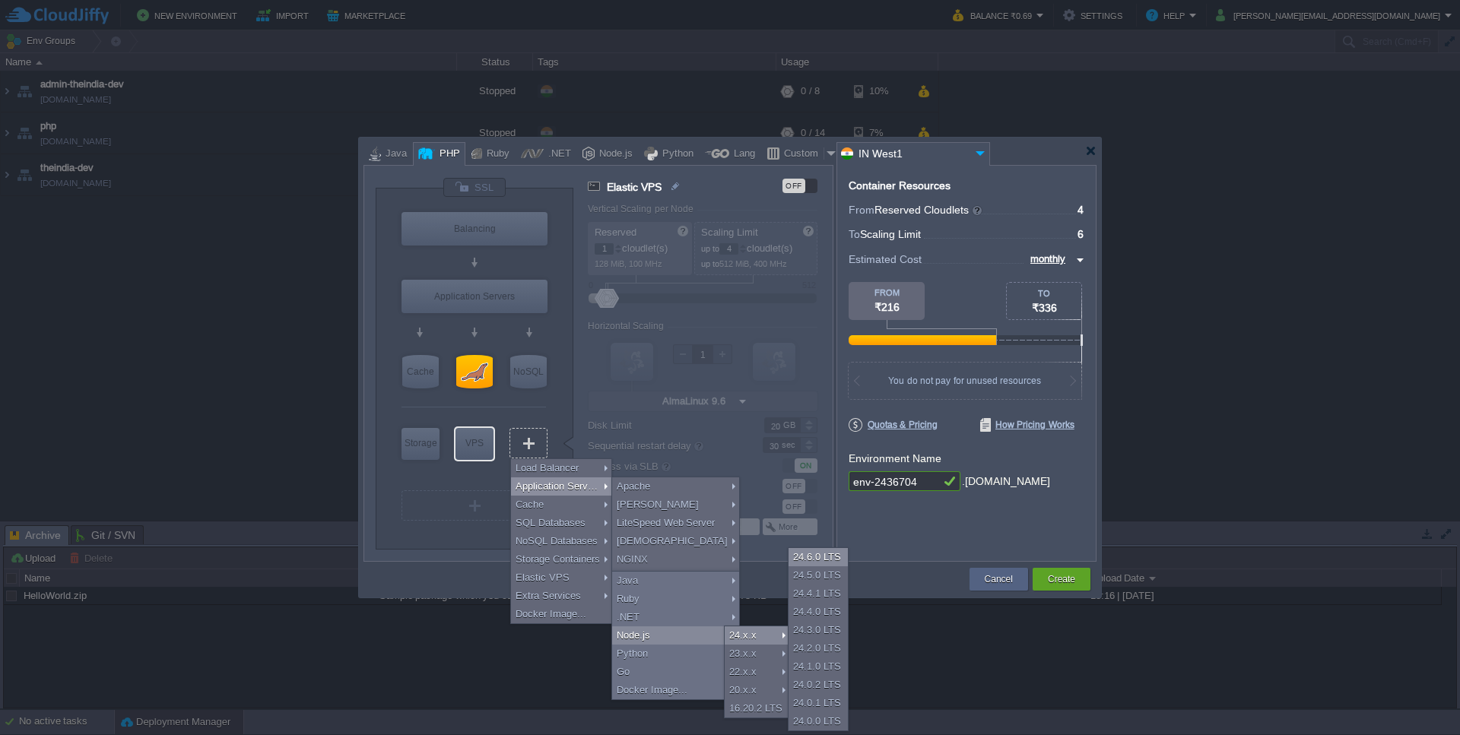
type input "24.6.0-pm2"
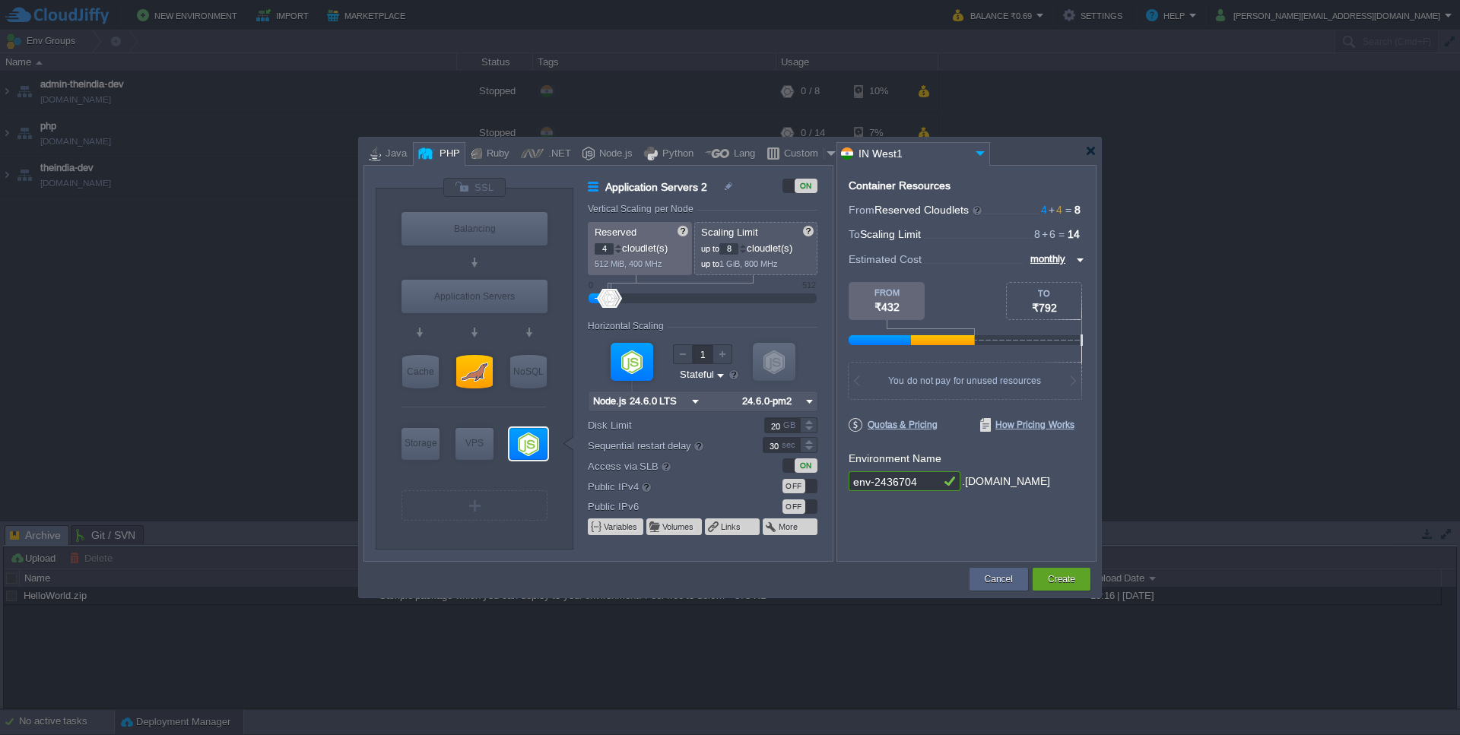
type input "Node.js 24.6.0 LTS"
type input "Select Image"
type input "NGINX 1.28.0"
click at [511, 241] on div "Balancing" at bounding box center [475, 228] width 146 height 33
type input "Load Balancer"
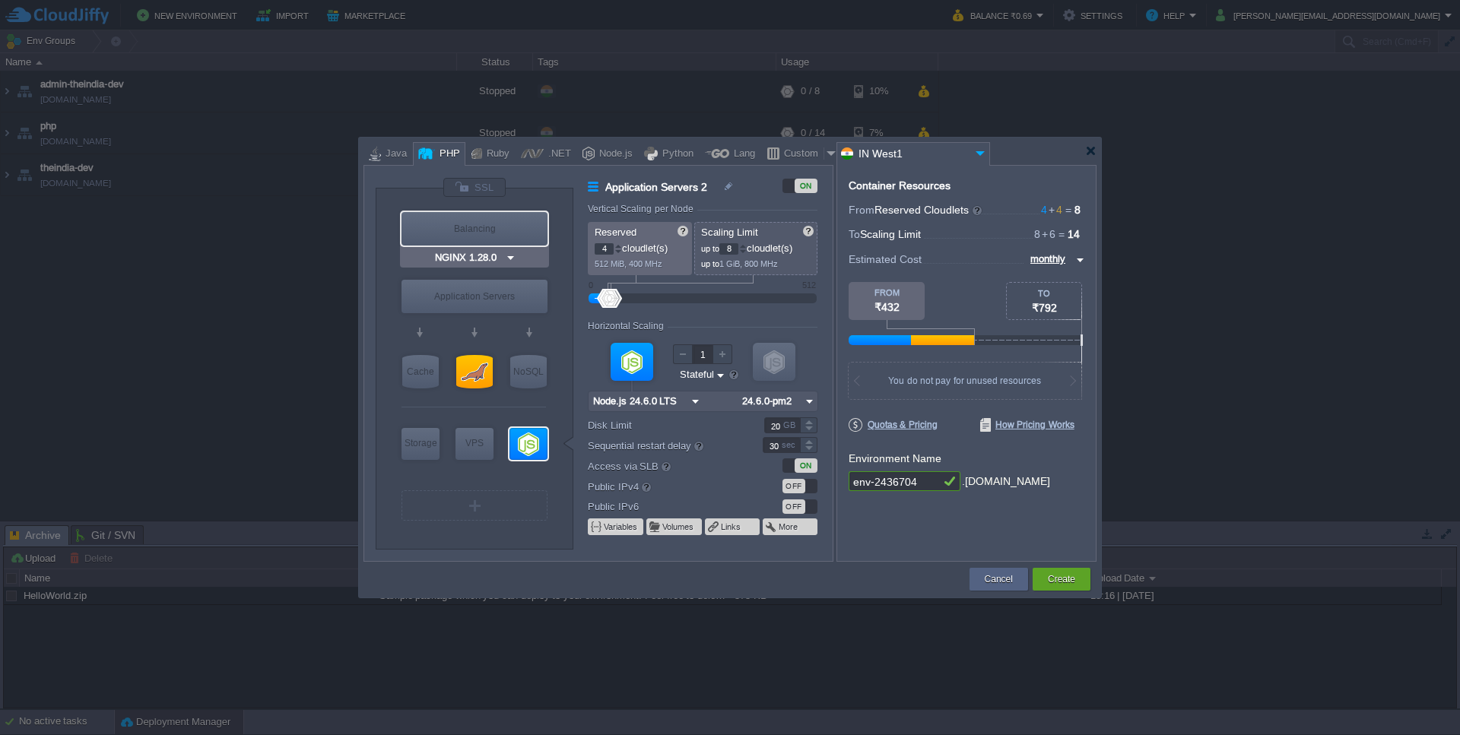
type input "1"
type input "4"
type input "NGINX 1.28.0"
type input "1.28.0-almalin..."
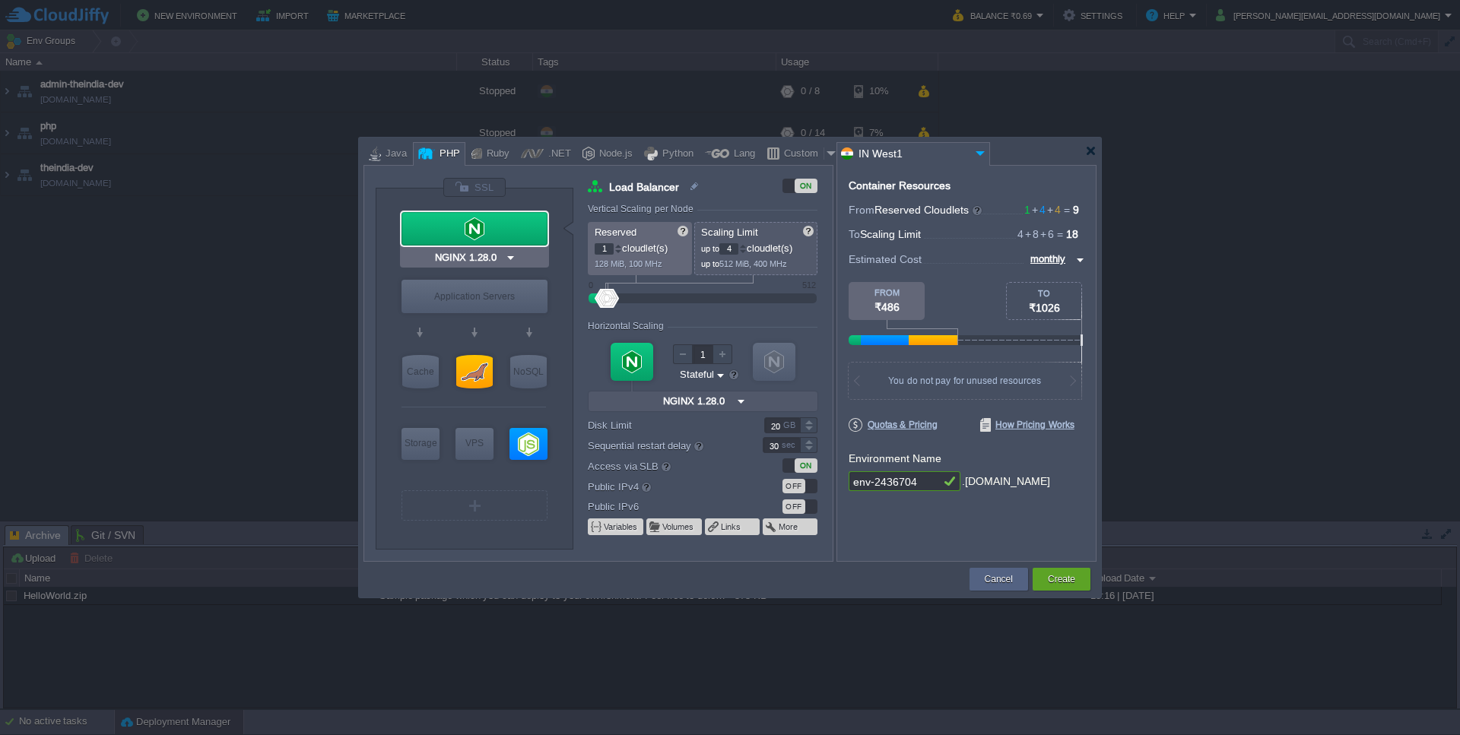
type input "Apache [DATE]"
click at [491, 300] on div "Application Servers" at bounding box center [475, 296] width 146 height 33
type input "Application Servers"
type input "Apache [DATE]"
type input "PHP [DATE]"
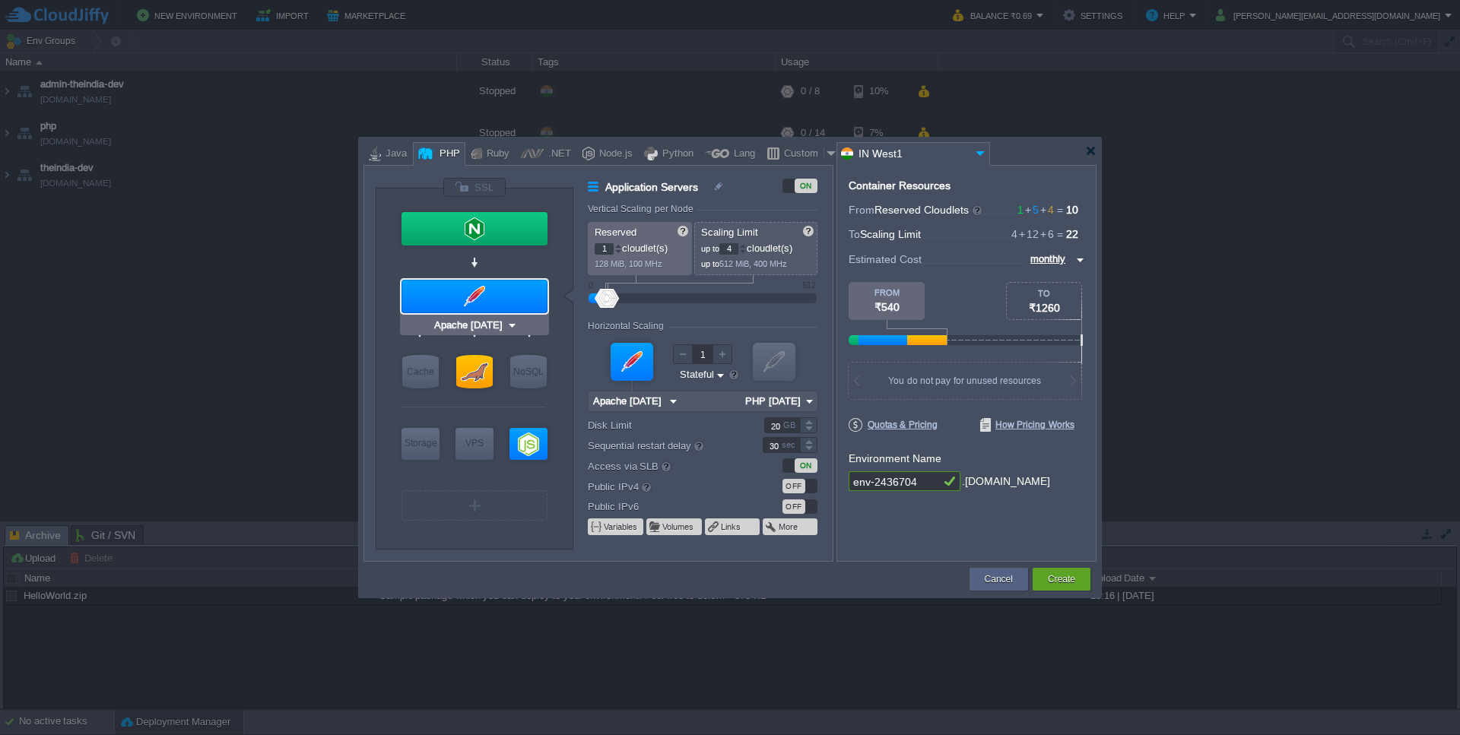
click at [468, 294] on div at bounding box center [475, 296] width 146 height 33
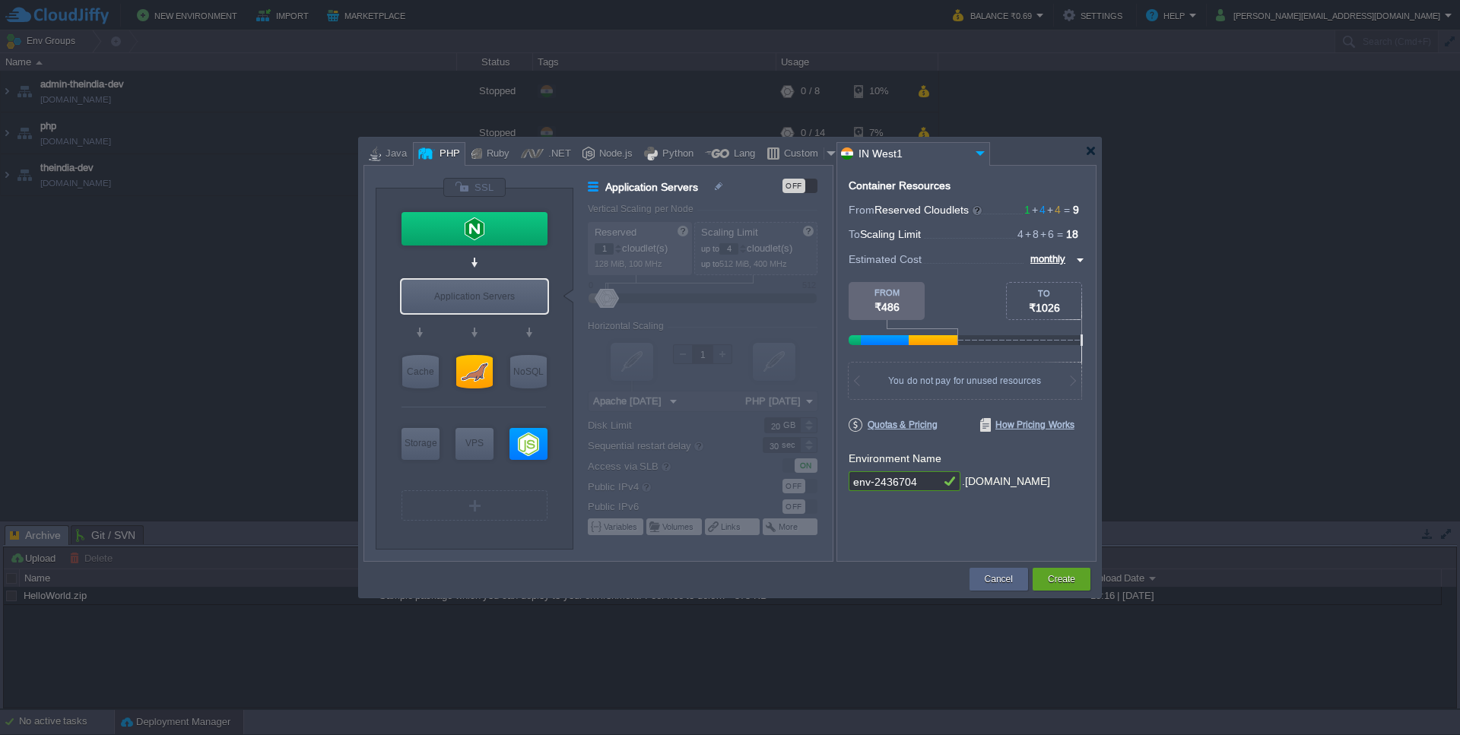
type input "Apache [DATE]"
click at [916, 485] on input "env-2436704" at bounding box center [894, 482] width 91 height 20
paste input "theindia-dev"
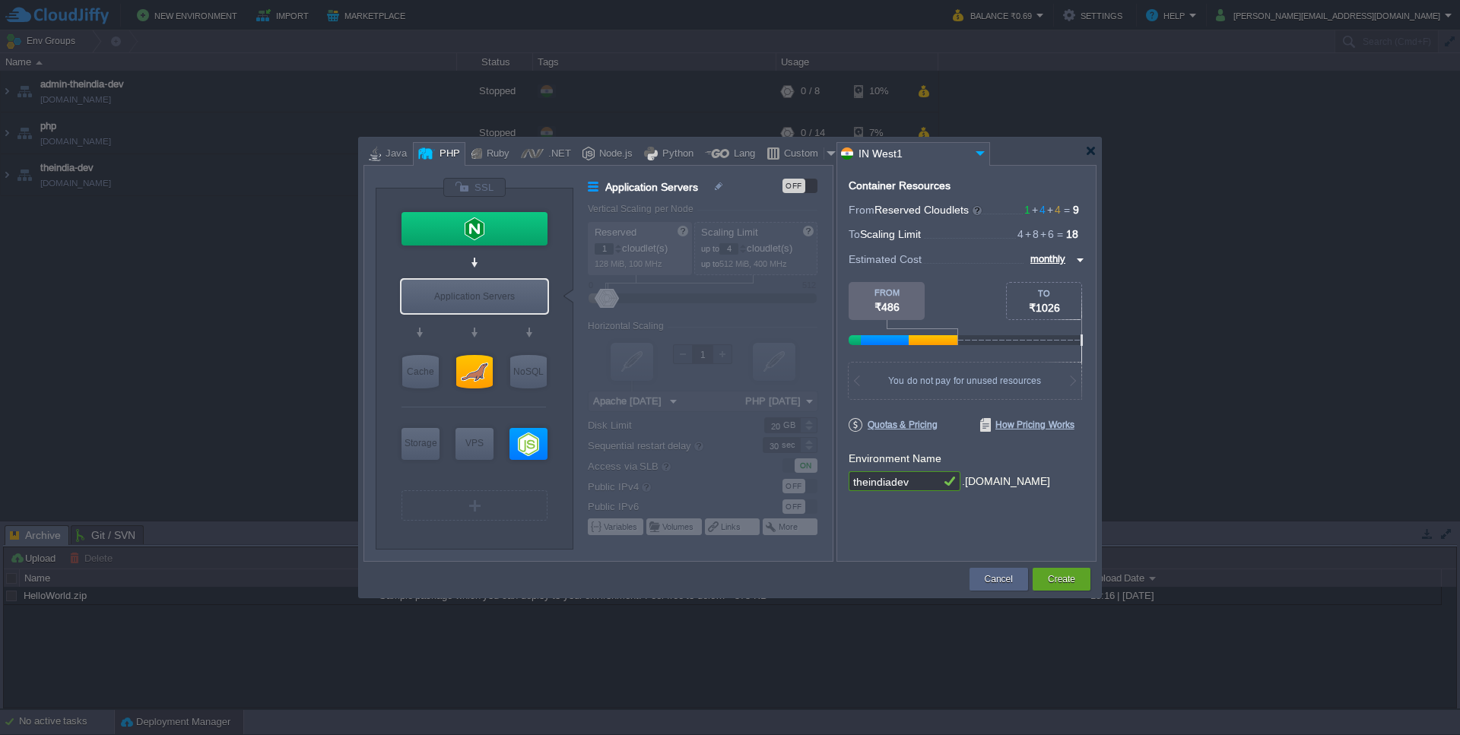
click at [929, 484] on input "theindiadev" at bounding box center [894, 482] width 91 height 20
type input "theindiadev"
click at [980, 575] on button "Create" at bounding box center [1061, 579] width 27 height 15
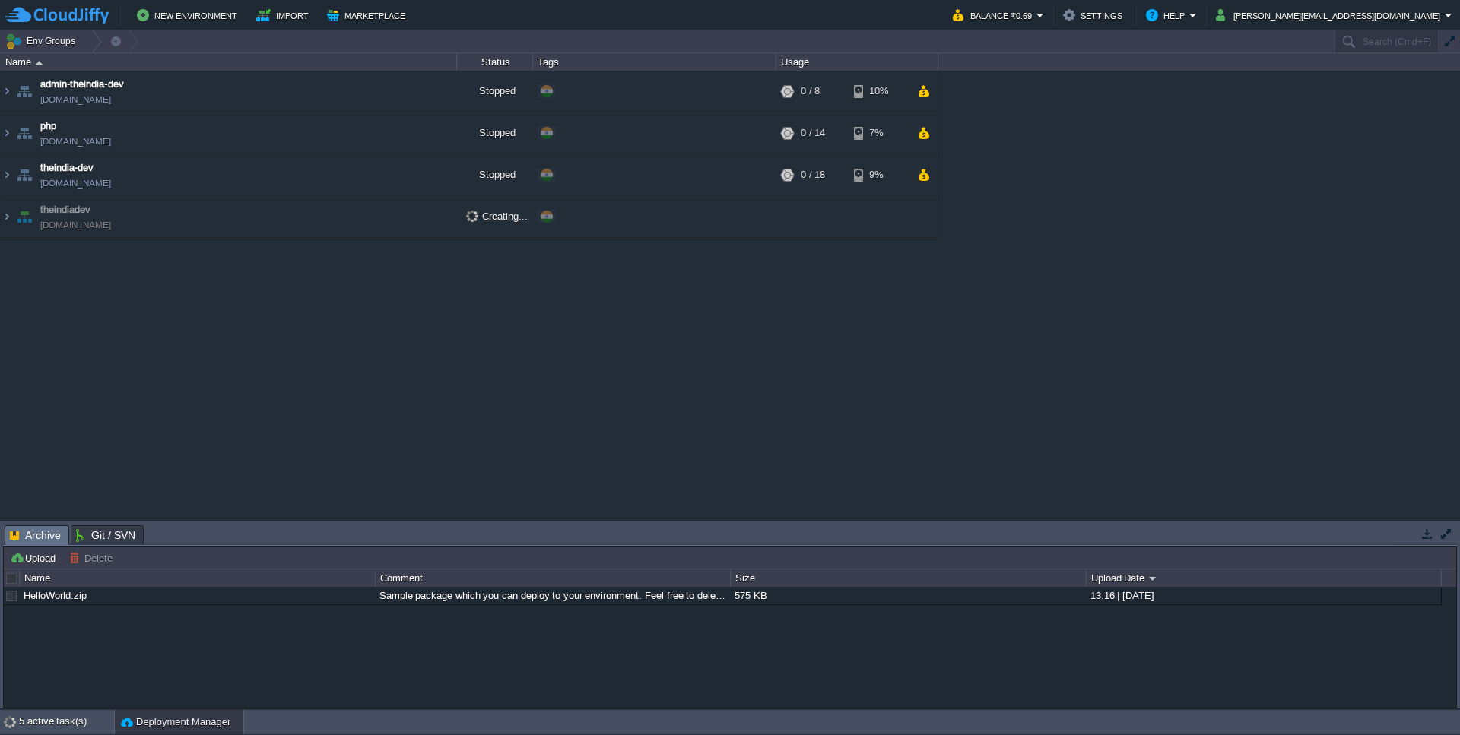
click at [72, 217] on span "theindiadev" at bounding box center [65, 209] width 50 height 15
click at [8, 214] on img at bounding box center [7, 216] width 12 height 41
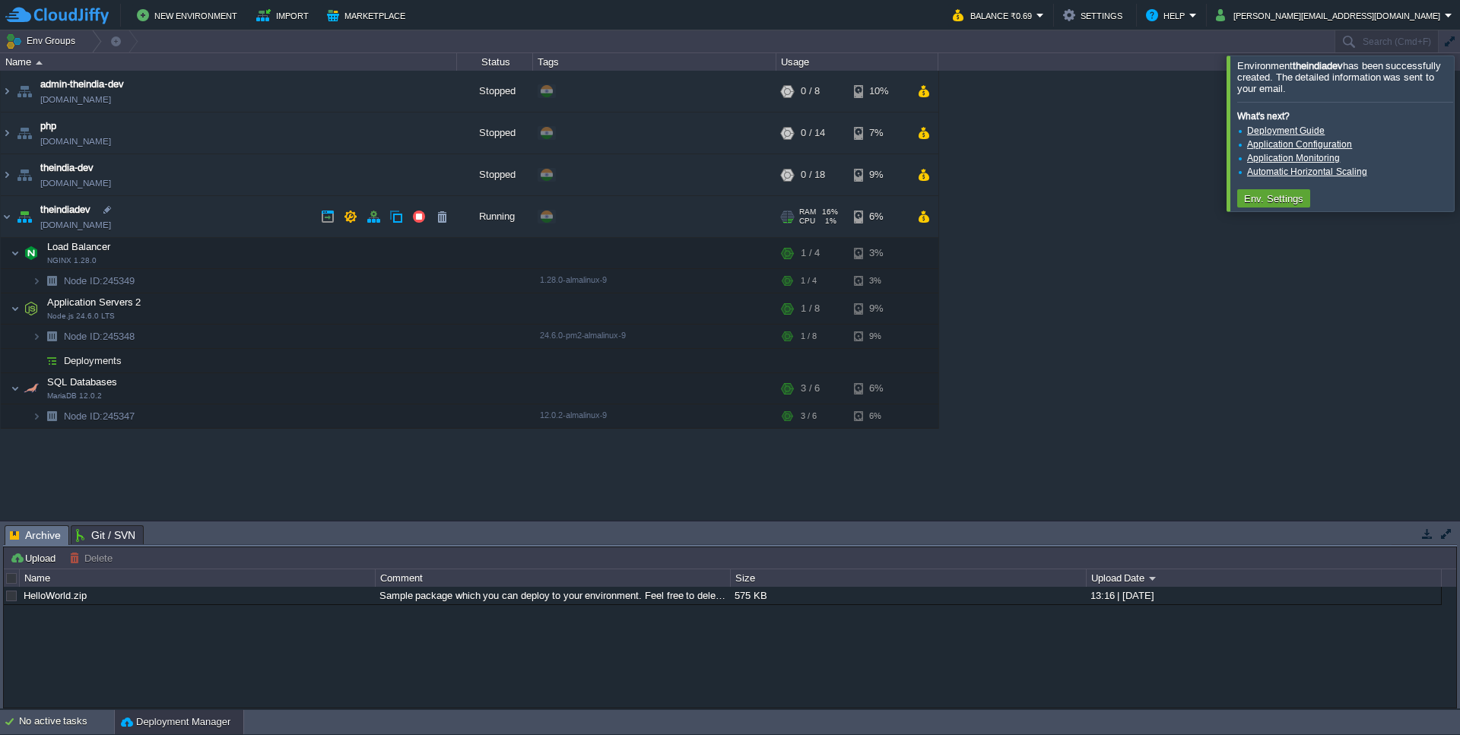
click at [102, 221] on link "[DOMAIN_NAME]" at bounding box center [75, 225] width 71 height 15
click at [435, 280] on button "button" at bounding box center [434, 281] width 14 height 14
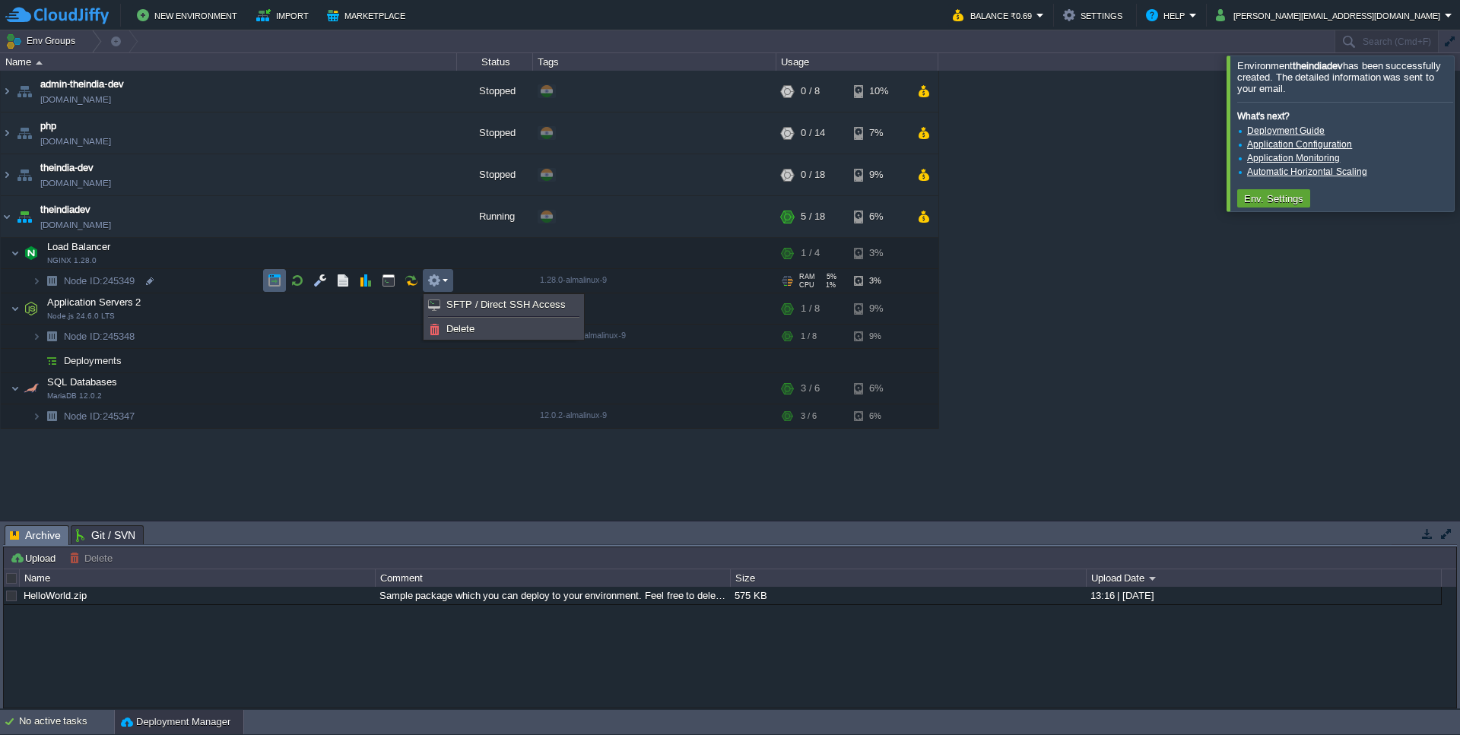
click at [275, 278] on button "button" at bounding box center [275, 281] width 14 height 14
click at [311, 280] on td at bounding box center [320, 280] width 23 height 23
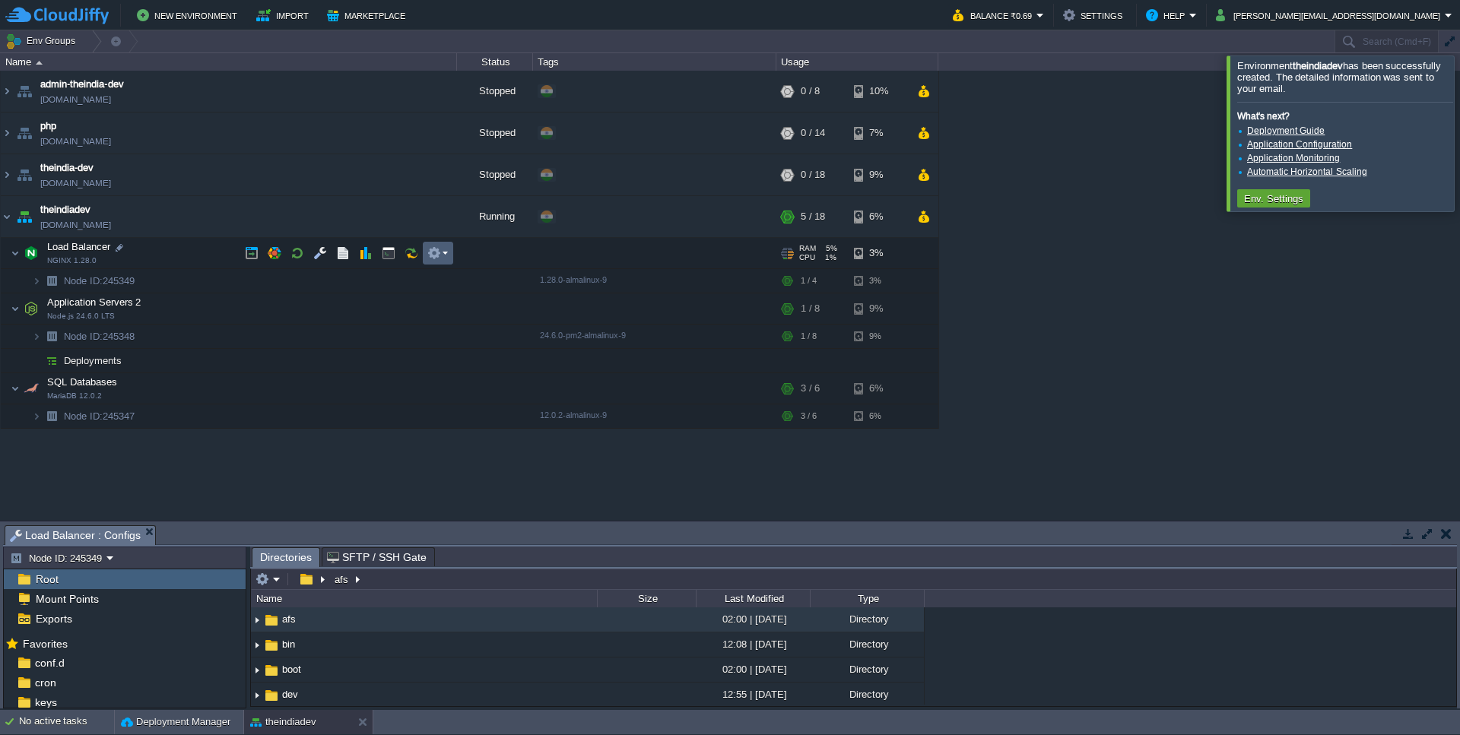
click at [441, 253] on em at bounding box center [437, 253] width 21 height 14
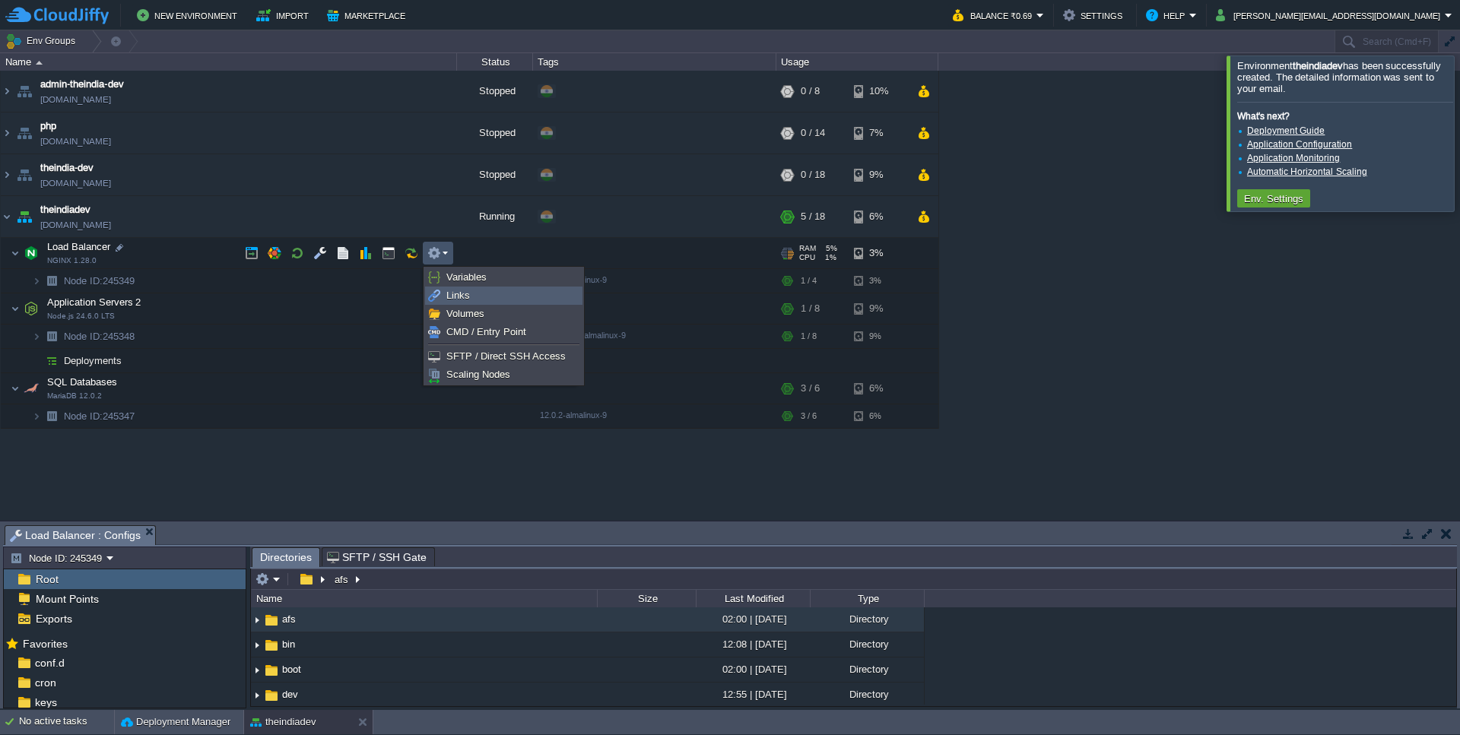
click at [491, 289] on link "Links" at bounding box center [504, 296] width 156 height 17
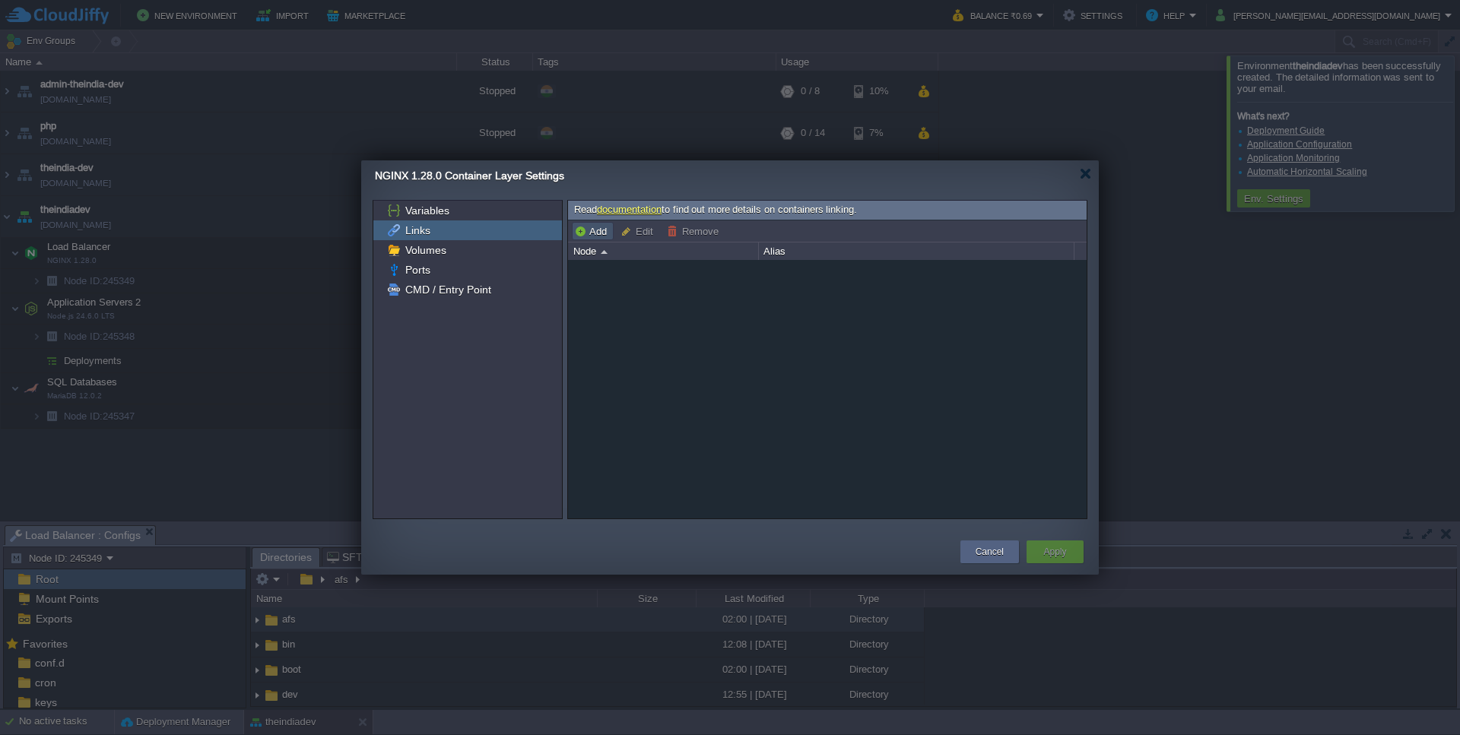
click at [605, 236] on button "Add" at bounding box center [592, 231] width 37 height 14
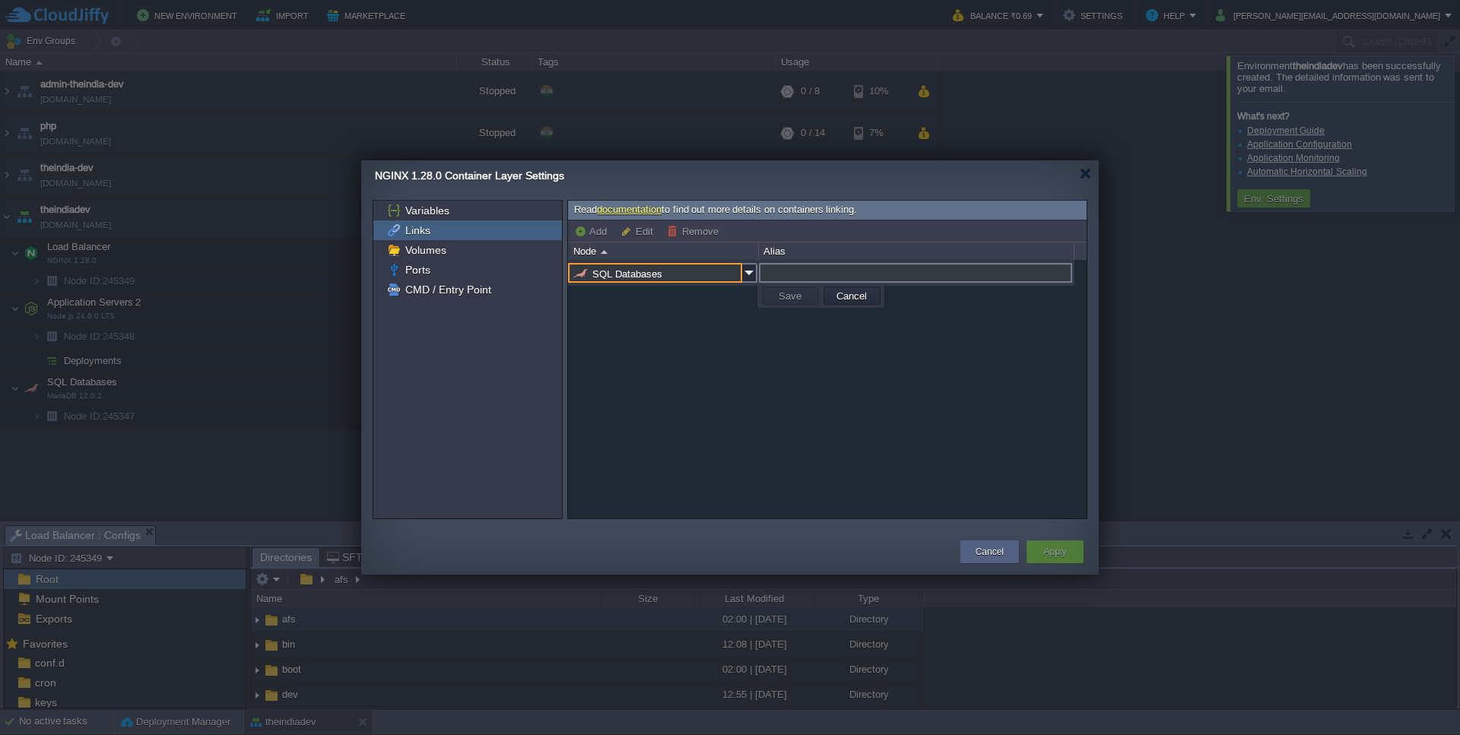
click at [706, 278] on input "SQL Databases" at bounding box center [655, 273] width 174 height 20
click at [778, 272] on input "text" at bounding box center [915, 273] width 313 height 20
